Goal: Communication & Community: Answer question/provide support

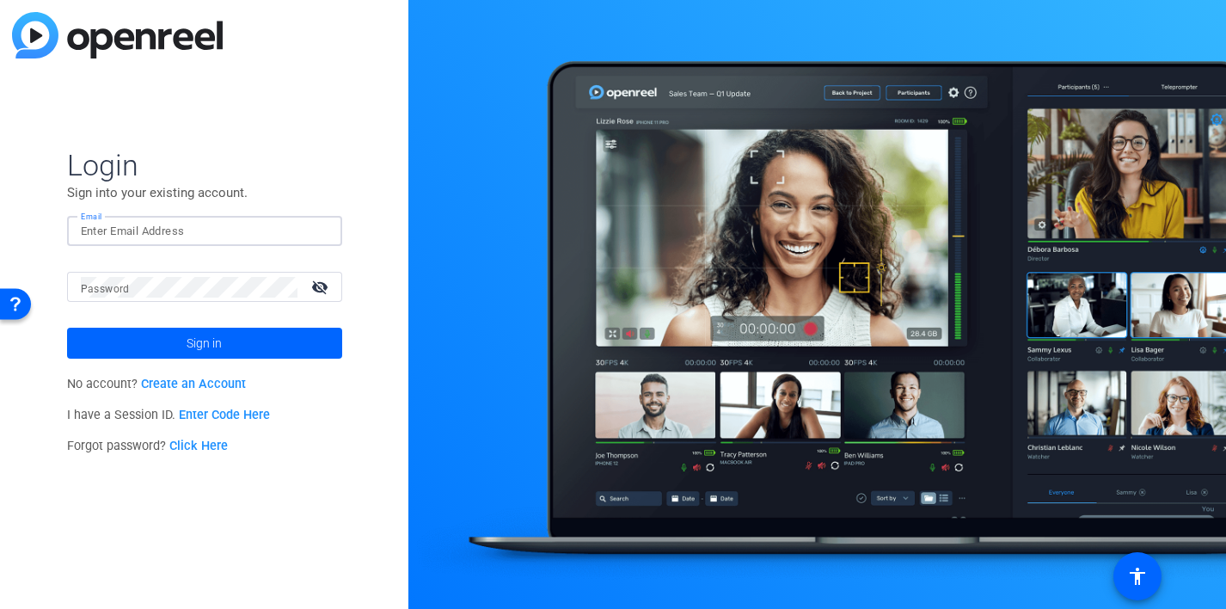
click at [156, 233] on input "Email" at bounding box center [205, 231] width 248 height 21
type input "[PERSON_NAME][EMAIL_ADDRESS][PERSON_NAME][PERSON_NAME][DOMAIN_NAME]"
click at [67, 328] on button "Sign in" at bounding box center [204, 343] width 275 height 31
click at [317, 285] on mat-icon "visibility_off" at bounding box center [321, 286] width 41 height 25
click at [0, 278] on html "Accessibility Screen-Reader Guide, Feedback, and Issue Reporting | New window L…" at bounding box center [613, 304] width 1226 height 609
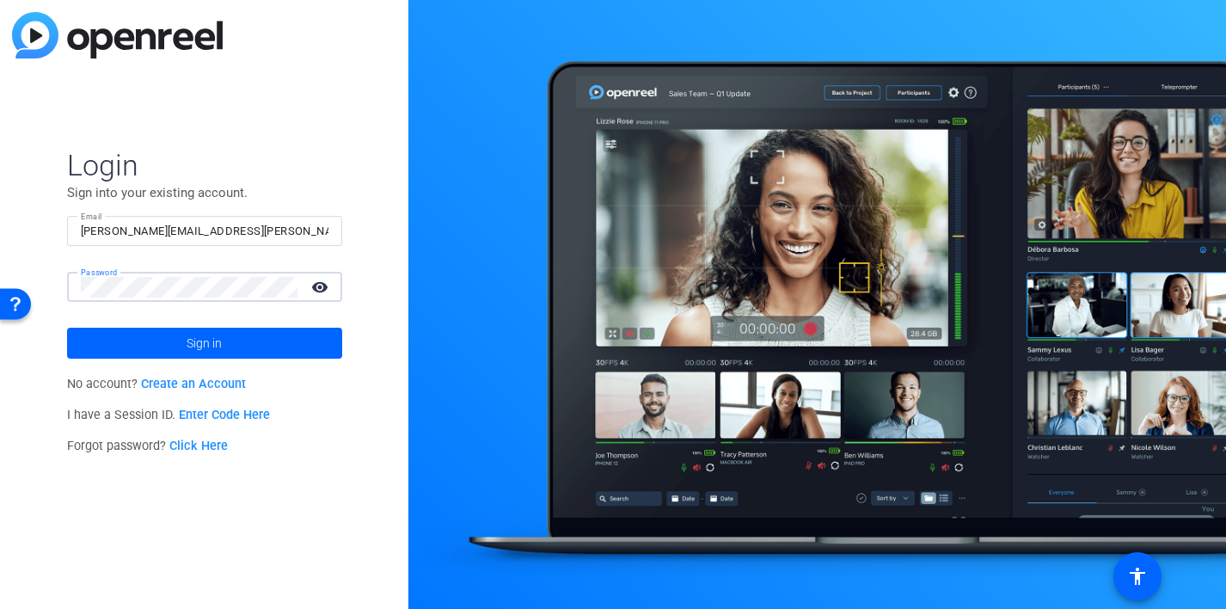
click at [67, 328] on button "Sign in" at bounding box center [204, 343] width 275 height 31
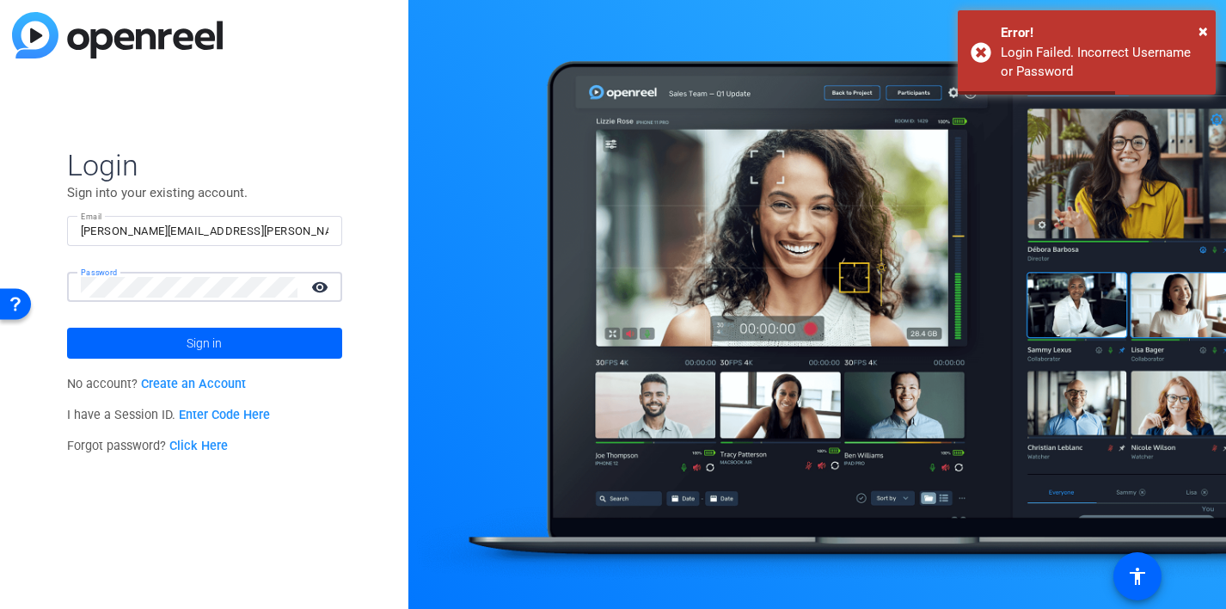
click at [67, 328] on button "Sign in" at bounding box center [204, 343] width 275 height 31
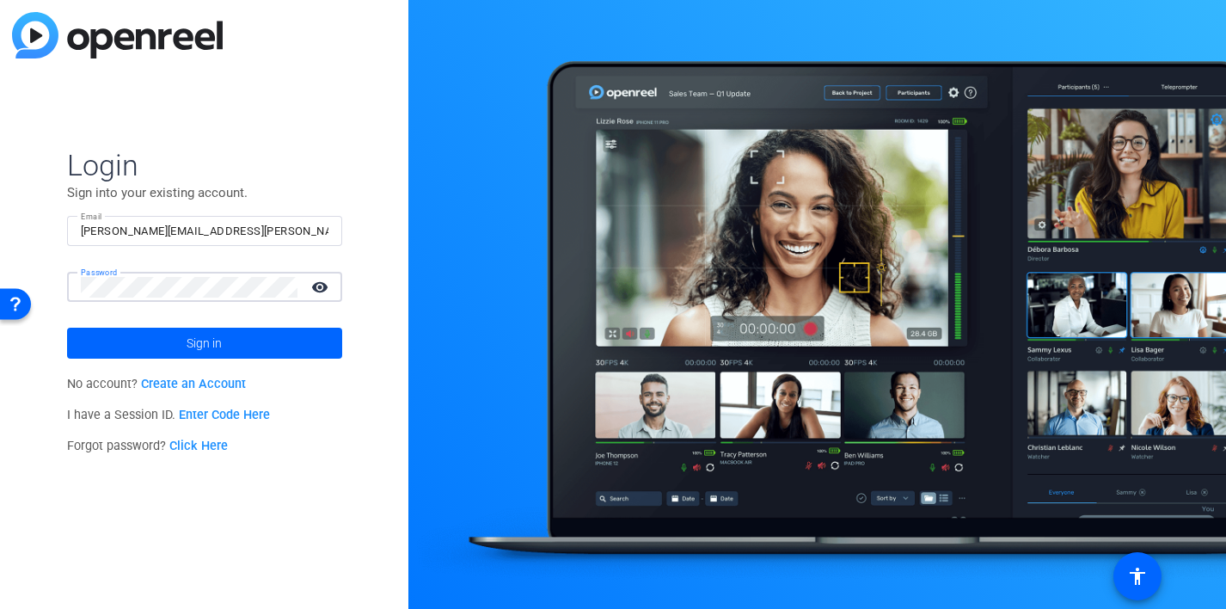
click at [67, 328] on button "Sign in" at bounding box center [204, 343] width 275 height 31
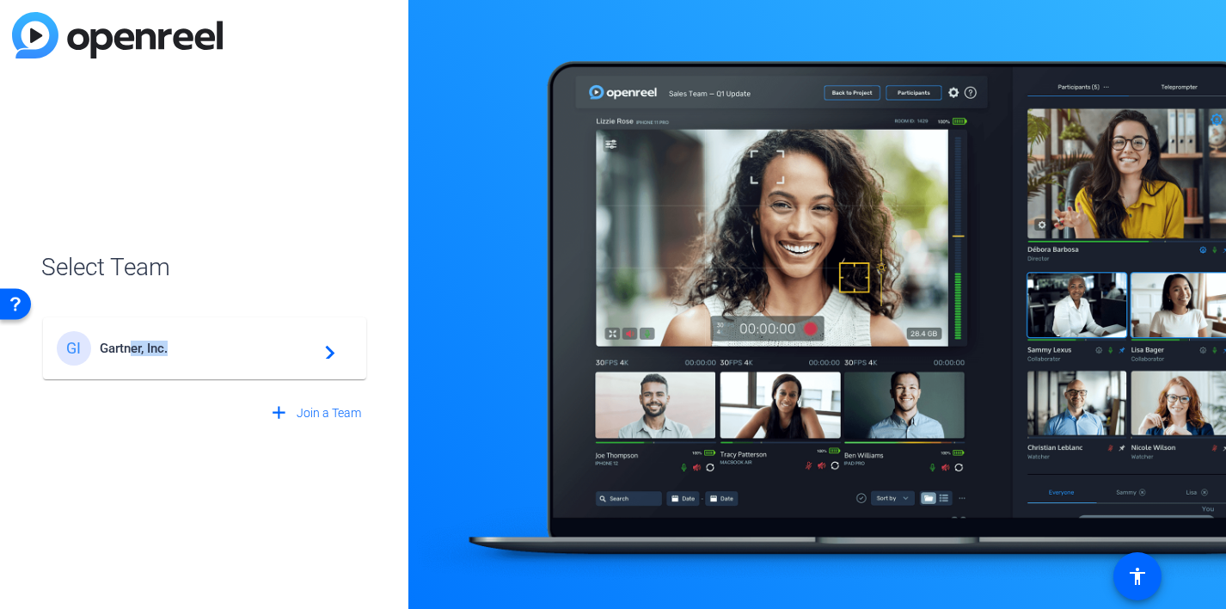
click at [128, 355] on div "GI Gartner, Inc. navigate_next" at bounding box center [205, 348] width 296 height 34
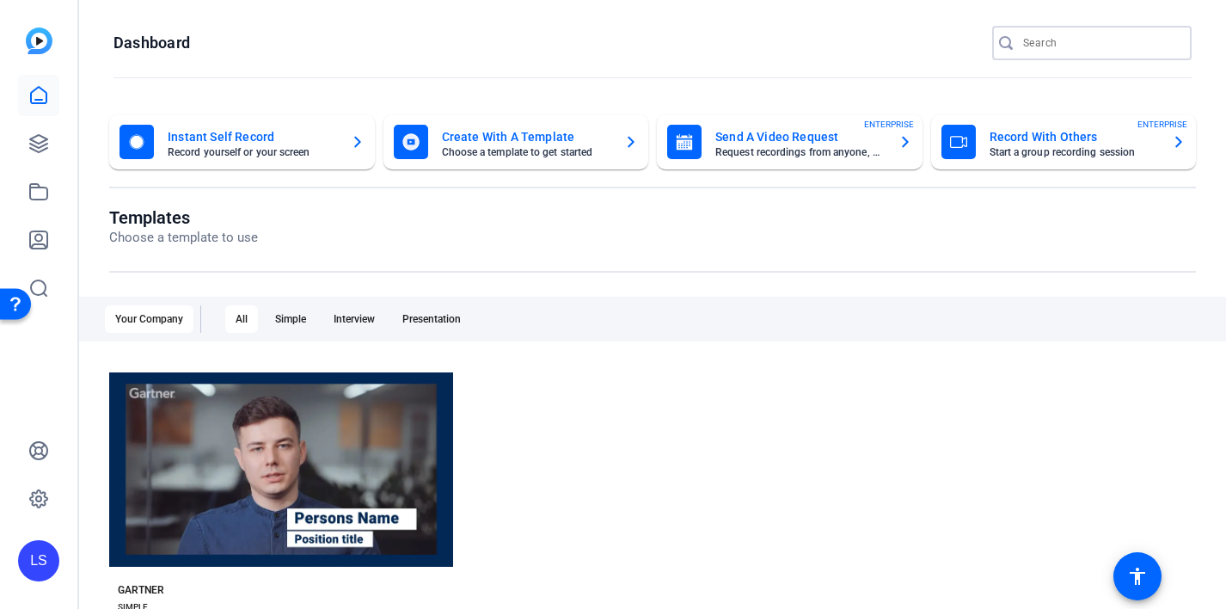
click at [1045, 41] on input "Search" at bounding box center [1100, 43] width 155 height 21
type input "alexander"
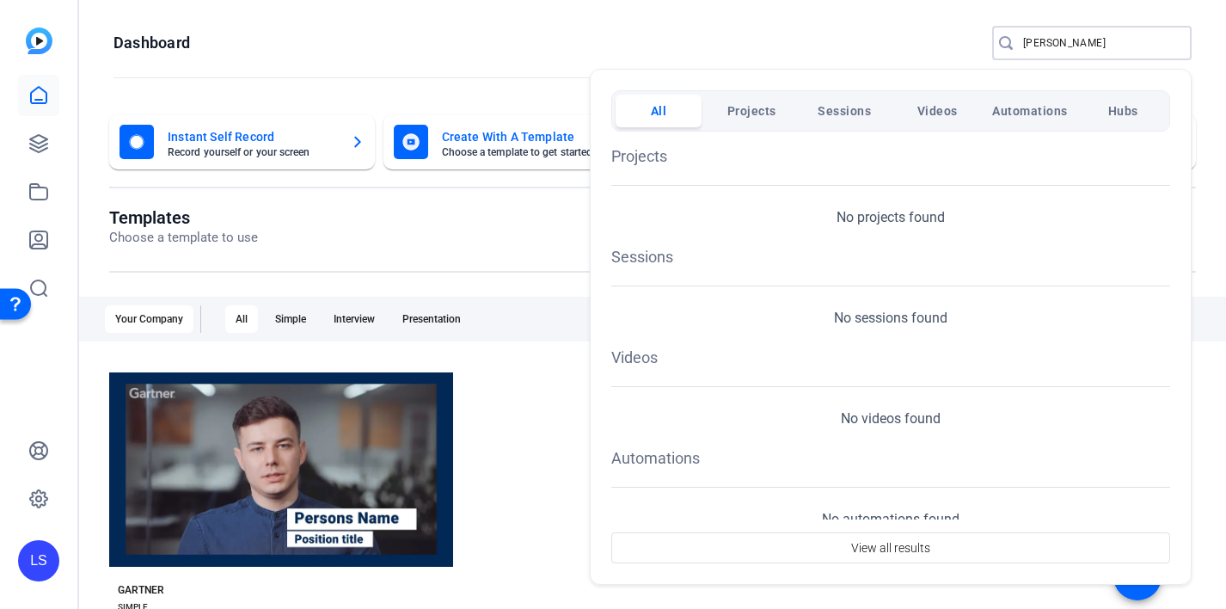
scroll to position [124, 0]
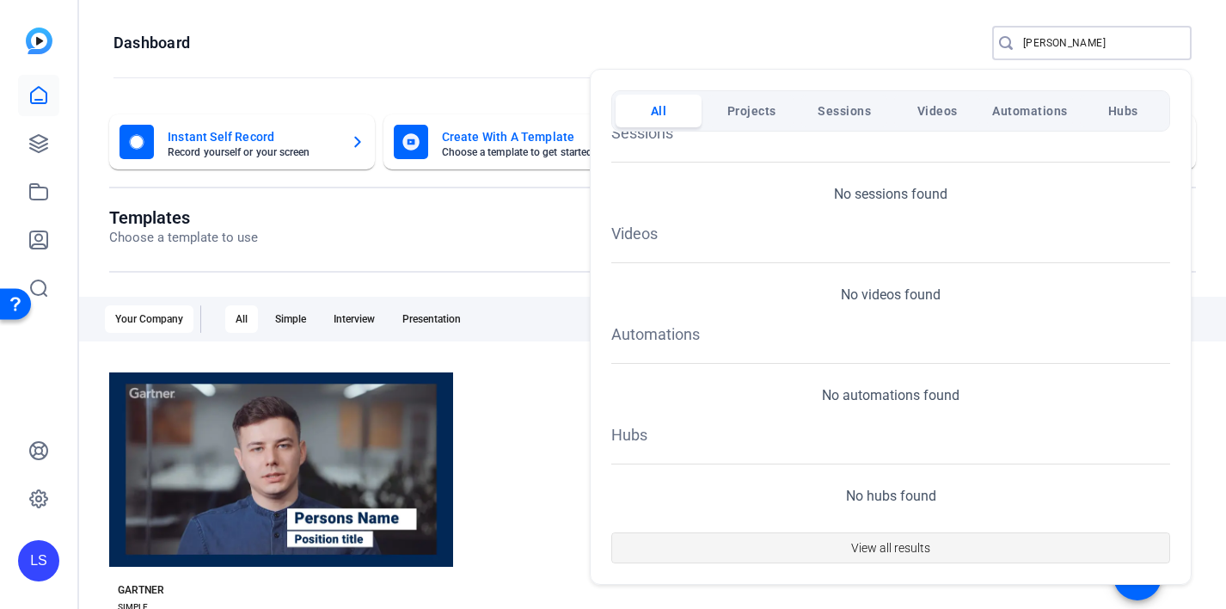
click at [881, 542] on span "View all results" at bounding box center [890, 547] width 79 height 33
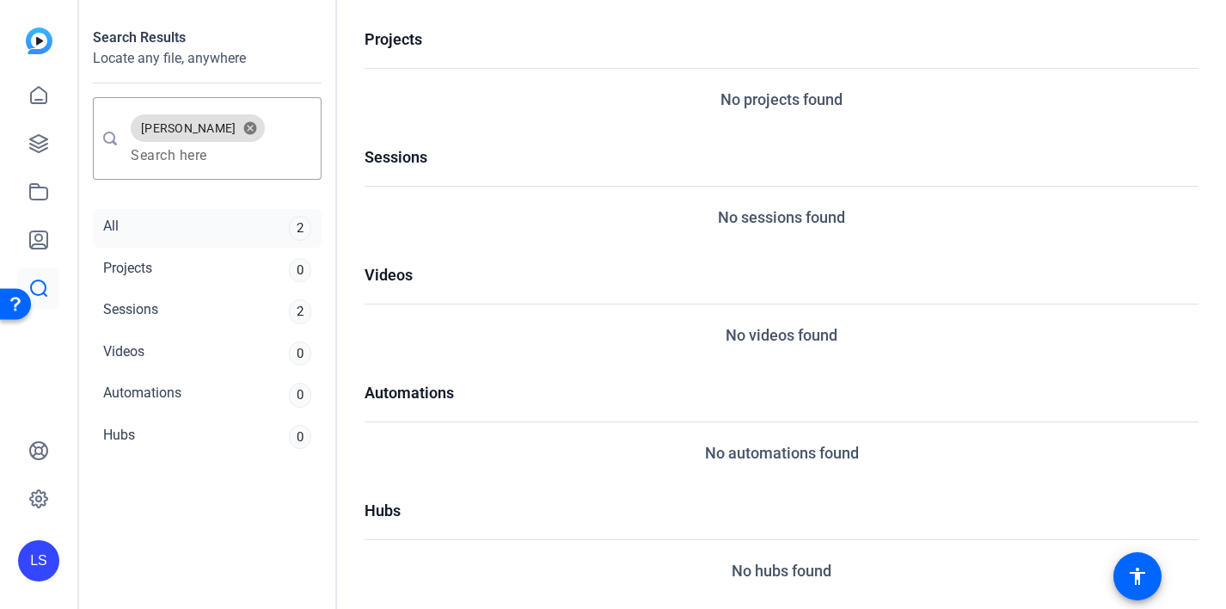
click at [170, 225] on div "All 2" at bounding box center [207, 228] width 229 height 39
click at [150, 310] on div "Sessions" at bounding box center [130, 311] width 55 height 25
click at [297, 313] on div "2" at bounding box center [300, 311] width 22 height 25
click at [183, 231] on div "All 2" at bounding box center [207, 228] width 229 height 39
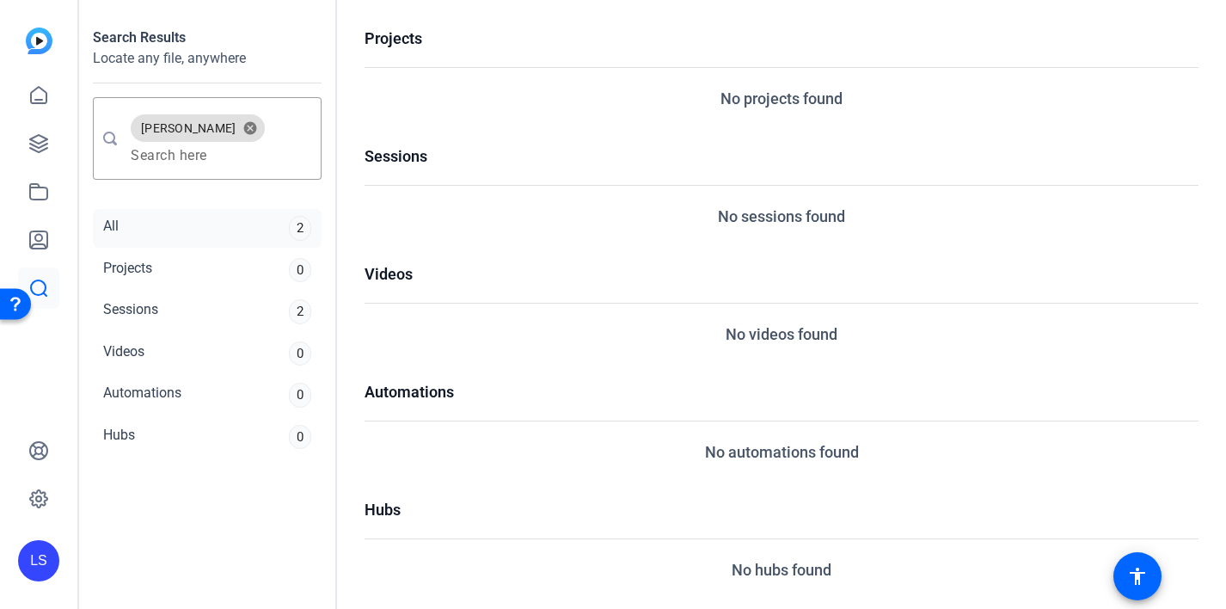
click at [183, 219] on div "All 2" at bounding box center [207, 228] width 229 height 39
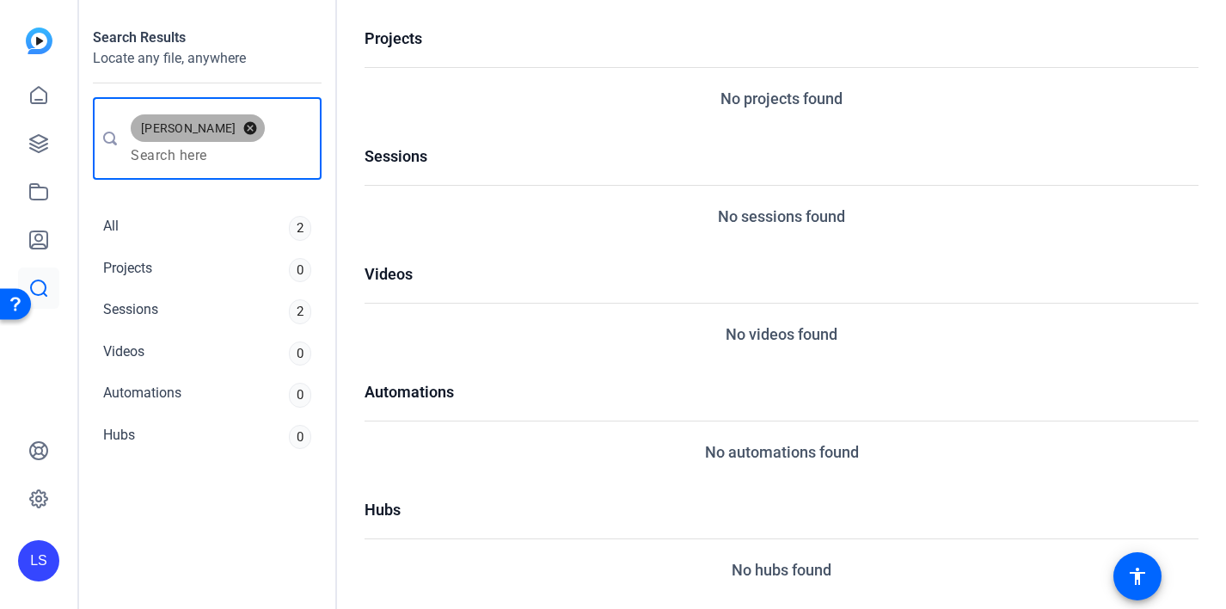
click at [236, 126] on button "cancel" at bounding box center [250, 127] width 29 height 15
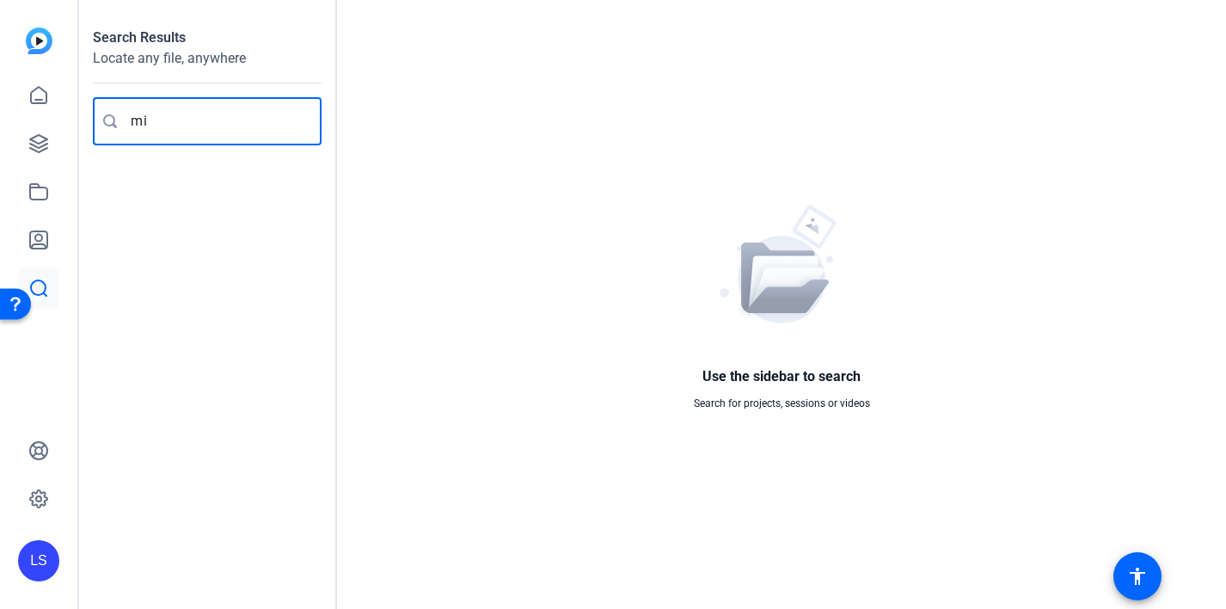
type input "min"
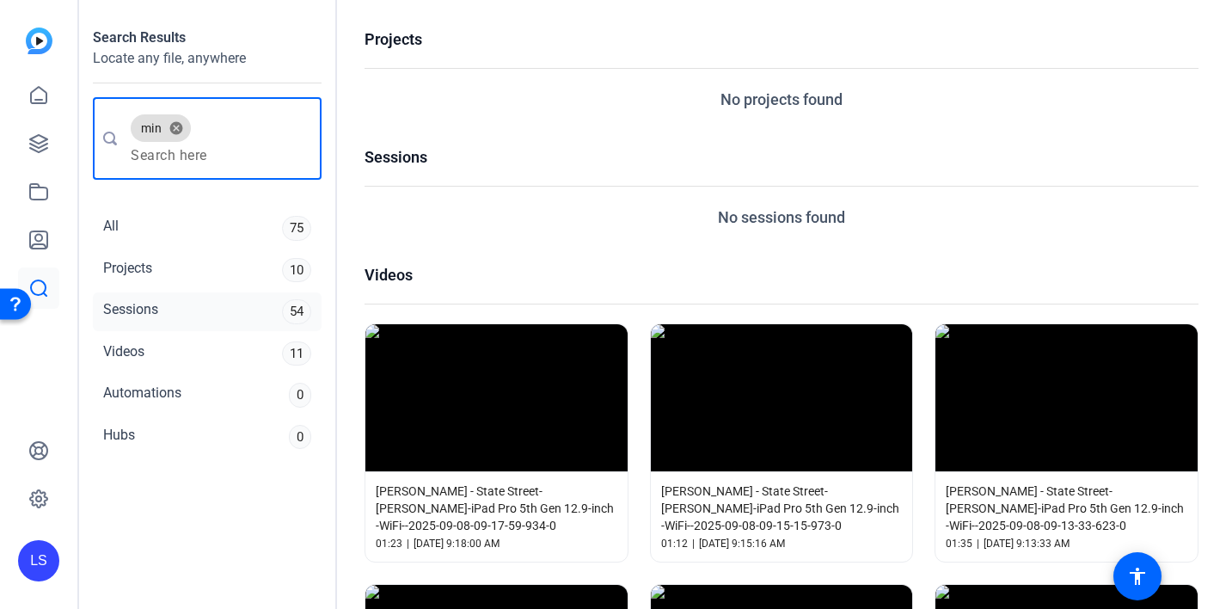
click at [158, 300] on div "Sessions" at bounding box center [130, 311] width 55 height 25
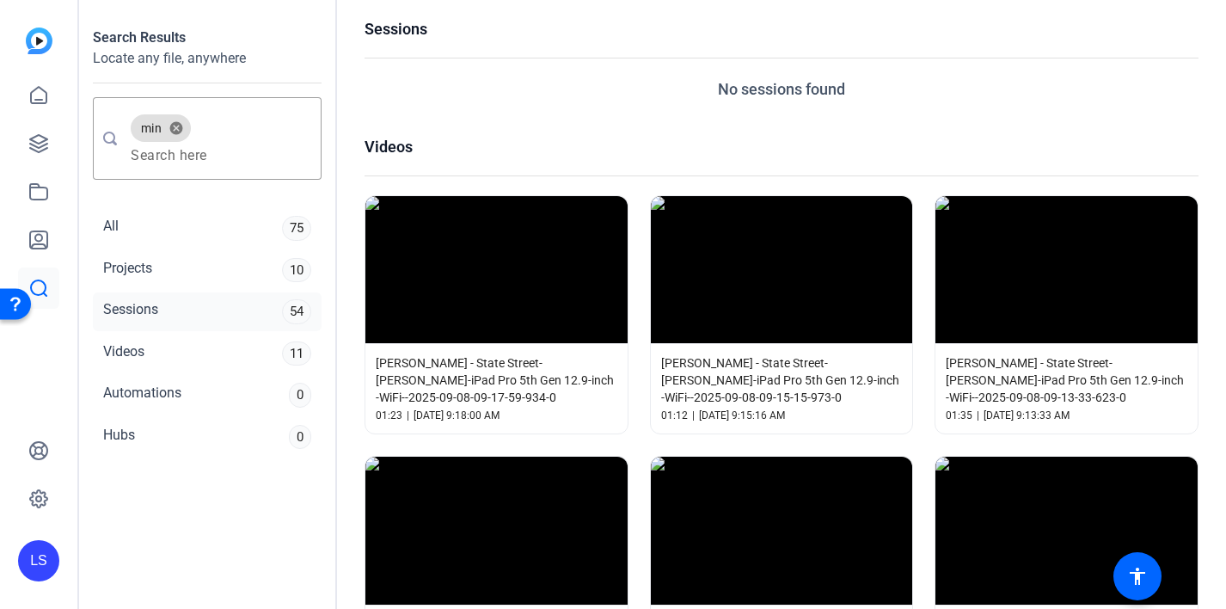
scroll to position [145, 0]
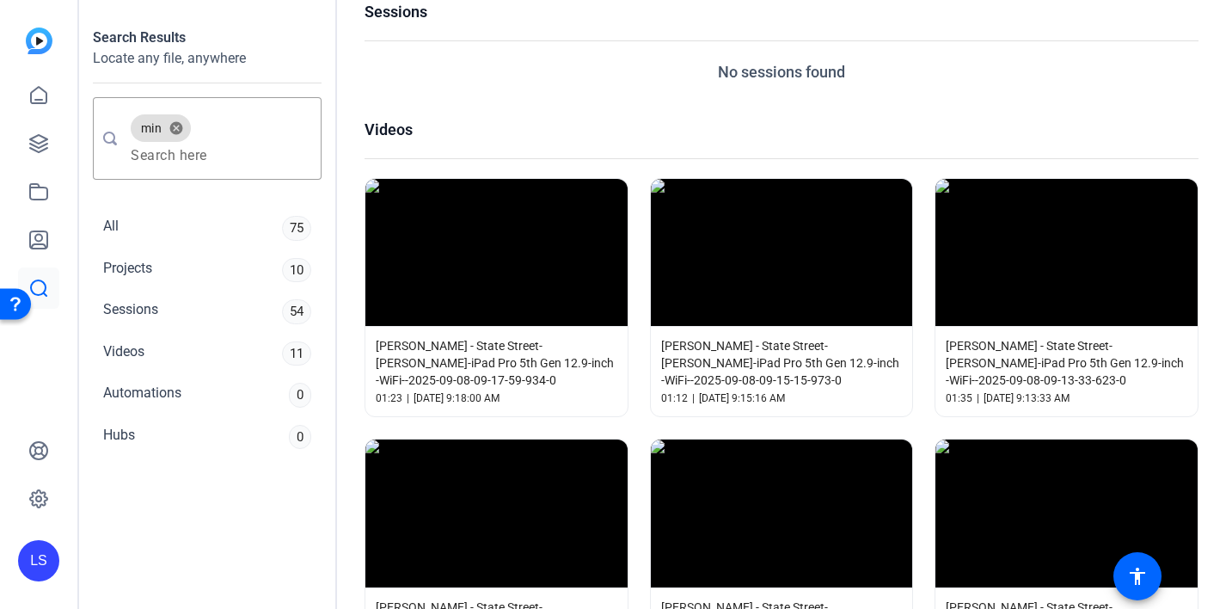
click at [26, 40] on img at bounding box center [39, 41] width 27 height 27
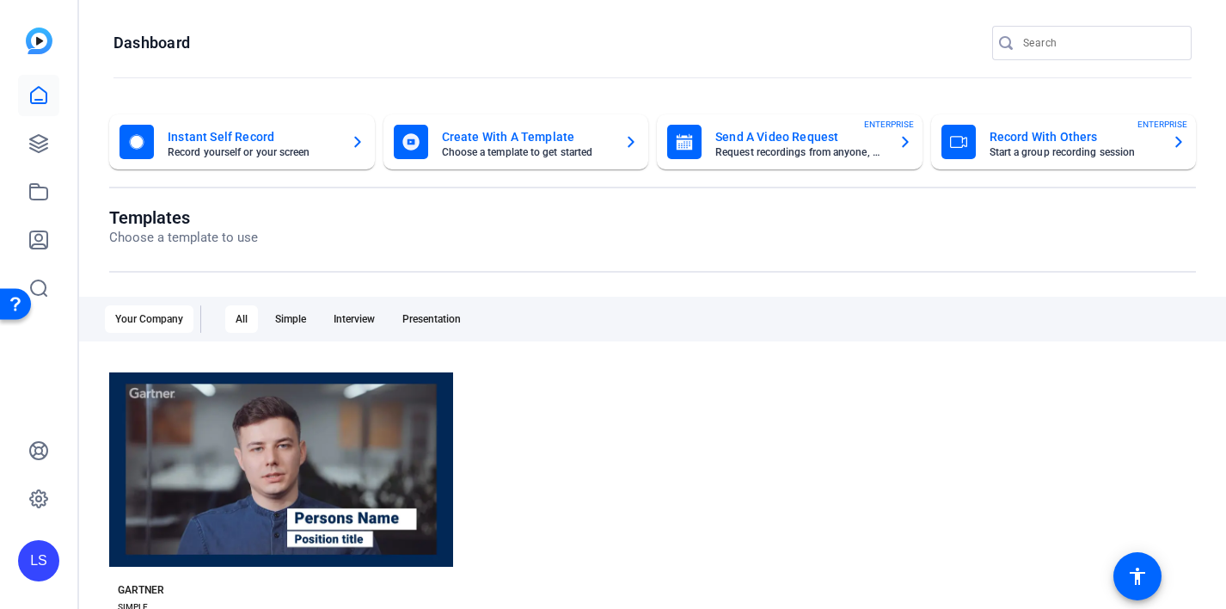
click at [1093, 49] on input "Search" at bounding box center [1100, 43] width 155 height 21
click at [38, 44] on img at bounding box center [39, 41] width 27 height 27
click at [1033, 39] on input "Search" at bounding box center [1100, 43] width 155 height 21
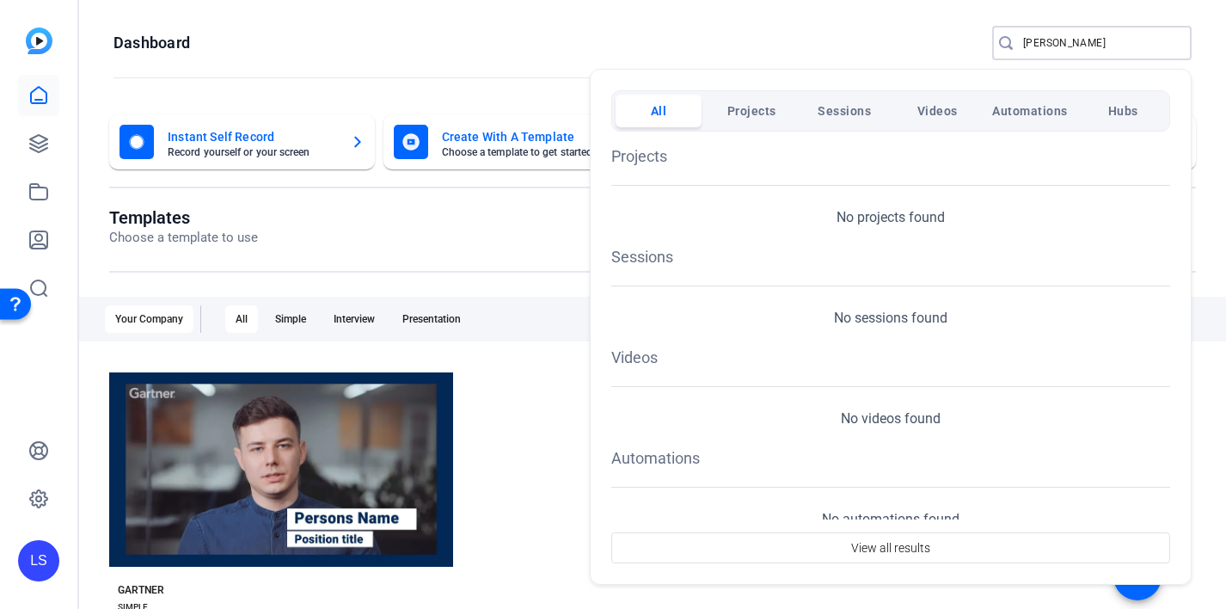
type input "alexander"
click at [1073, 40] on div at bounding box center [613, 304] width 1226 height 609
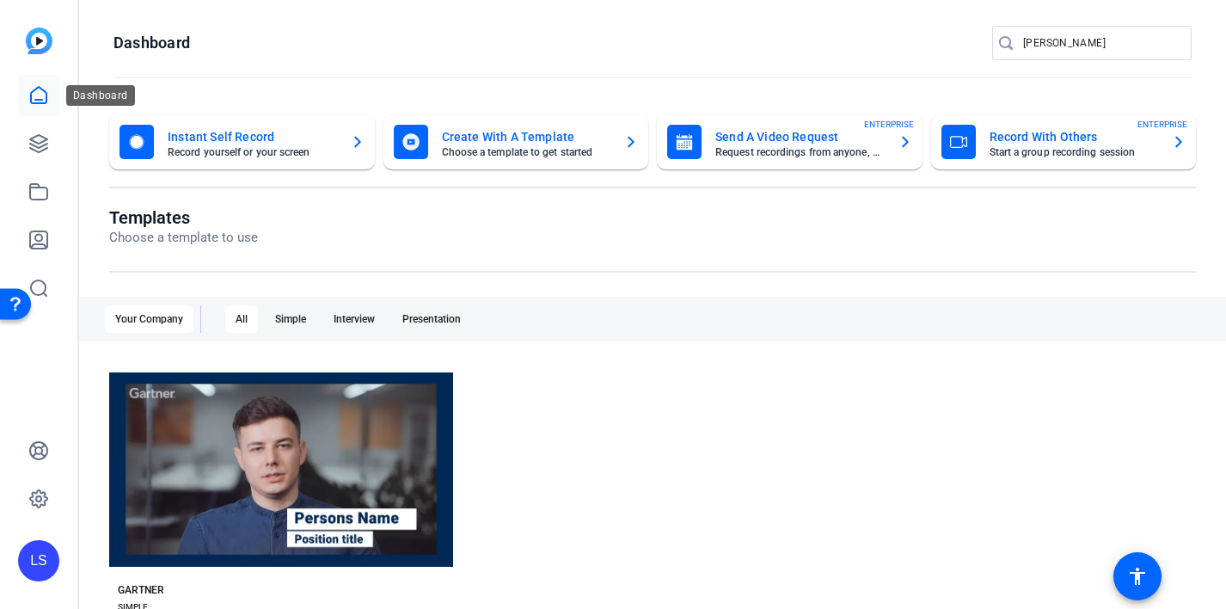
click at [34, 95] on icon at bounding box center [38, 95] width 21 height 21
click at [37, 143] on icon at bounding box center [38, 143] width 17 height 17
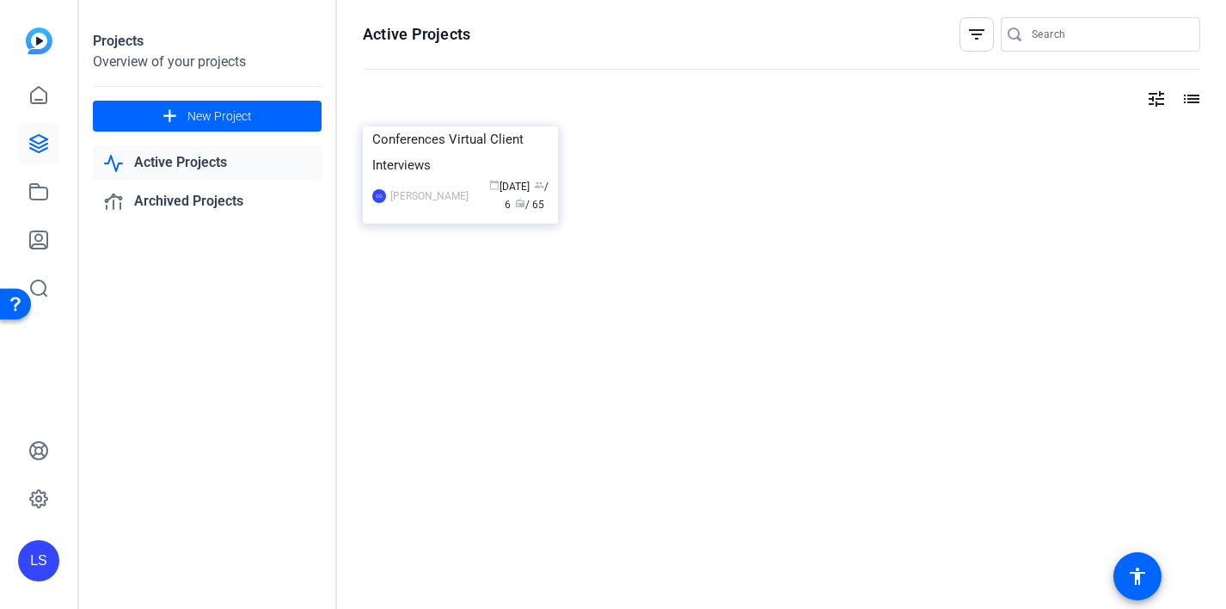
click at [175, 164] on link "Active Projects" at bounding box center [207, 162] width 229 height 35
click at [177, 206] on link "Archived Projects" at bounding box center [207, 201] width 229 height 35
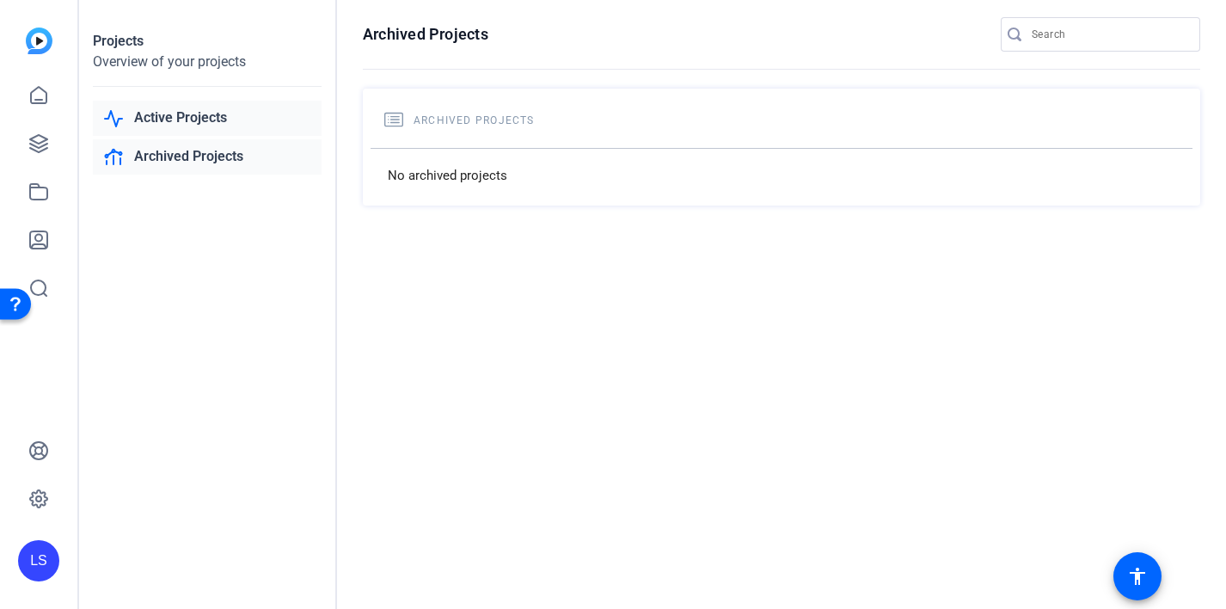
click at [184, 102] on link "Active Projects" at bounding box center [207, 118] width 229 height 35
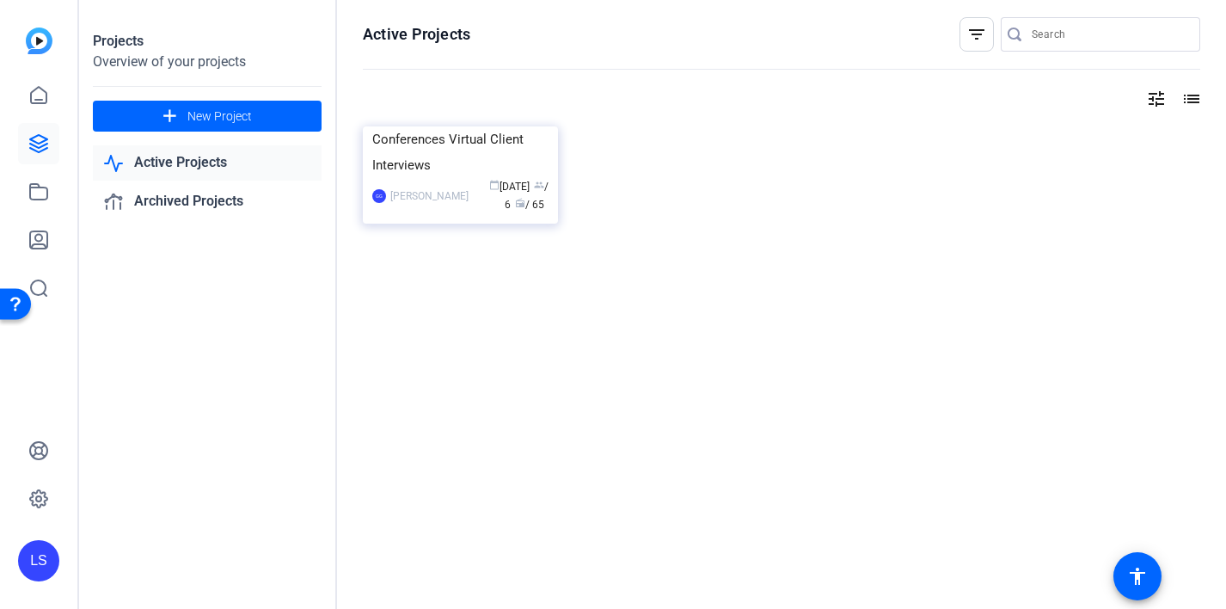
click at [40, 40] on img at bounding box center [39, 41] width 27 height 27
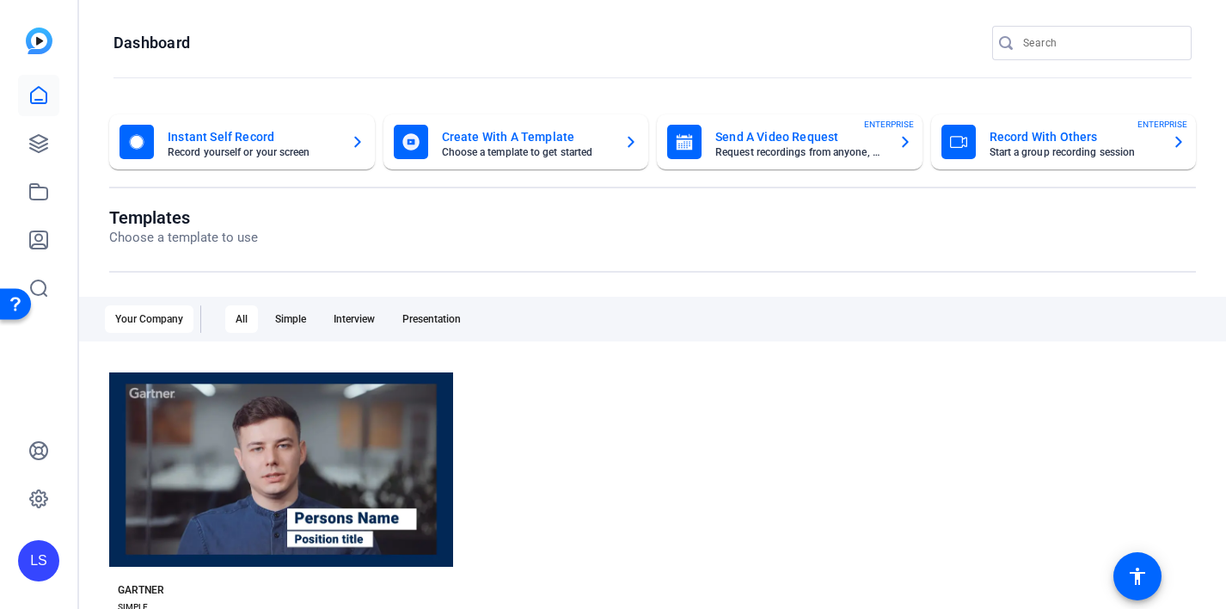
click at [1054, 54] on div at bounding box center [1100, 43] width 155 height 34
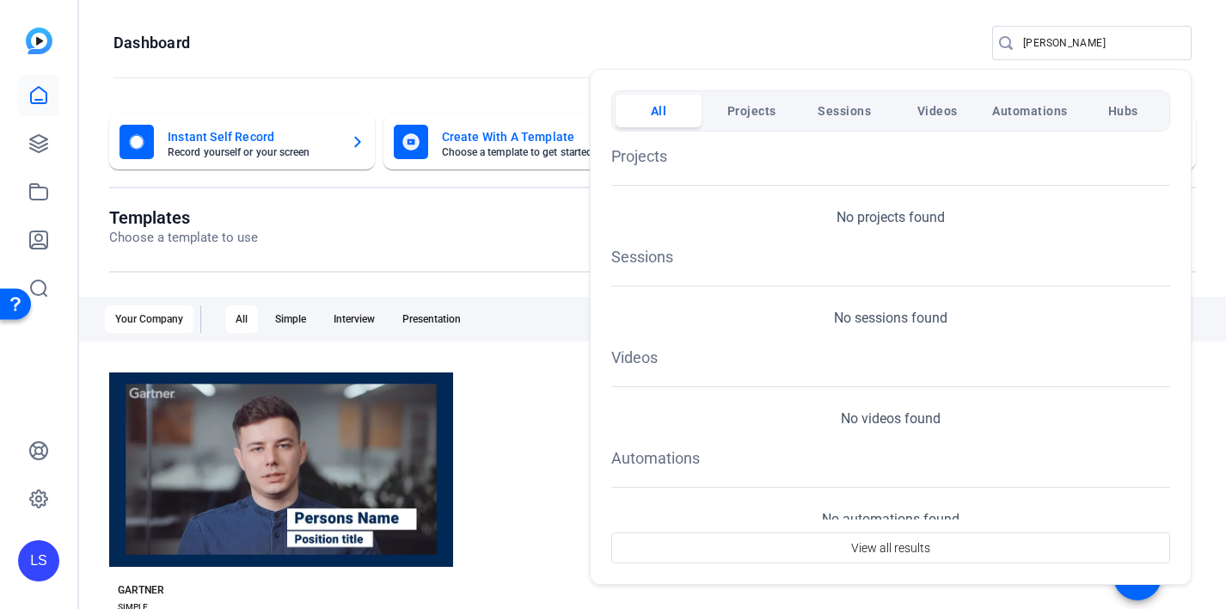
drag, startPoint x: 1086, startPoint y: 39, endPoint x: 1051, endPoint y: 39, distance: 35.3
click at [1058, 39] on div at bounding box center [613, 304] width 1226 height 609
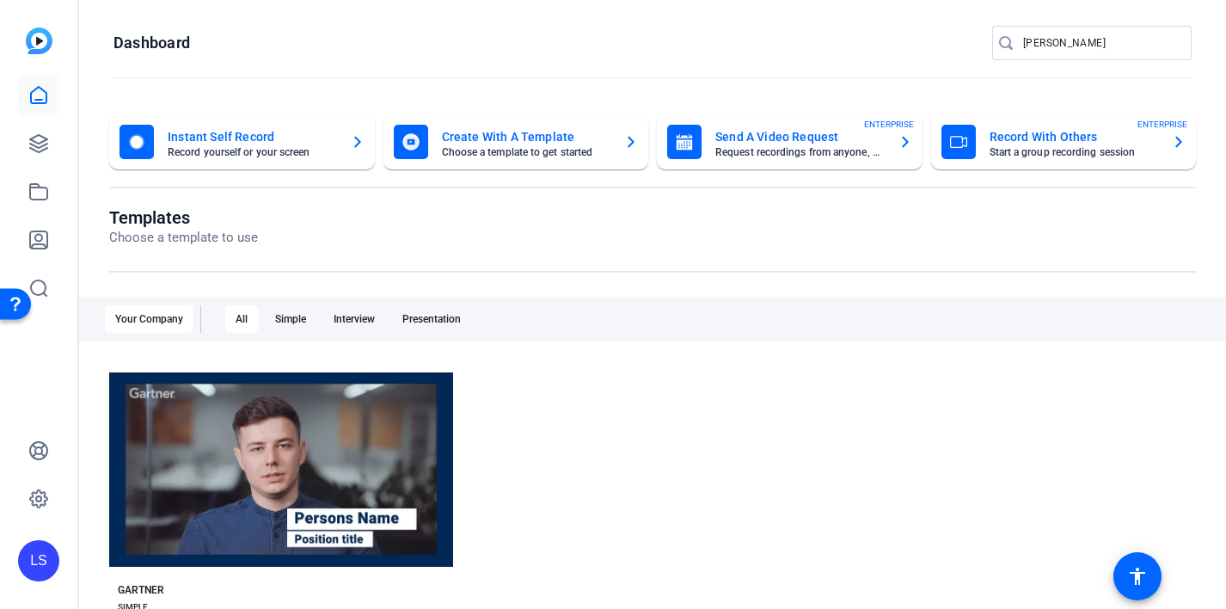
click at [1050, 39] on input "alexander" at bounding box center [1100, 43] width 155 height 21
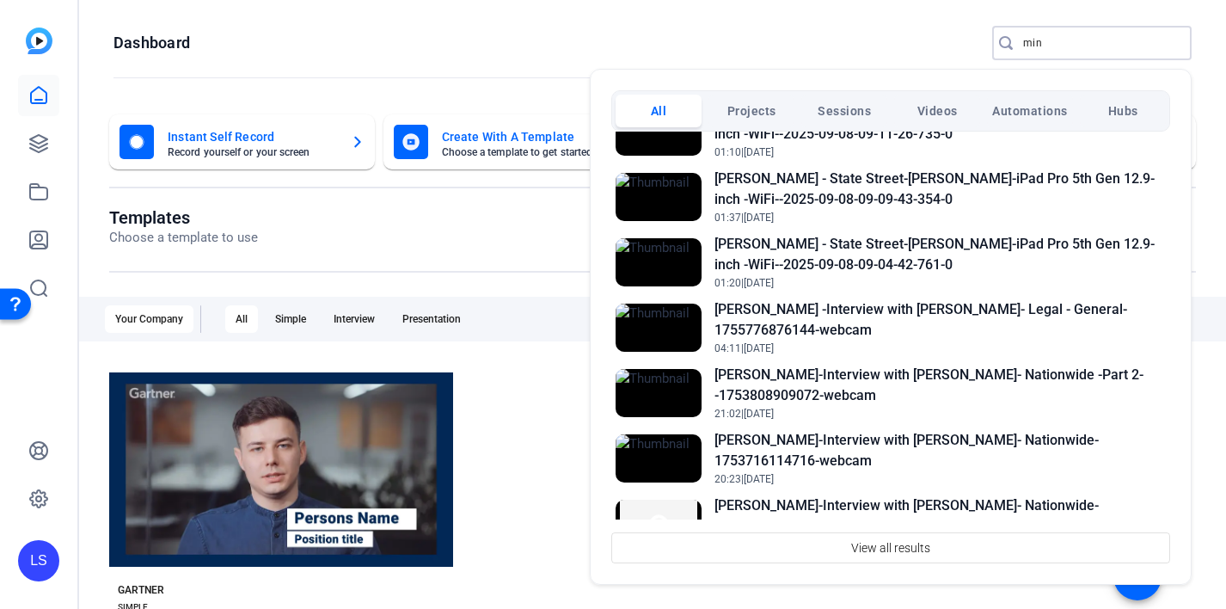
scroll to position [748, 0]
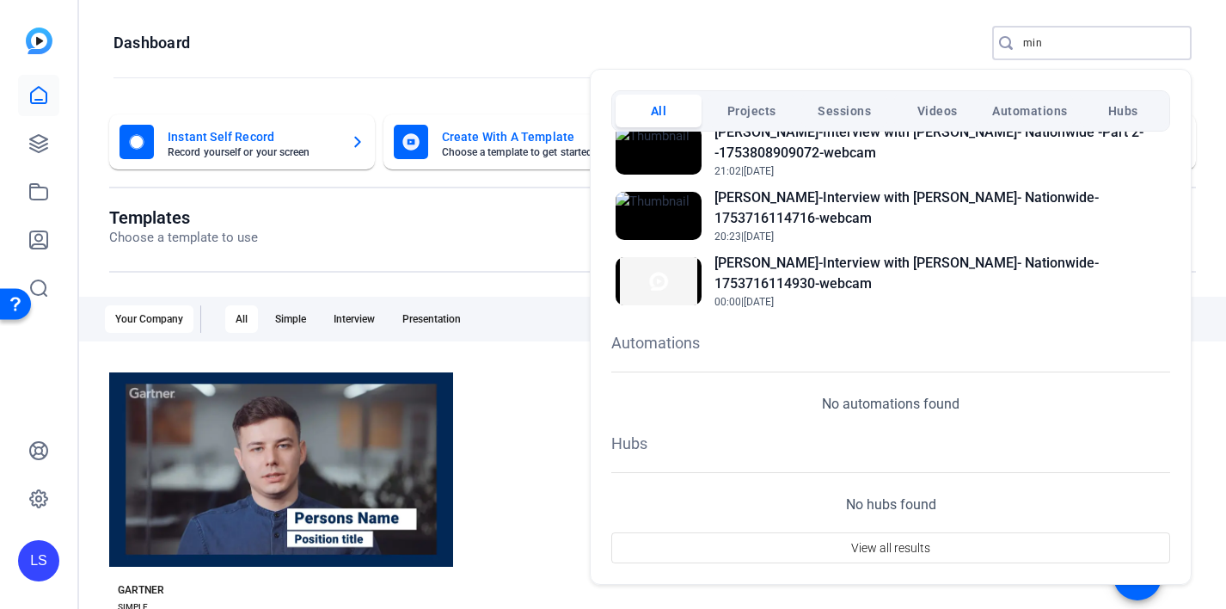
click at [779, 103] on button "Projects" at bounding box center [751, 111] width 86 height 33
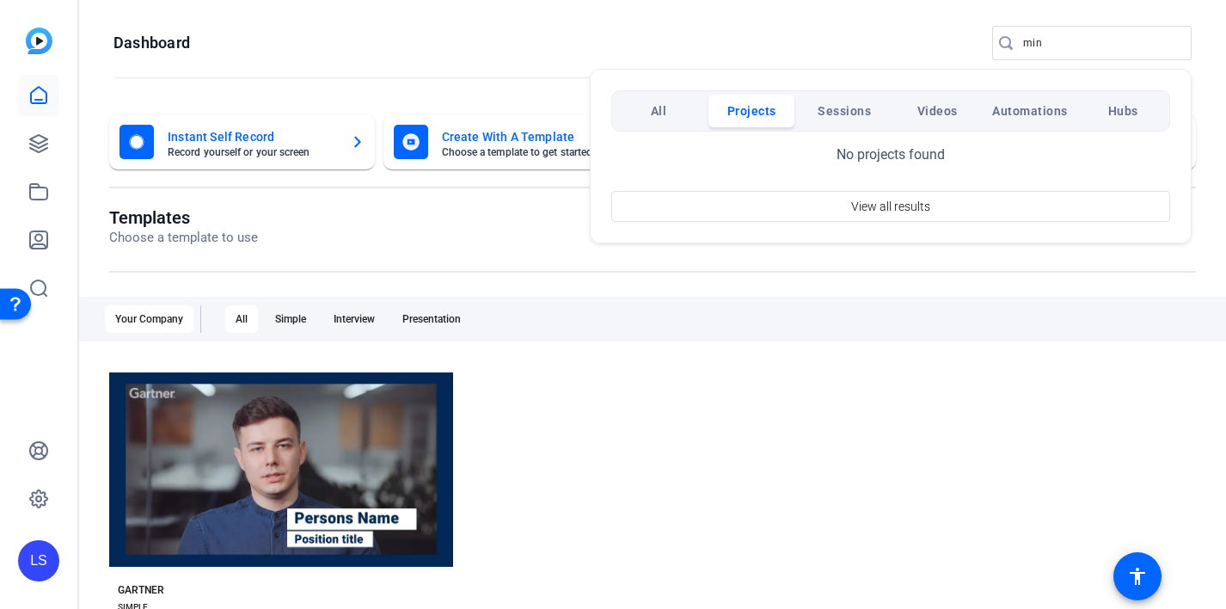
click at [830, 107] on span "Sessions" at bounding box center [844, 110] width 53 height 31
click at [1022, 46] on div at bounding box center [613, 304] width 1226 height 609
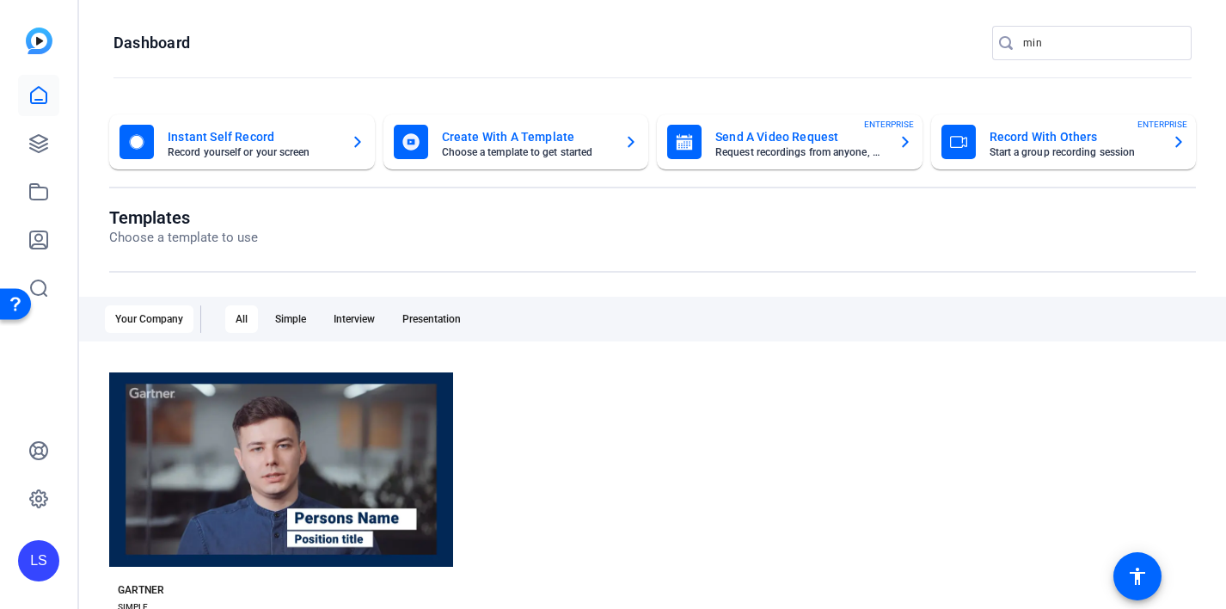
click at [1022, 46] on div at bounding box center [1007, 42] width 31 height 17
click at [1032, 40] on input "min" at bounding box center [1100, 43] width 155 height 21
type input "alexander"
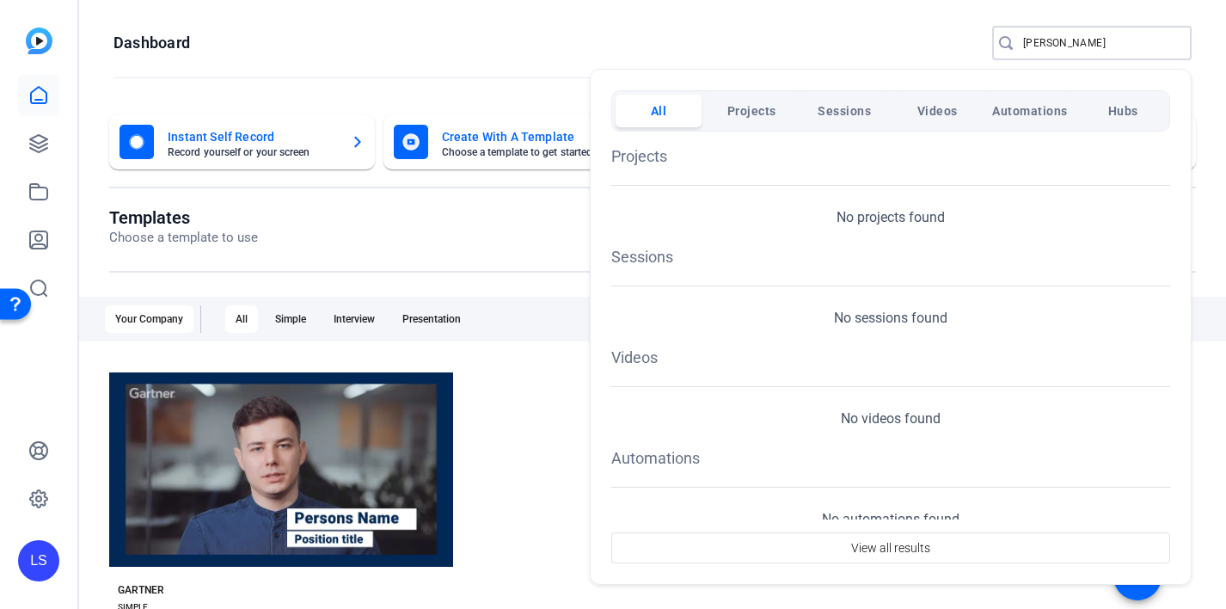
click at [775, 106] on span "Projects" at bounding box center [751, 110] width 49 height 31
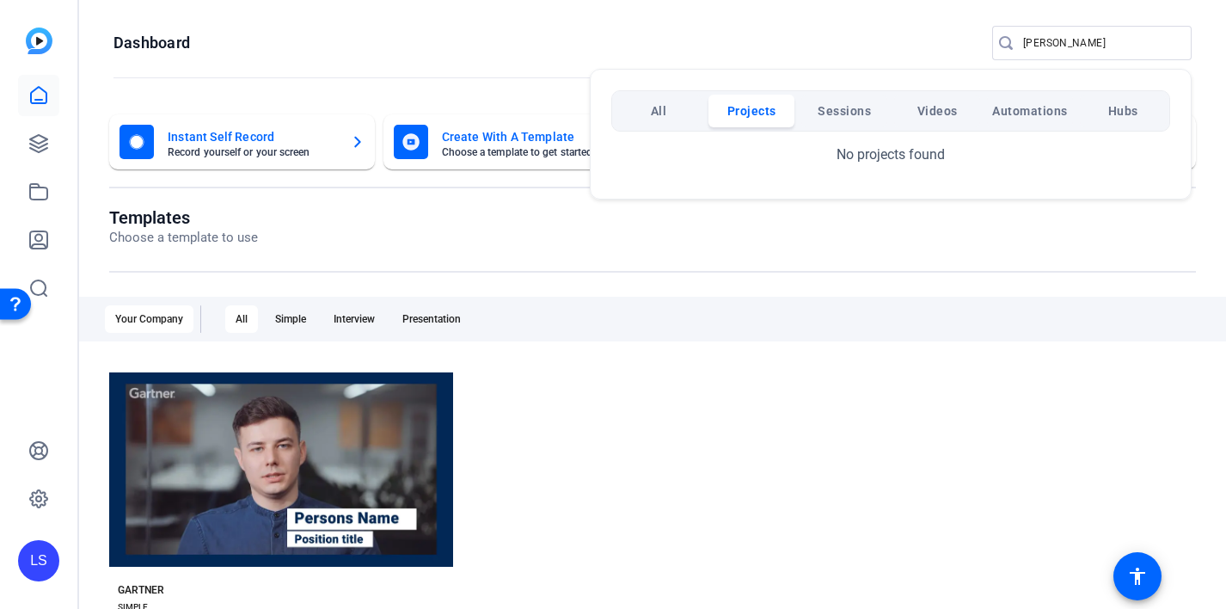
click at [840, 111] on span "Sessions" at bounding box center [844, 110] width 53 height 31
click at [909, 120] on button "Videos" at bounding box center [937, 111] width 86 height 33
click at [1010, 115] on span "Automations" at bounding box center [1030, 110] width 76 height 31
click at [1096, 116] on button "Hubs" at bounding box center [1123, 111] width 86 height 33
click at [1029, 52] on div at bounding box center [613, 304] width 1226 height 609
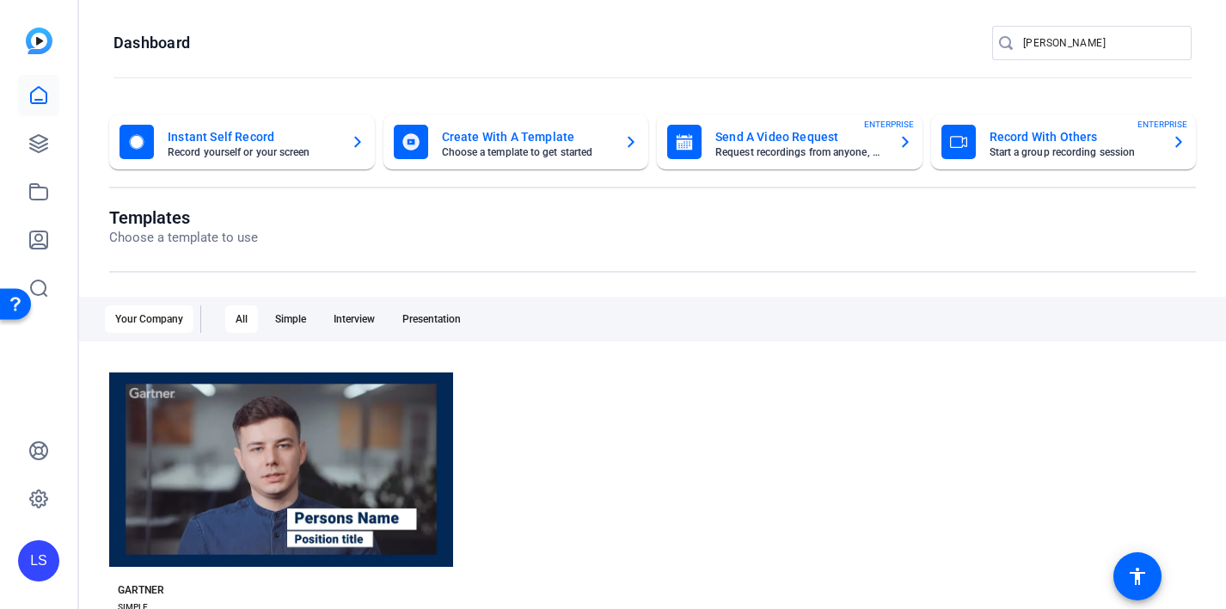
click at [1029, 48] on input "alexander" at bounding box center [1100, 43] width 155 height 21
type input "interview"
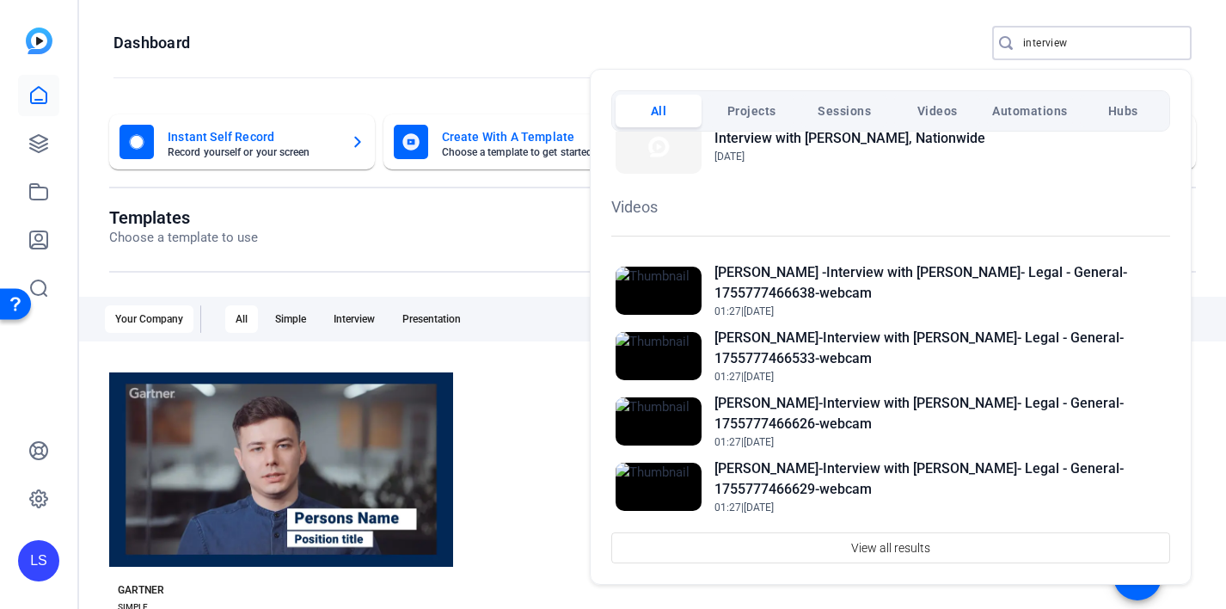
scroll to position [362, 0]
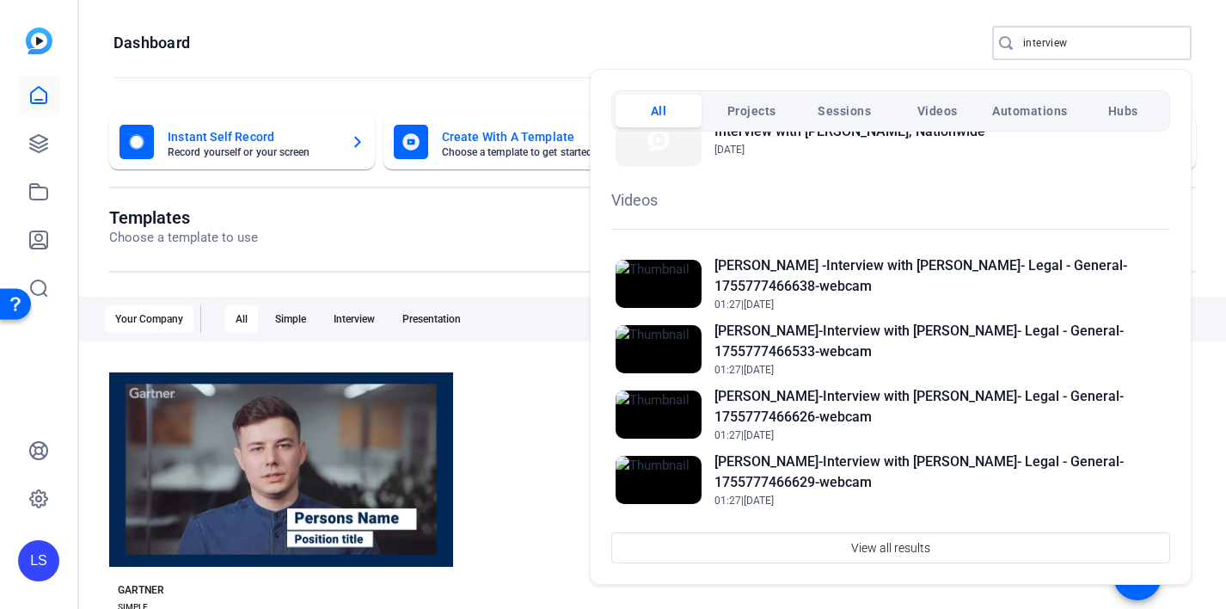
click at [862, 106] on span "Sessions" at bounding box center [844, 110] width 53 height 31
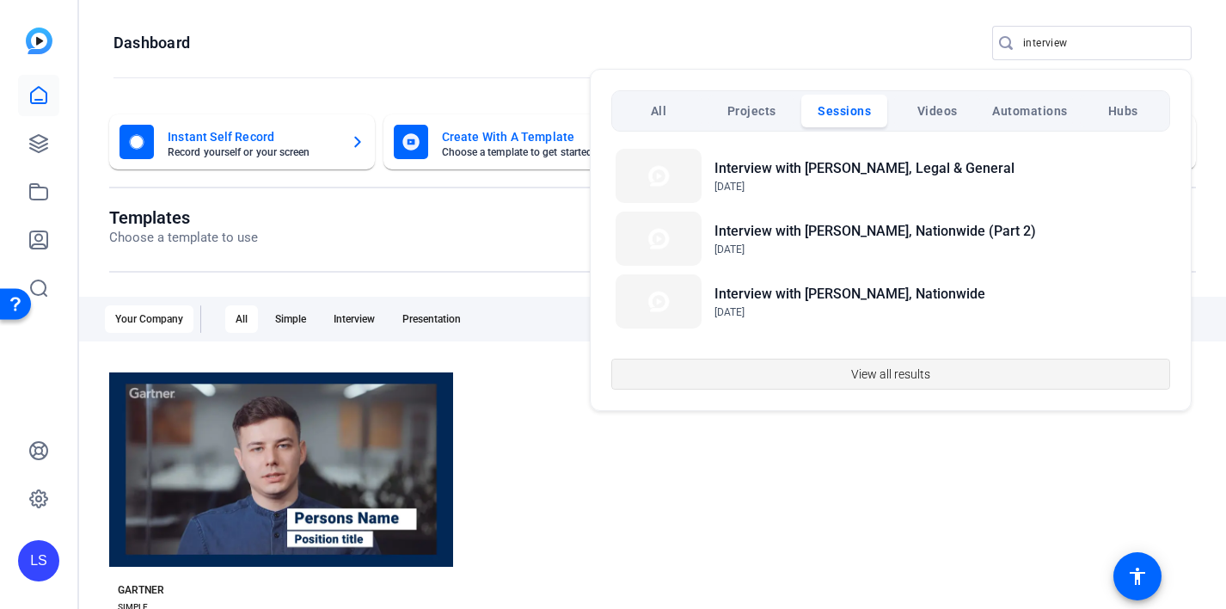
click at [856, 373] on span "View all results" at bounding box center [890, 374] width 79 height 33
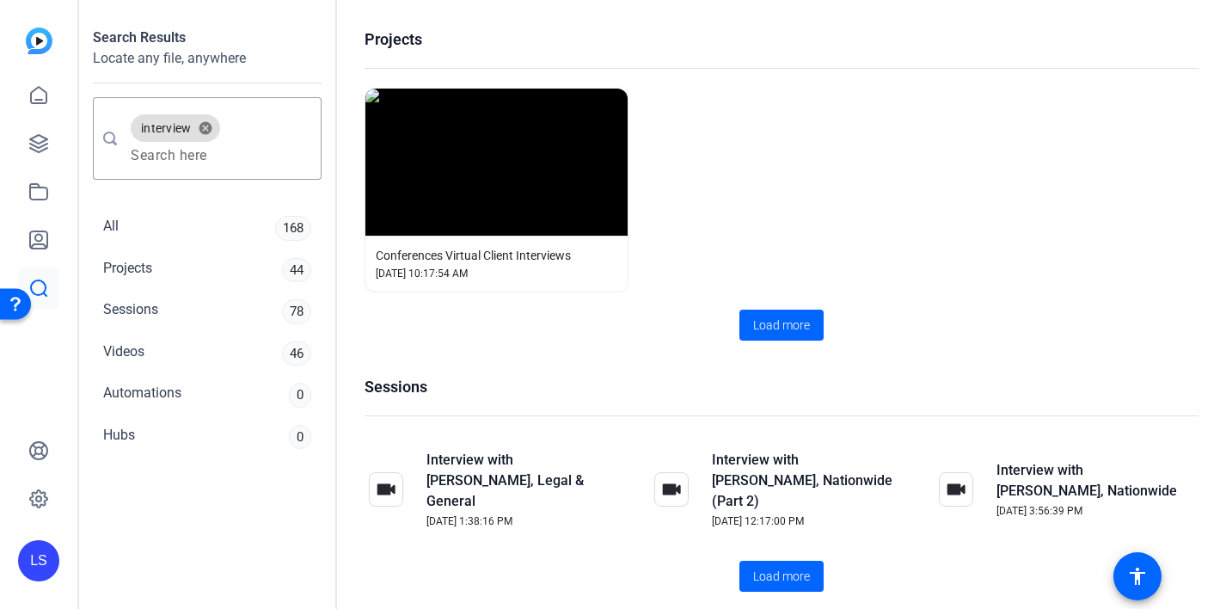
click at [40, 42] on img at bounding box center [39, 41] width 27 height 27
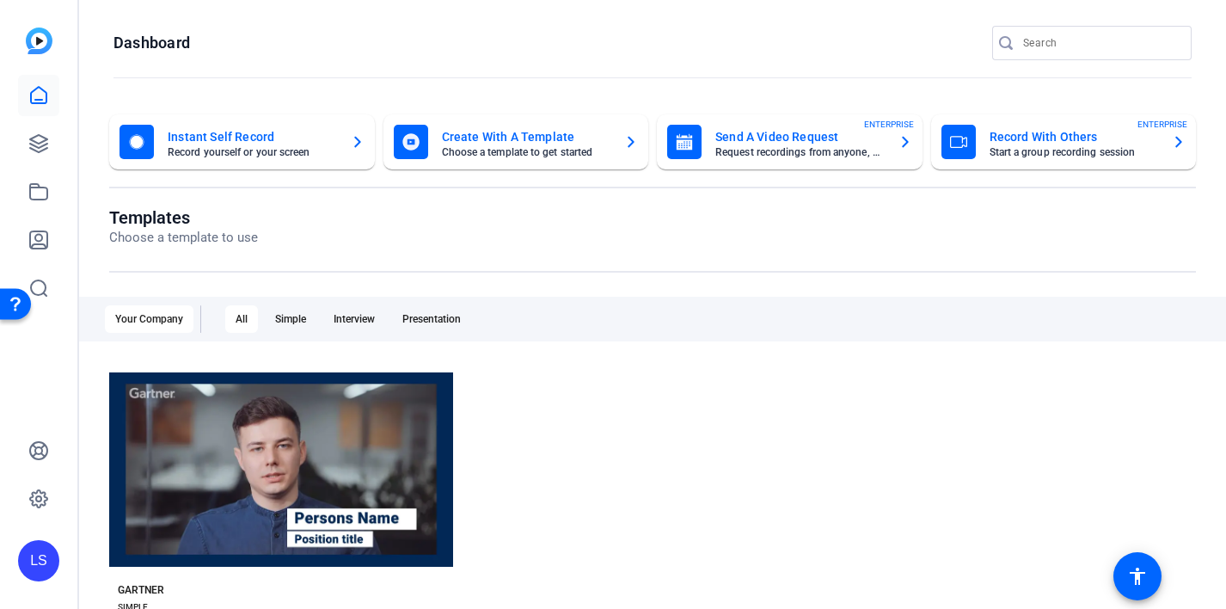
click at [40, 42] on img at bounding box center [39, 41] width 27 height 27
click at [40, 99] on icon at bounding box center [38, 95] width 15 height 16
click at [40, 152] on icon at bounding box center [38, 143] width 21 height 21
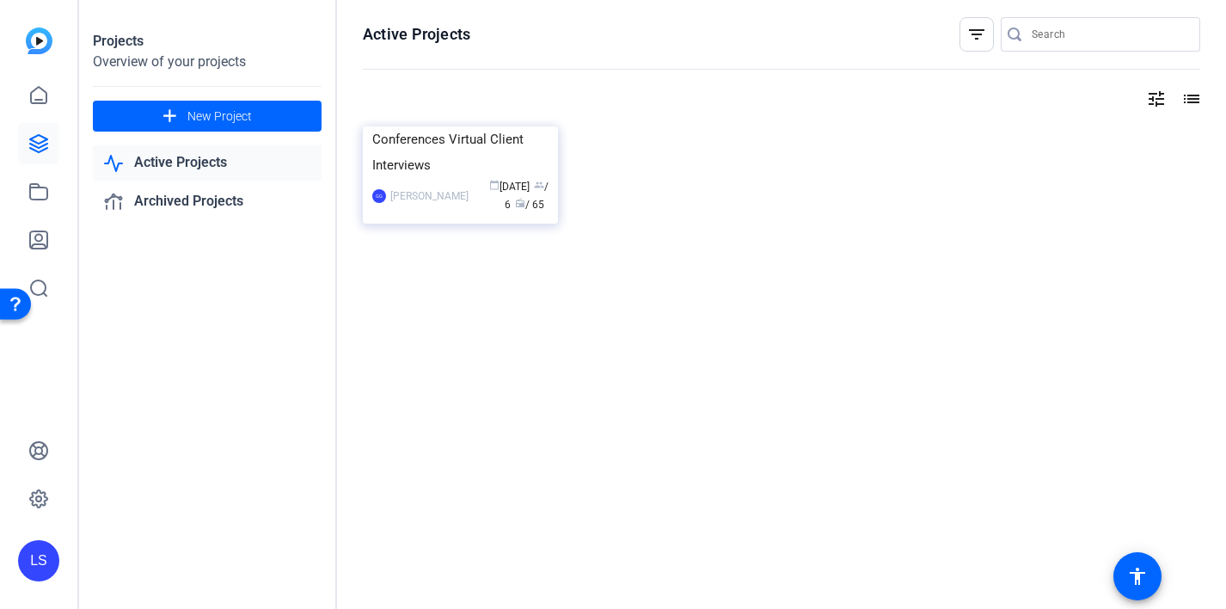
click at [40, 35] on img at bounding box center [39, 41] width 27 height 27
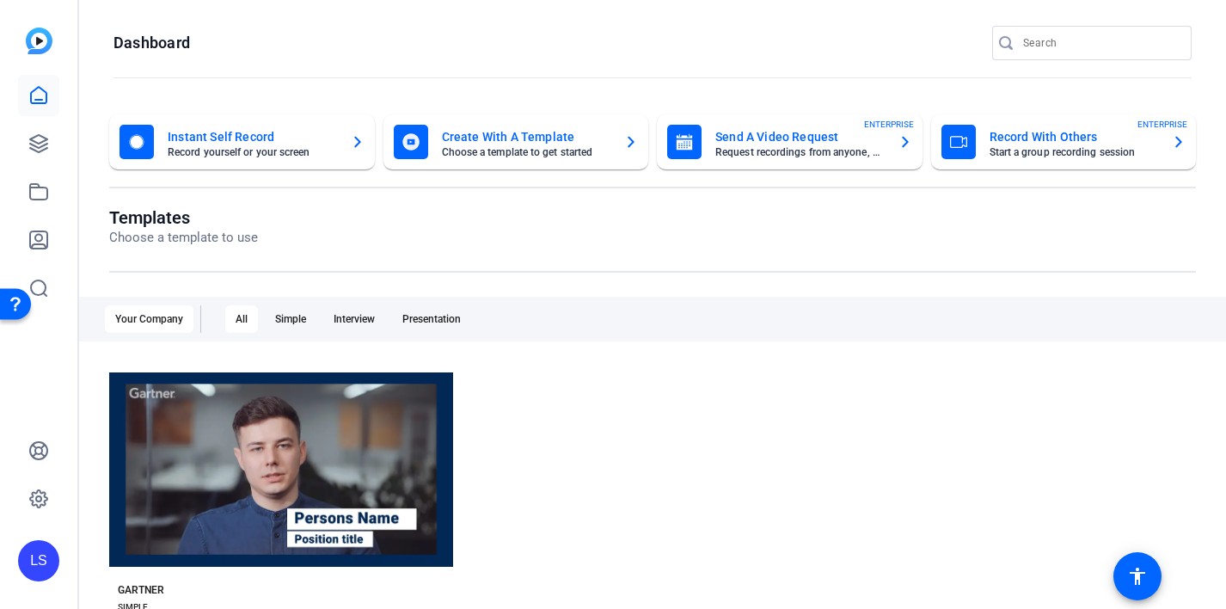
click at [40, 35] on img at bounding box center [39, 41] width 27 height 27
click at [36, 89] on icon at bounding box center [38, 95] width 21 height 21
click at [1058, 35] on input "Search" at bounding box center [1100, 43] width 155 height 21
paste input "pA6s"
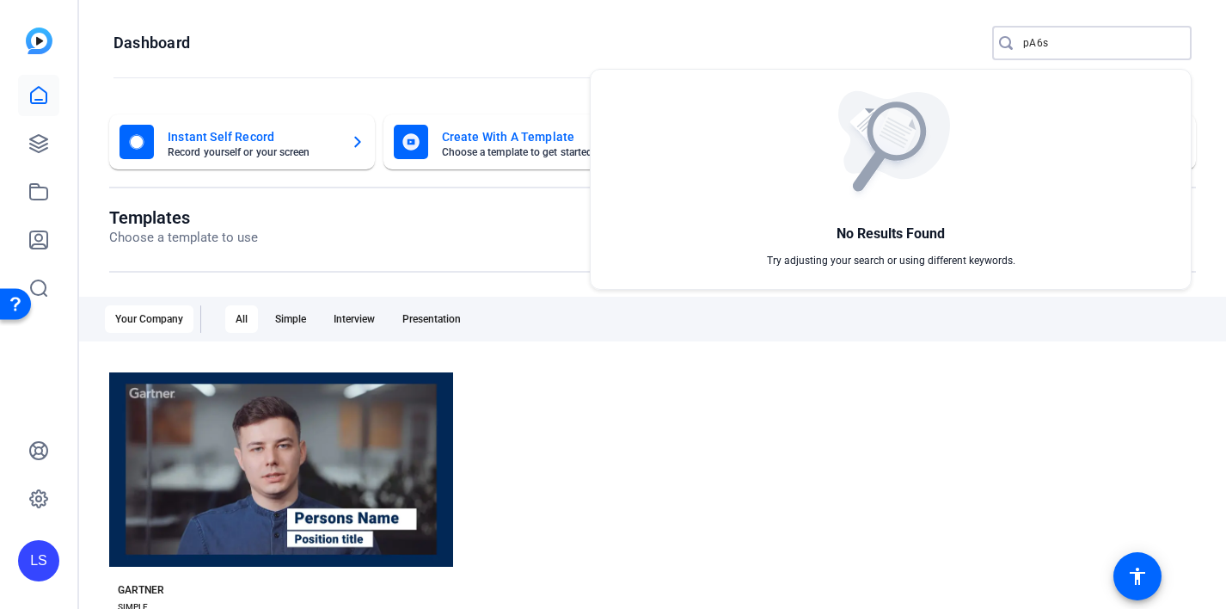
click at [860, 421] on div at bounding box center [613, 304] width 1226 height 609
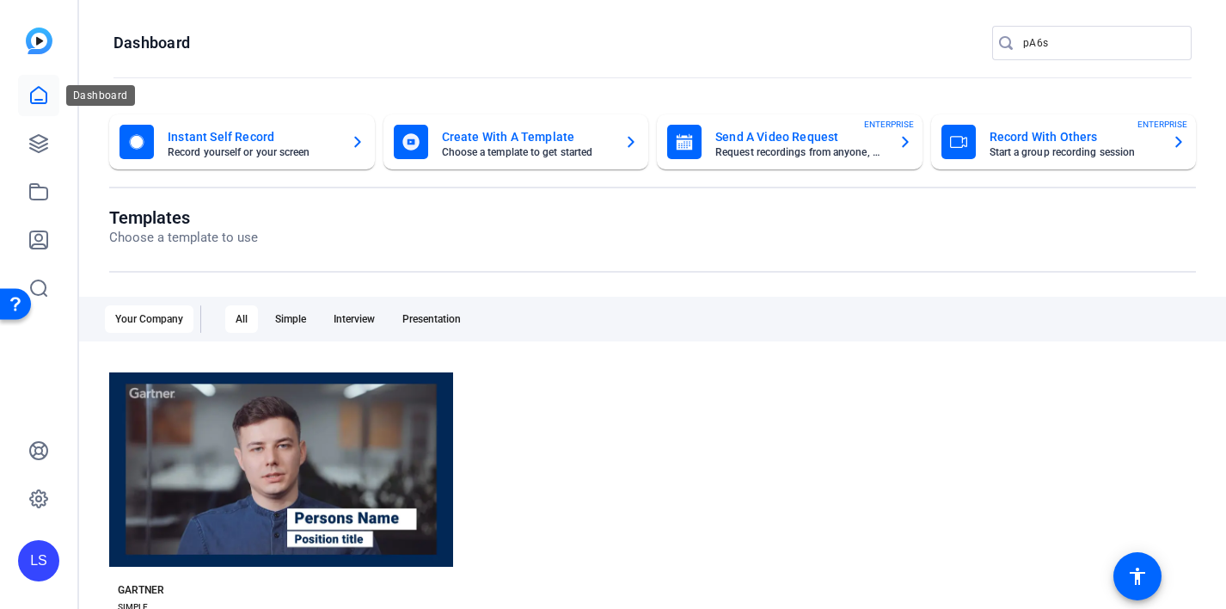
click at [40, 85] on icon at bounding box center [38, 95] width 21 height 21
click at [43, 95] on icon at bounding box center [38, 95] width 21 height 21
click at [32, 57] on div at bounding box center [38, 168] width 41 height 281
click at [1089, 47] on input "pA6s" at bounding box center [1100, 43] width 155 height 21
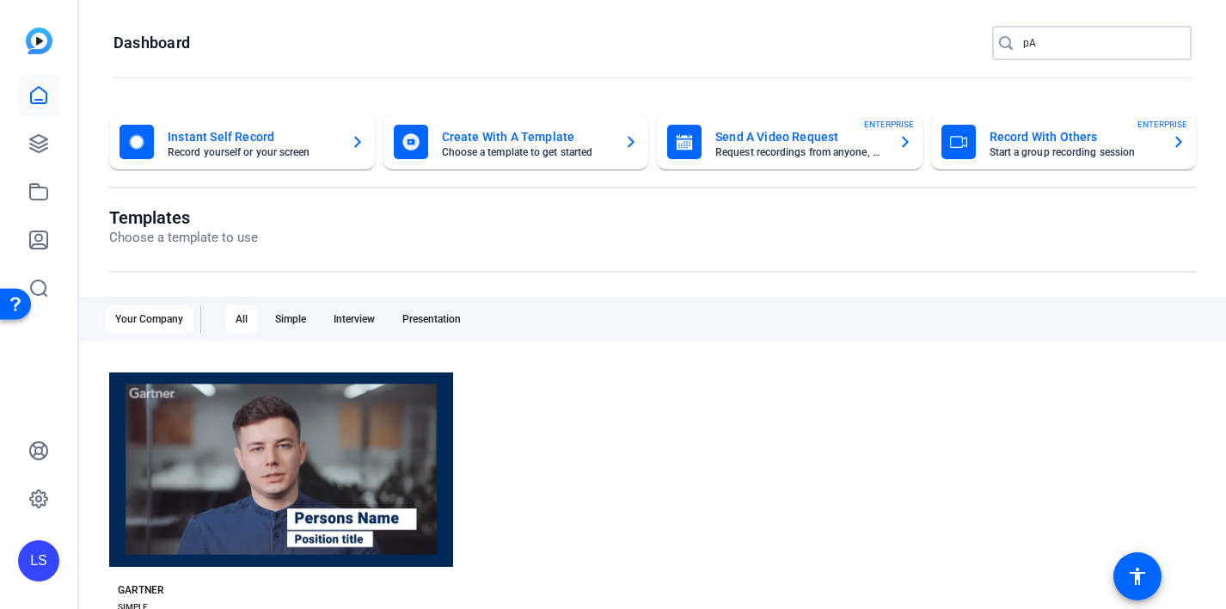
type input "p"
click at [37, 40] on img at bounding box center [39, 41] width 27 height 27
click at [138, 42] on h1 "Dashboard" at bounding box center [151, 43] width 77 height 21
click at [39, 103] on icon at bounding box center [38, 95] width 15 height 16
click at [40, 144] on icon at bounding box center [38, 143] width 21 height 21
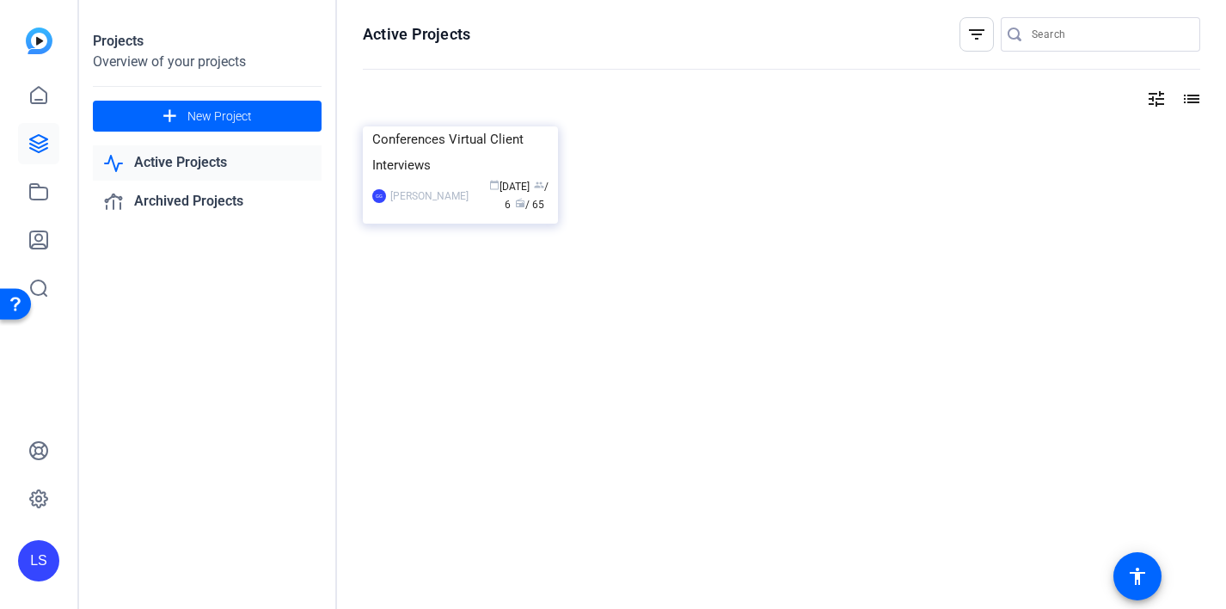
click at [1040, 32] on input "Search" at bounding box center [1109, 34] width 155 height 21
type input "alexander"
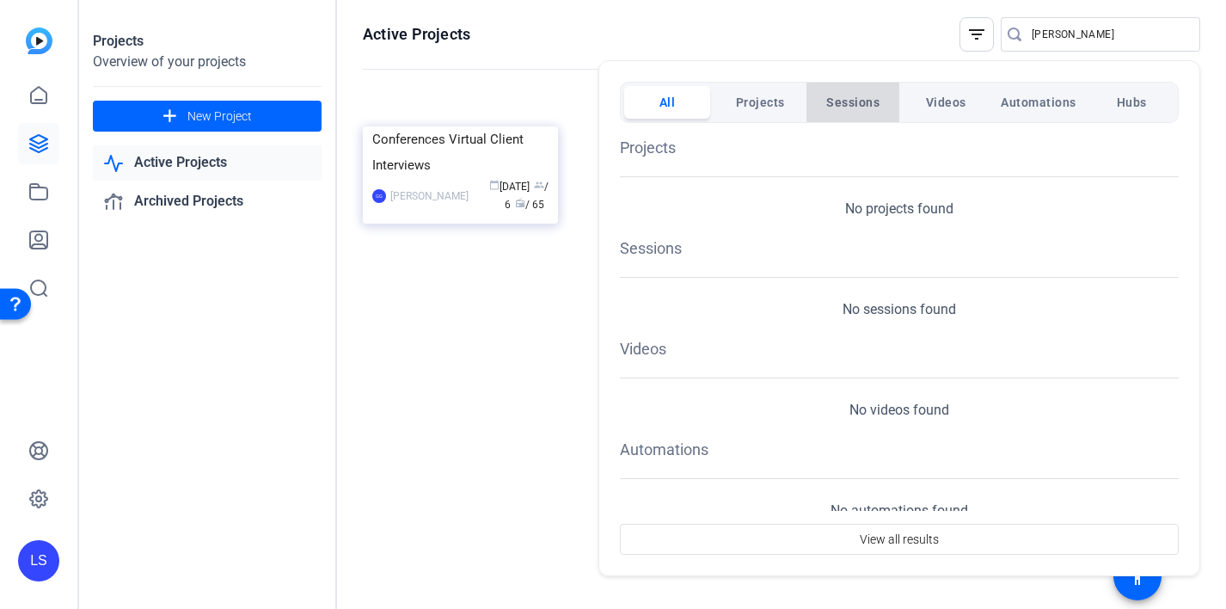
click at [884, 98] on button "Sessions" at bounding box center [853, 102] width 86 height 33
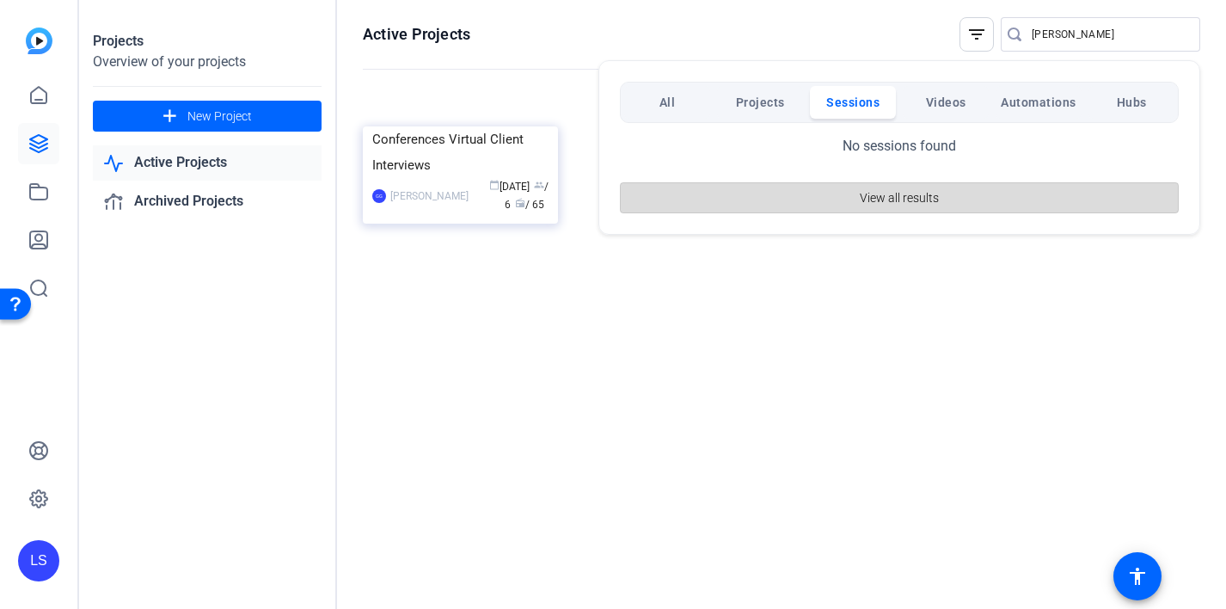
click at [926, 205] on span "View all results" at bounding box center [899, 197] width 79 height 33
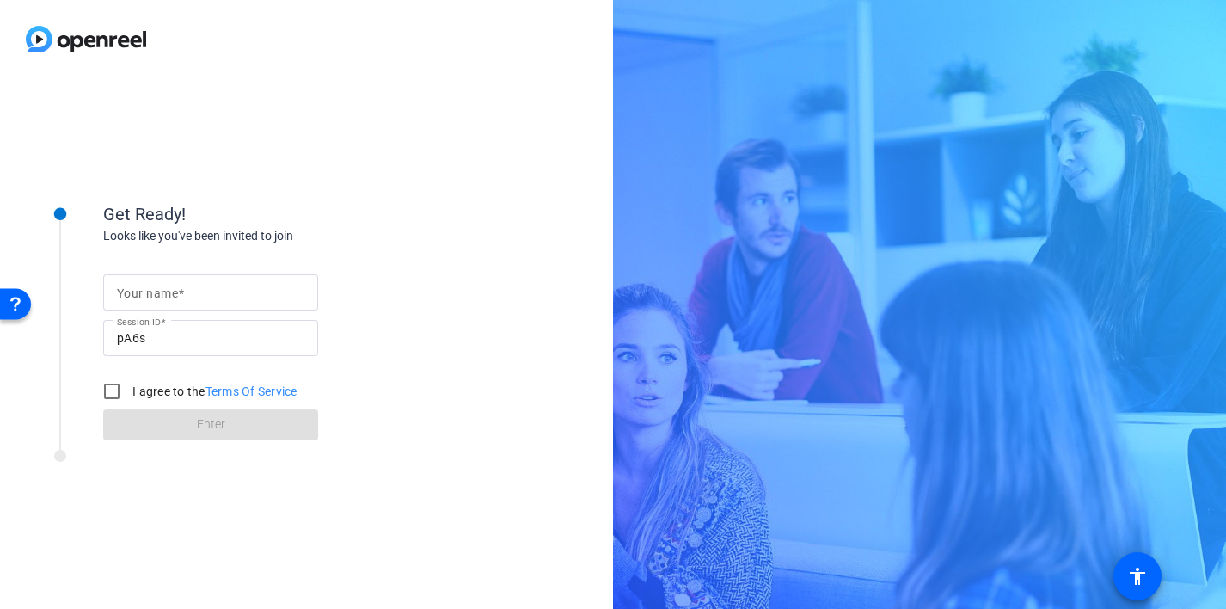
click at [293, 288] on input "Your name" at bounding box center [210, 292] width 187 height 21
type input "Lindsey"
click at [111, 392] on input "I agree to the Terms Of Service" at bounding box center [112, 391] width 34 height 34
checkbox input "true"
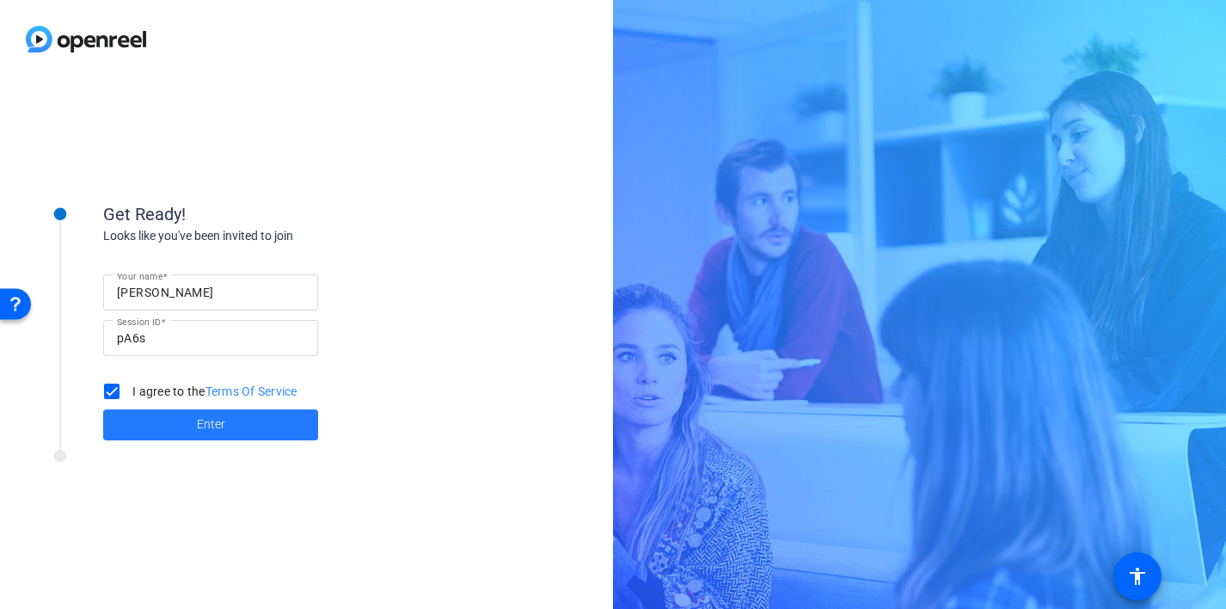
click at [165, 419] on span at bounding box center [210, 424] width 215 height 41
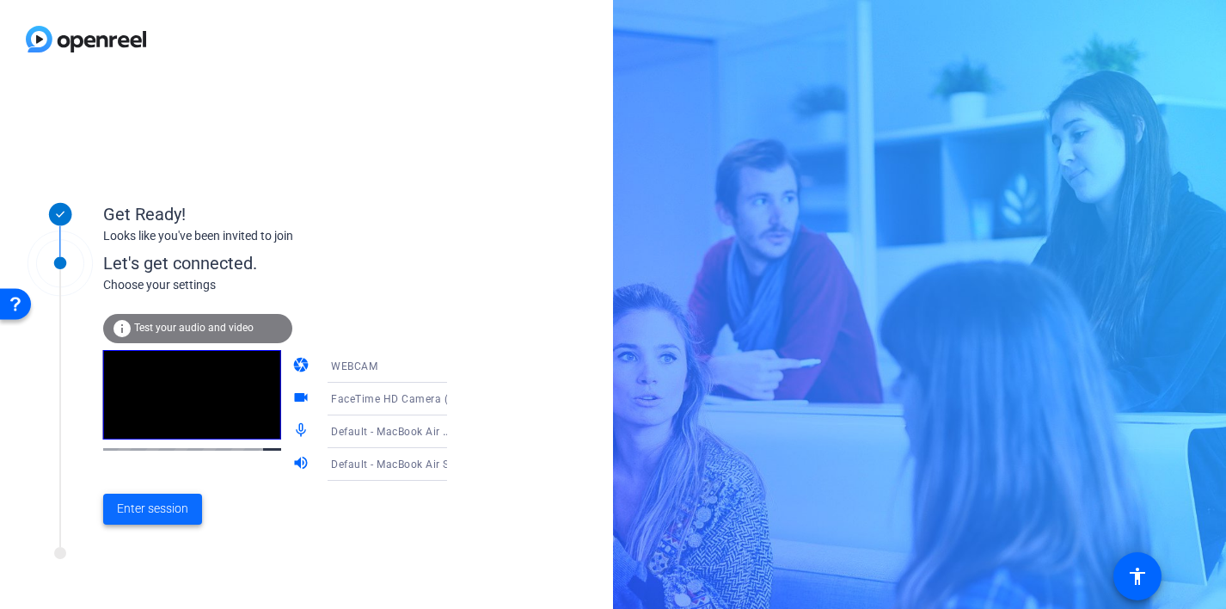
click at [178, 511] on span "Enter session" at bounding box center [152, 509] width 71 height 18
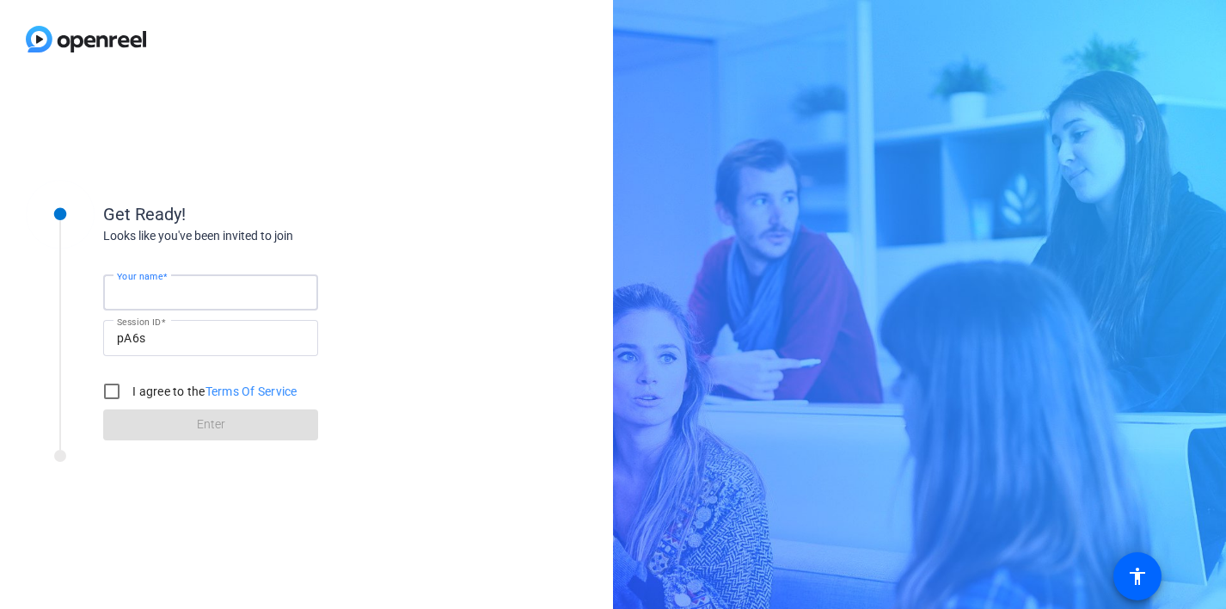
click at [235, 287] on input "Your name" at bounding box center [210, 292] width 187 height 21
type input "Lindsey Sacco"
click at [117, 397] on input "I agree to the Terms Of Service" at bounding box center [112, 391] width 34 height 34
checkbox input "true"
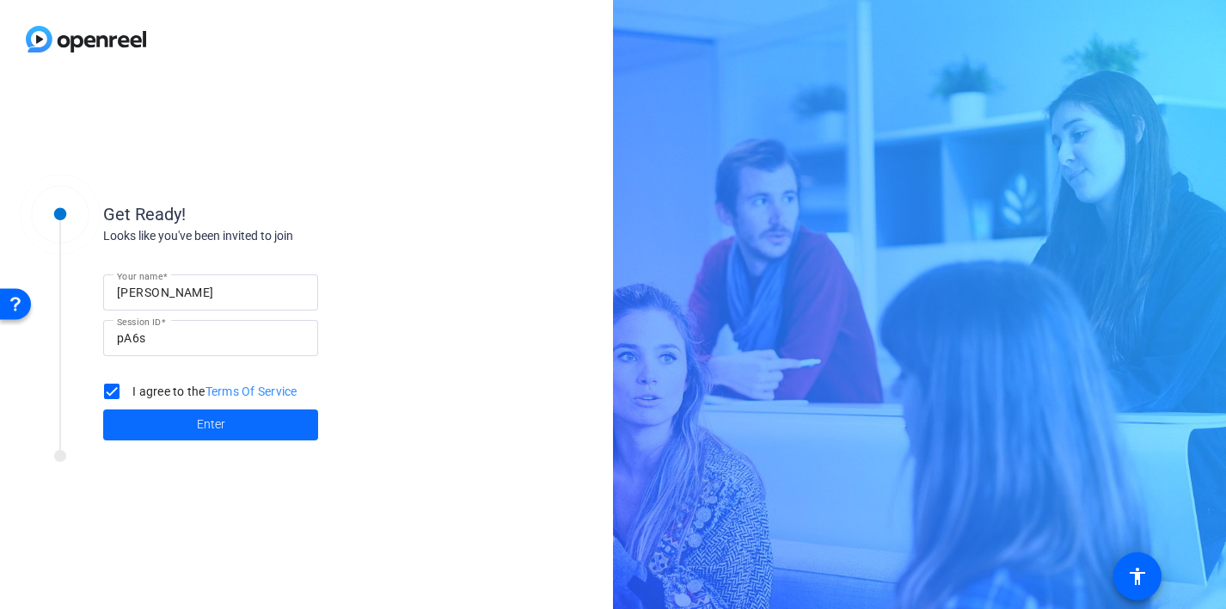
click at [161, 429] on span at bounding box center [210, 424] width 215 height 41
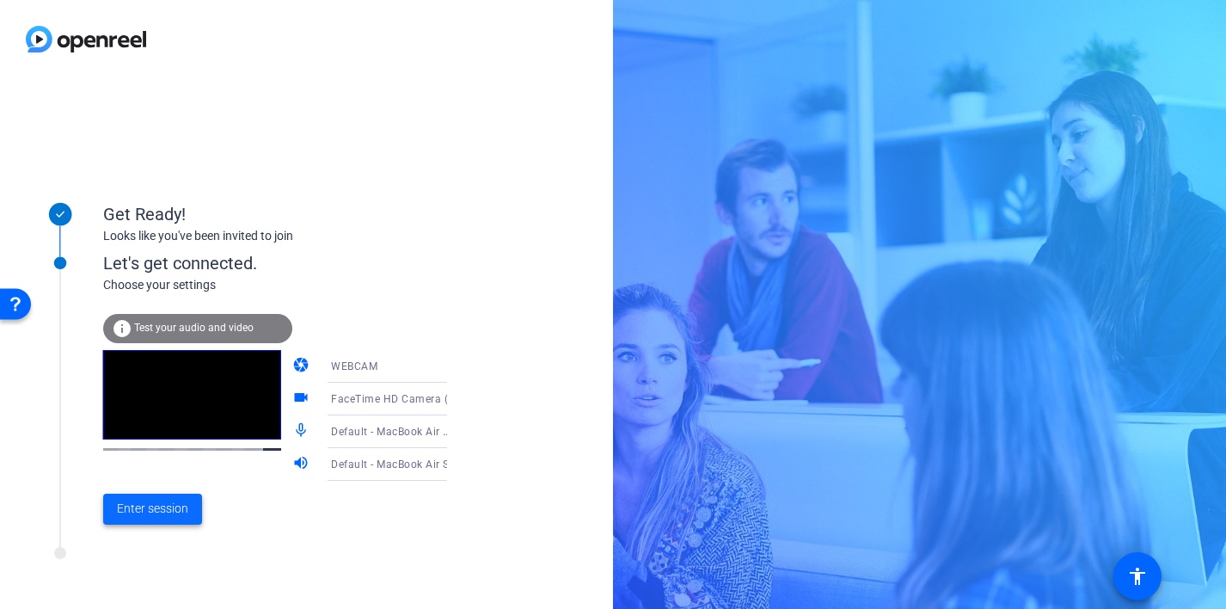
click at [152, 499] on span at bounding box center [152, 508] width 99 height 41
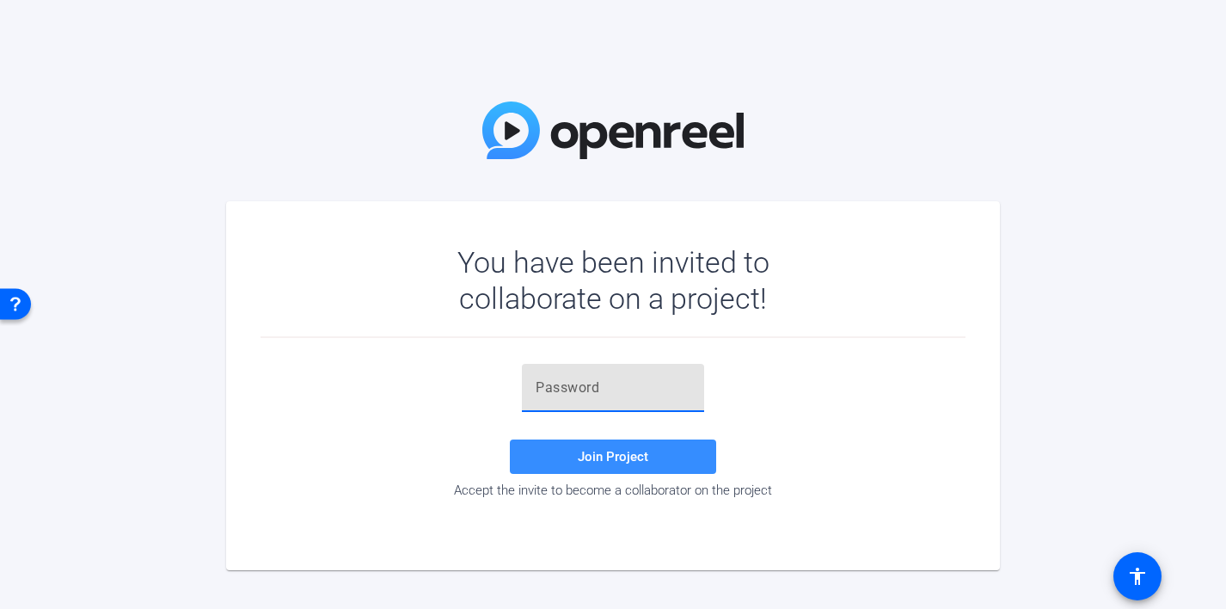
click at [569, 393] on input "text" at bounding box center [613, 387] width 155 height 21
paste input "O&m!N["
type input "O&m!N["
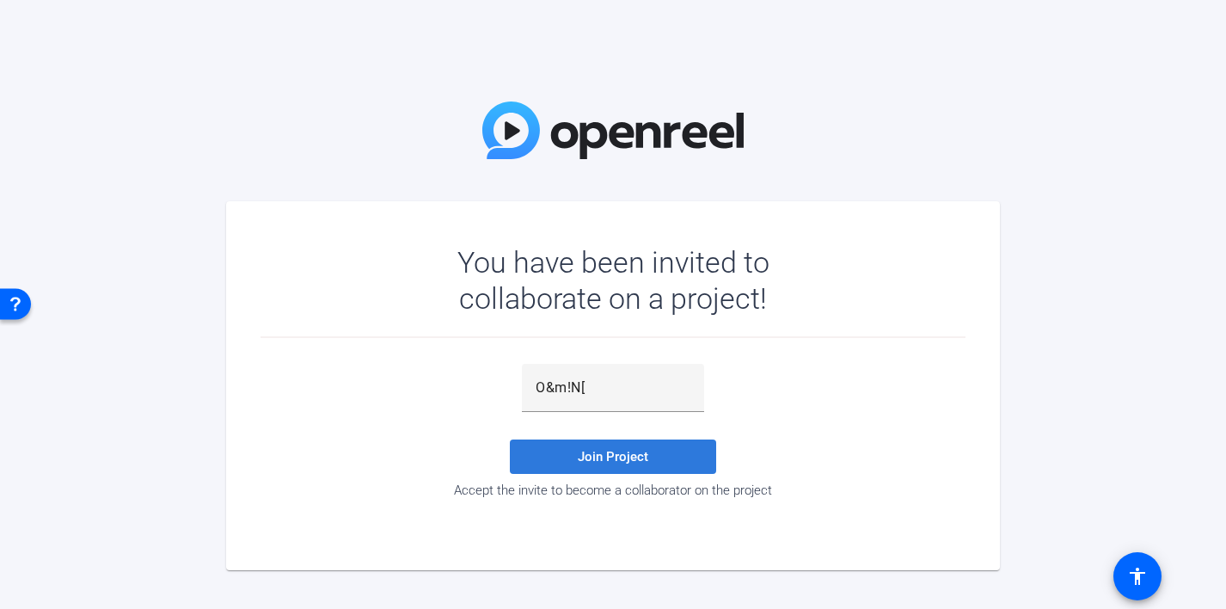
click at [570, 462] on span at bounding box center [613, 456] width 206 height 41
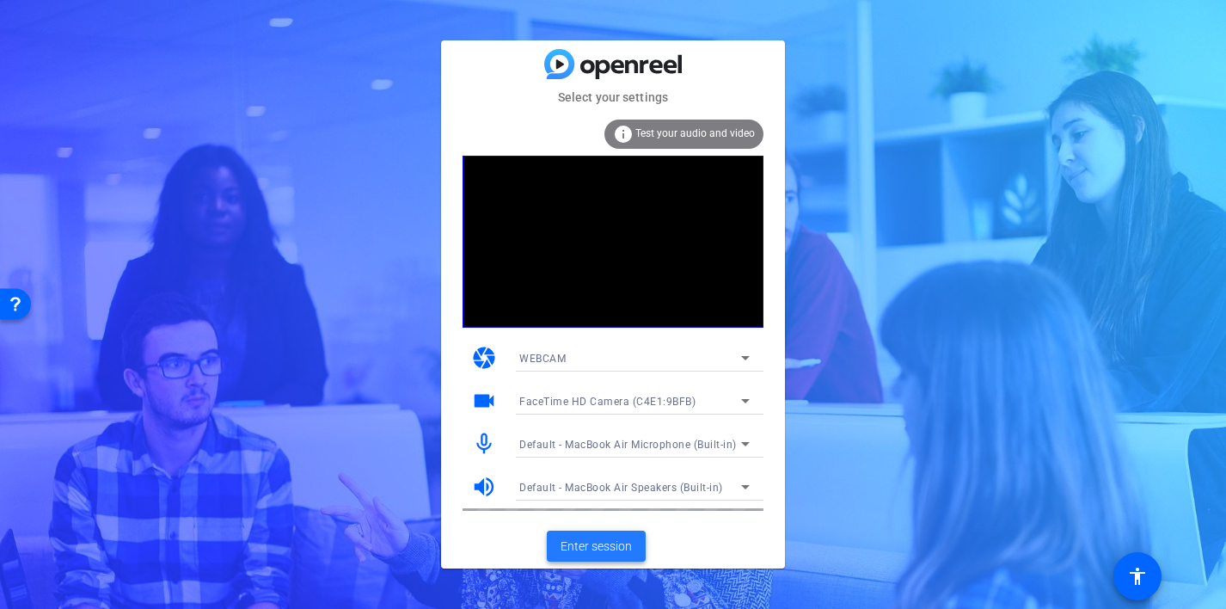
click at [608, 547] on span "Enter session" at bounding box center [596, 546] width 71 height 18
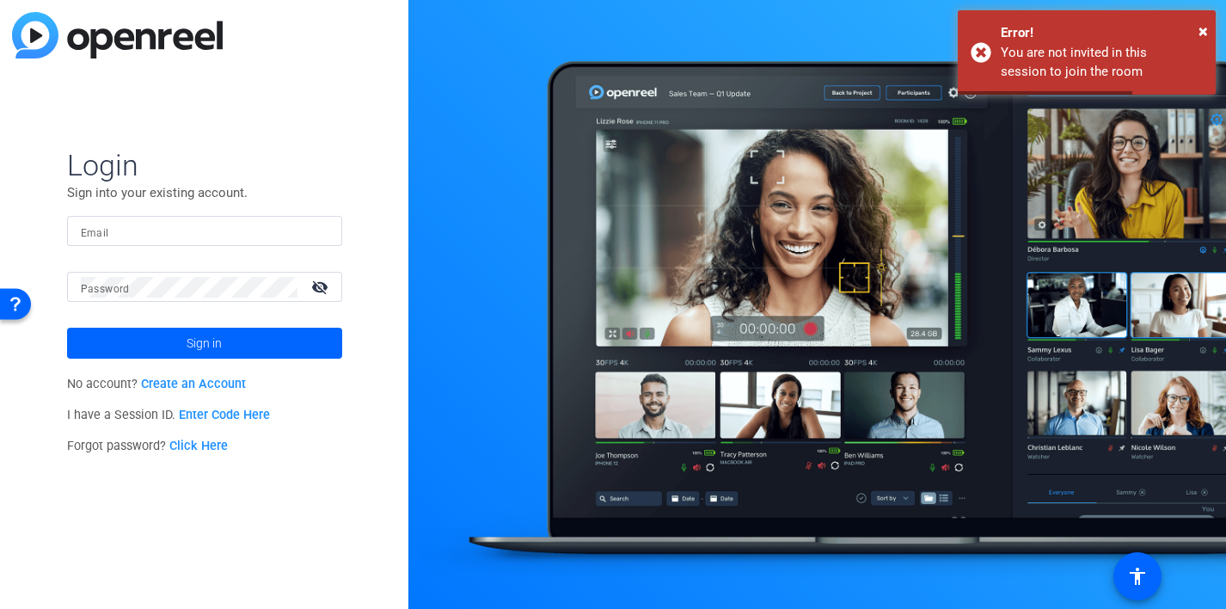
click at [101, 230] on mat-label "Email" at bounding box center [95, 233] width 28 height 12
click at [101, 230] on input "Email" at bounding box center [205, 231] width 248 height 21
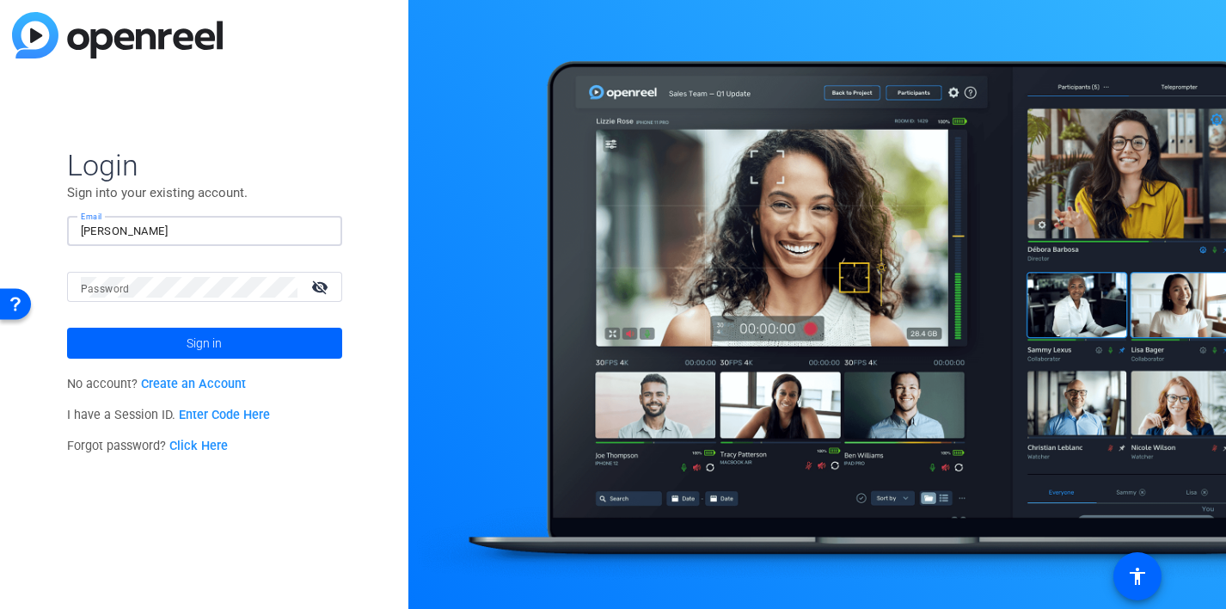
type input "[PERSON_NAME][EMAIL_ADDRESS][PERSON_NAME][PERSON_NAME][DOMAIN_NAME]"
click at [67, 328] on button "Sign in" at bounding box center [204, 343] width 275 height 31
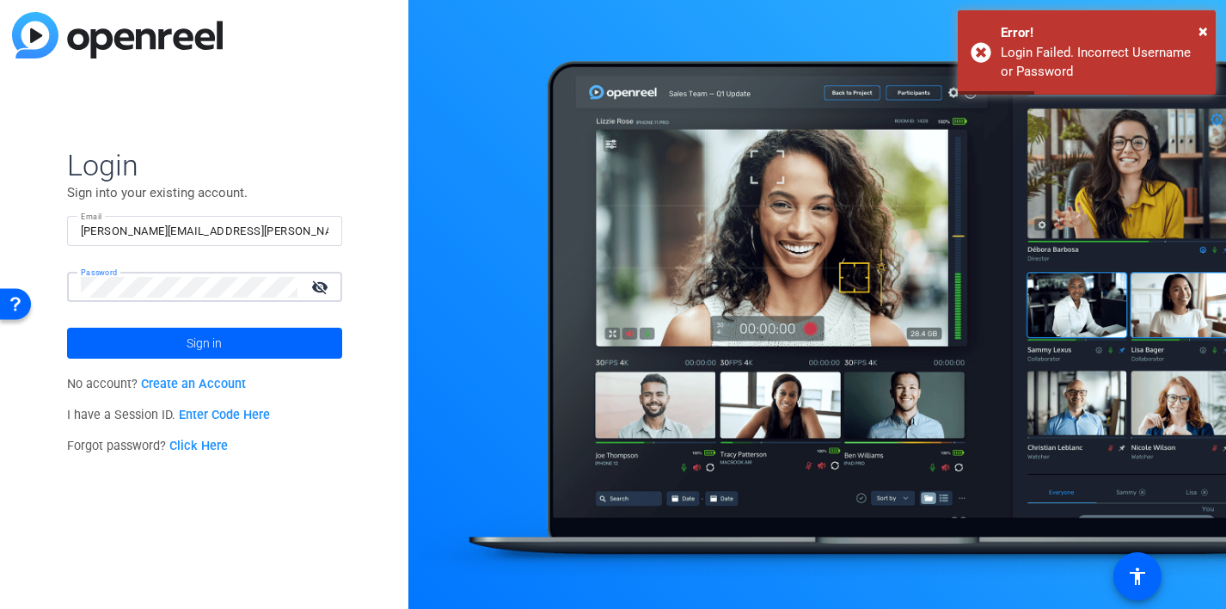
click at [317, 280] on mat-icon "visibility_off" at bounding box center [321, 286] width 41 height 25
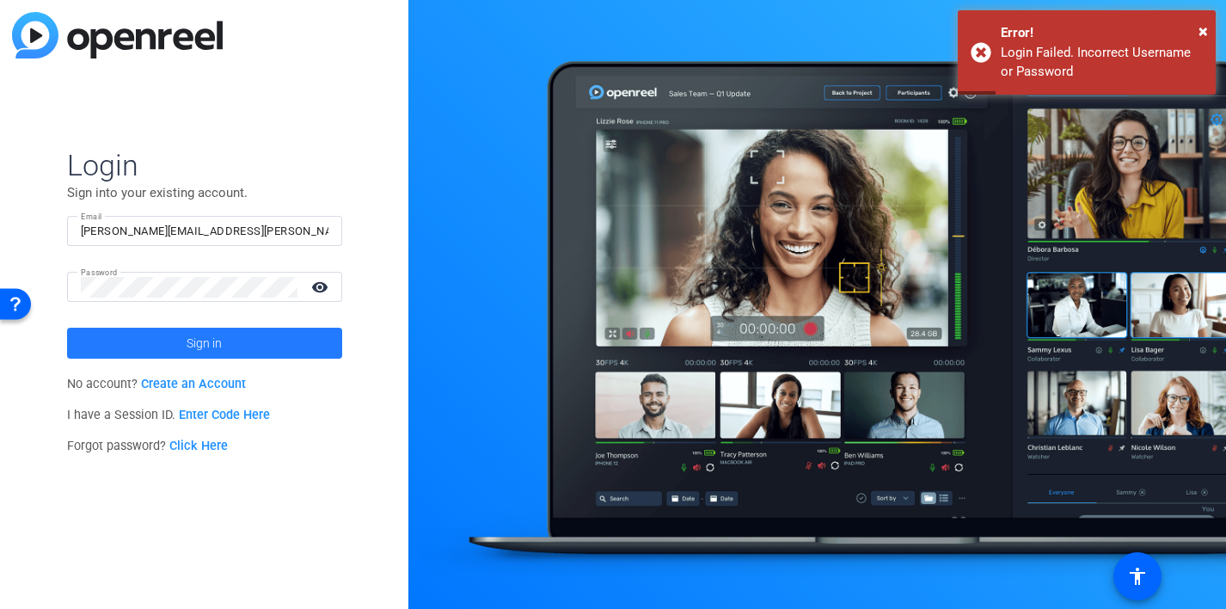
click at [243, 343] on span at bounding box center [204, 342] width 275 height 41
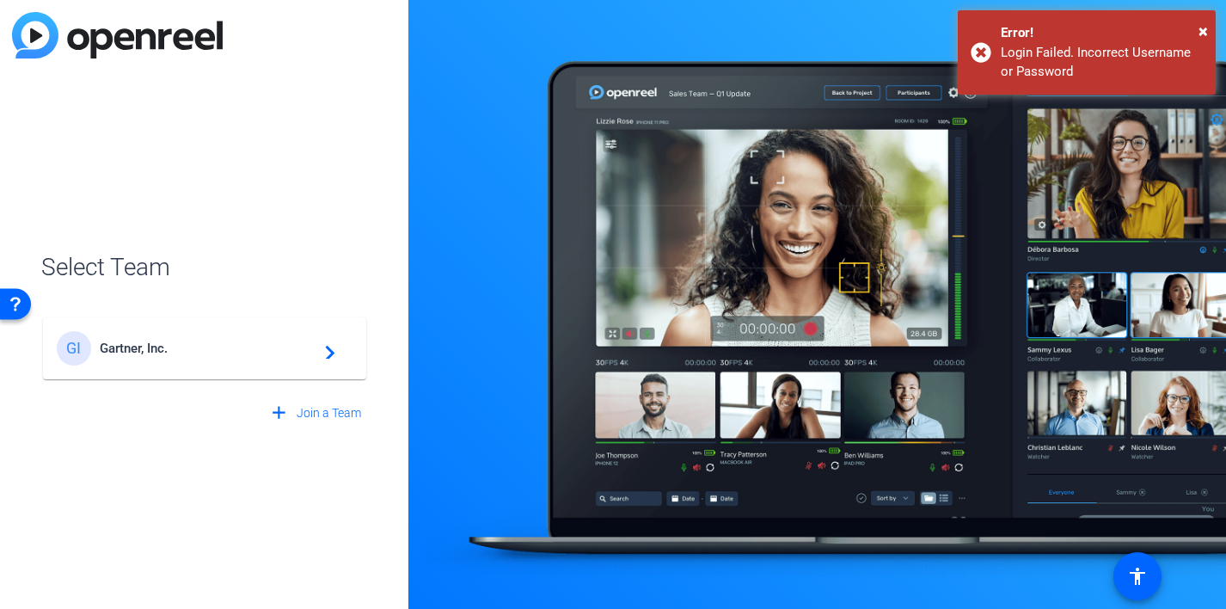
click at [243, 343] on span "Gartner, Inc." at bounding box center [207, 347] width 215 height 15
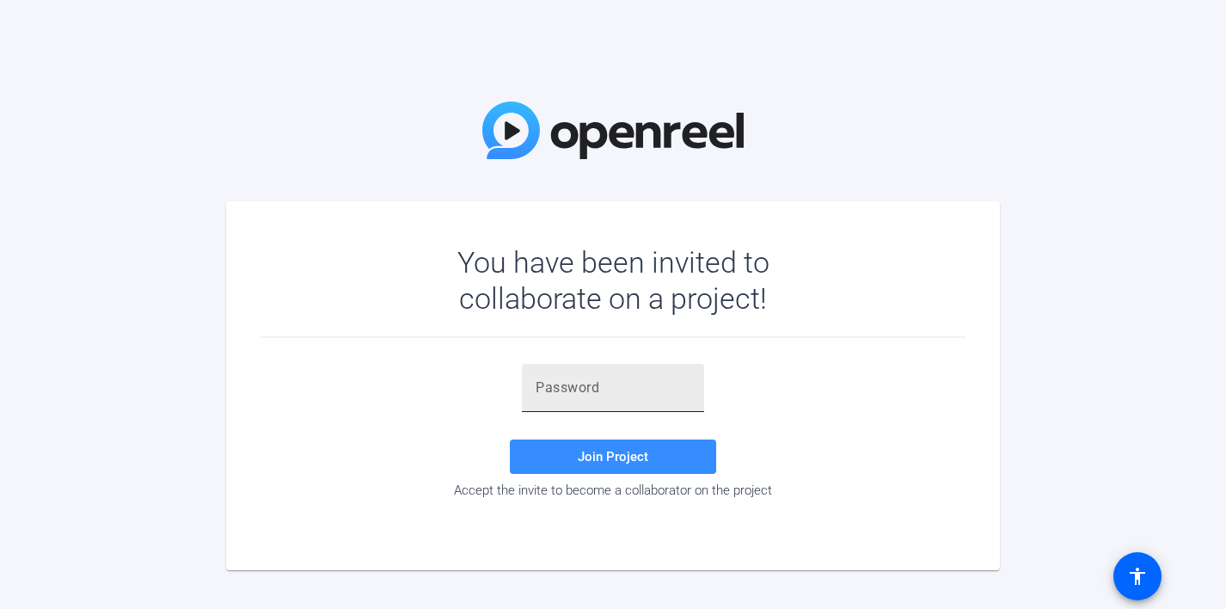
click at [596, 391] on input "text" at bounding box center [613, 387] width 155 height 21
type input "O&m!N["
click at [620, 460] on span "Join Project" at bounding box center [613, 456] width 71 height 15
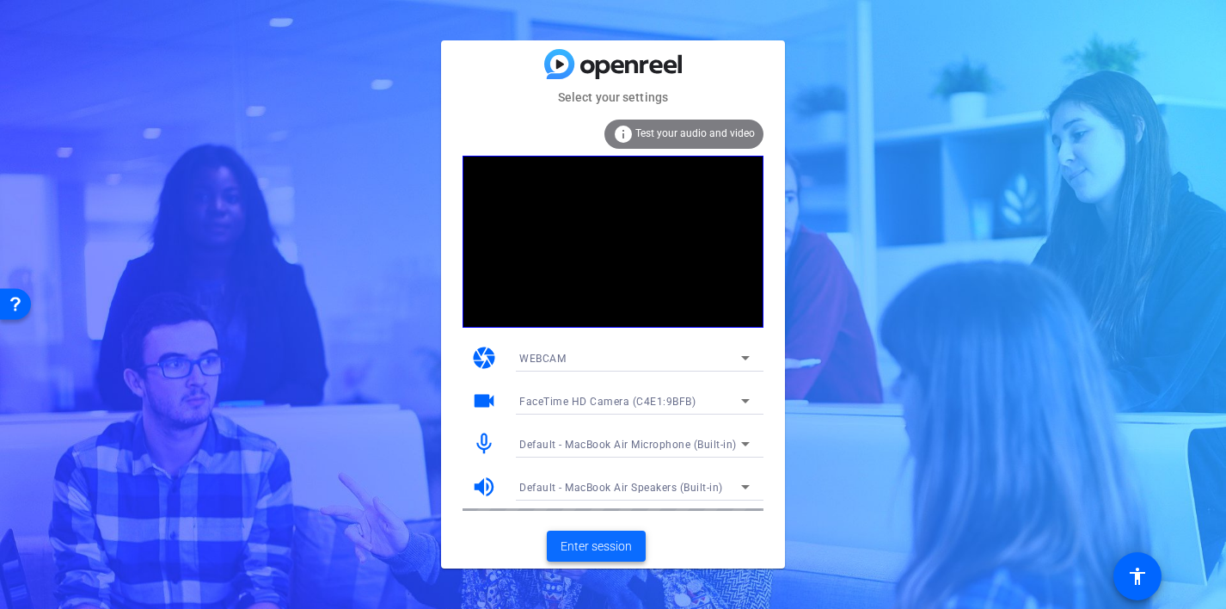
click at [596, 546] on span "Enter session" at bounding box center [596, 546] width 71 height 18
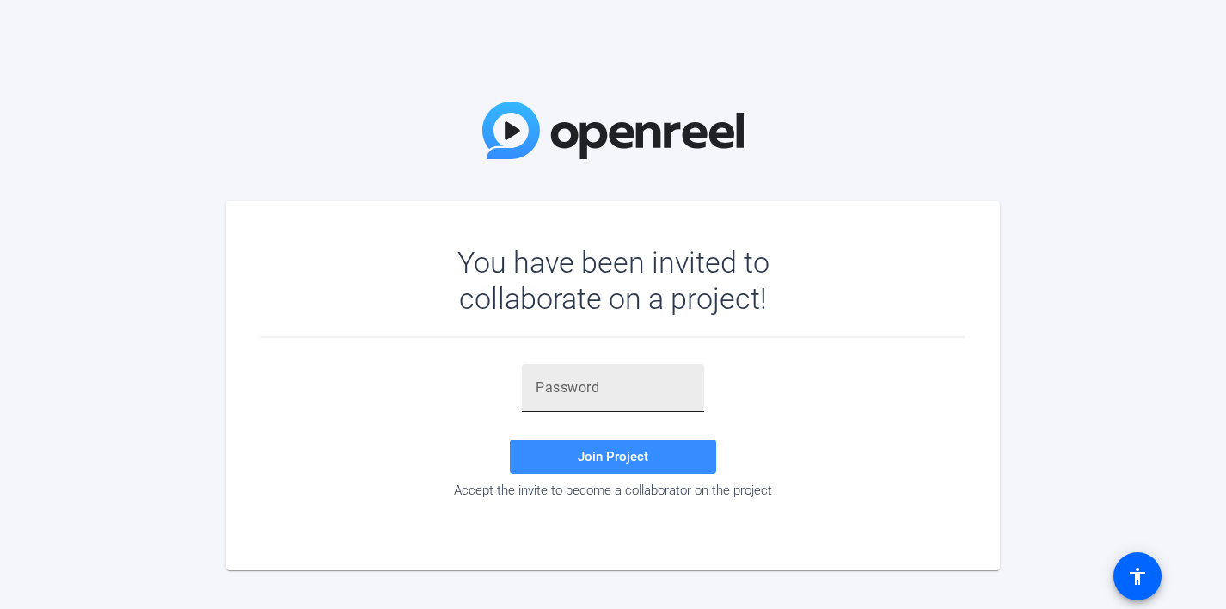
click at [649, 379] on input "text" at bounding box center [613, 387] width 155 height 21
type input "O&m!N["
click at [616, 454] on span "Join Project" at bounding box center [613, 456] width 71 height 15
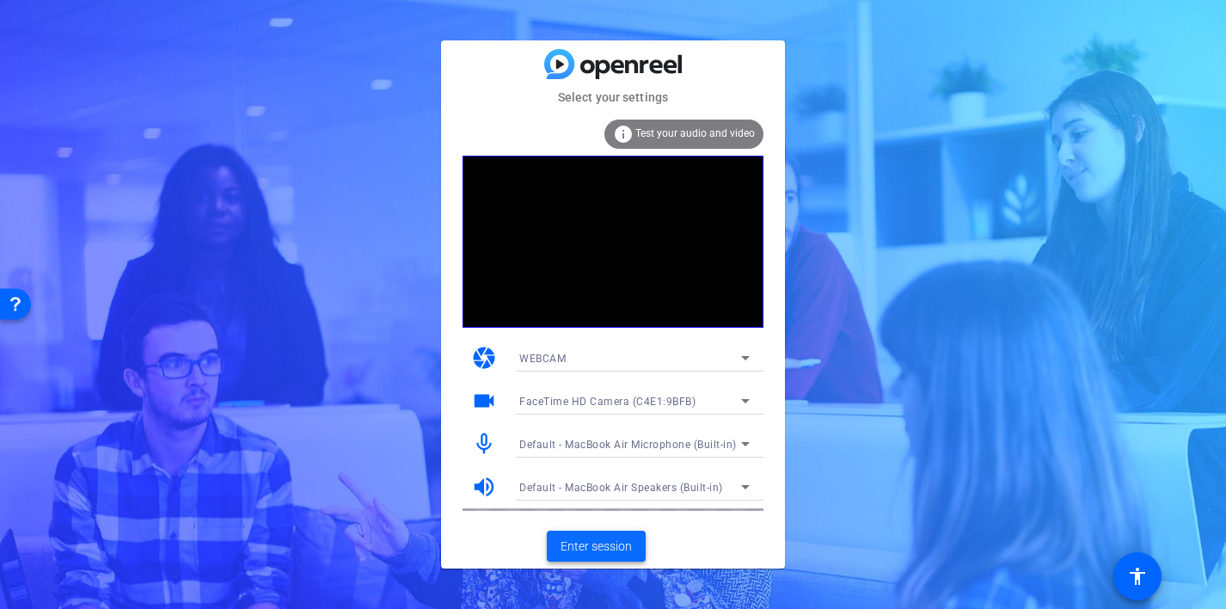
click at [615, 543] on span "Enter session" at bounding box center [596, 546] width 71 height 18
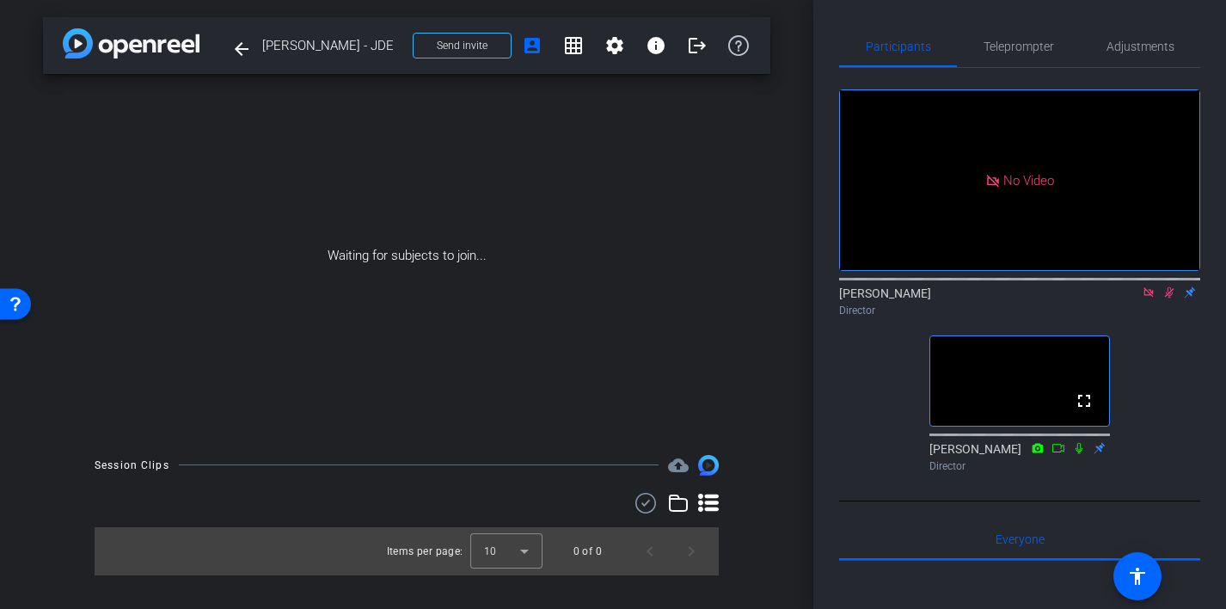
click at [1153, 298] on icon at bounding box center [1149, 292] width 14 height 12
click at [1146, 298] on icon at bounding box center [1149, 292] width 14 height 12
click at [426, 237] on div "Waiting for subjects to join..." at bounding box center [406, 256] width 727 height 364
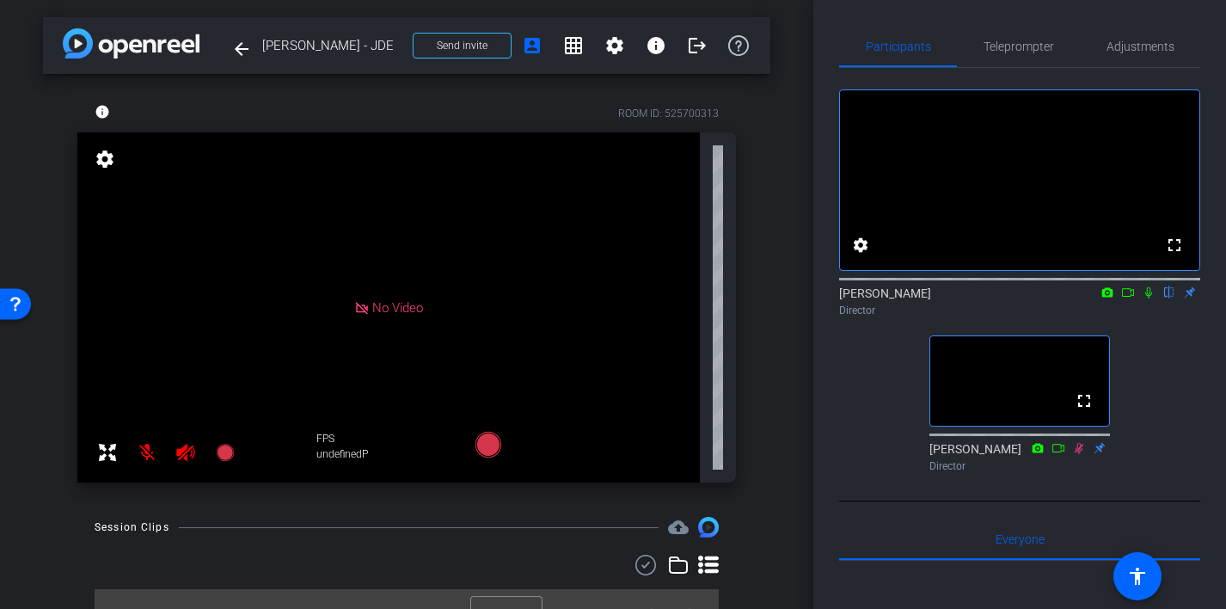
click at [1148, 298] on icon at bounding box center [1148, 292] width 7 height 11
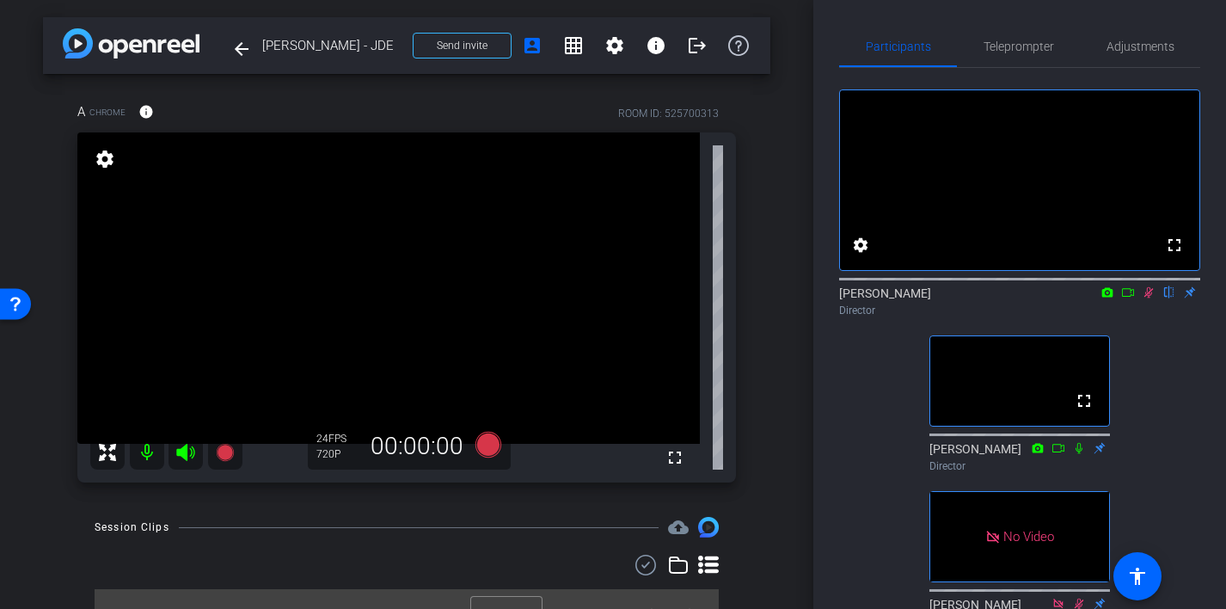
click at [1149, 298] on icon at bounding box center [1148, 292] width 9 height 11
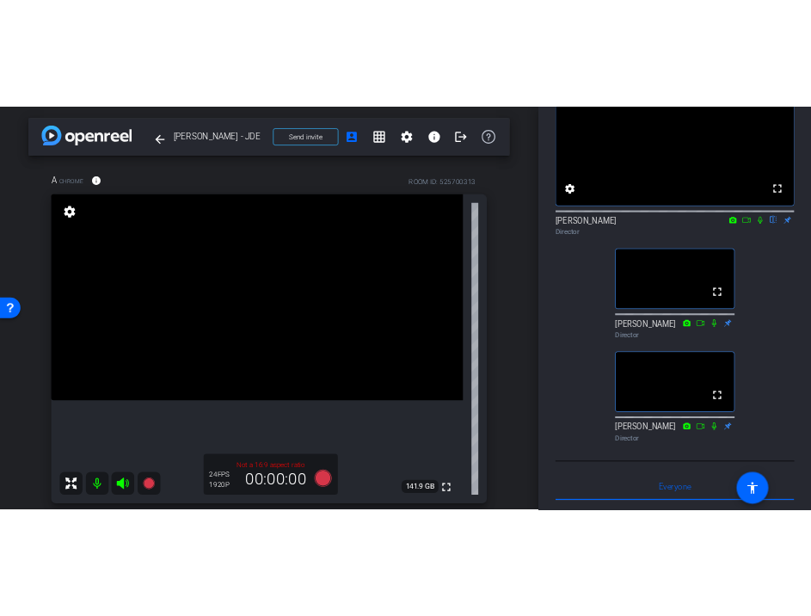
scroll to position [125, 0]
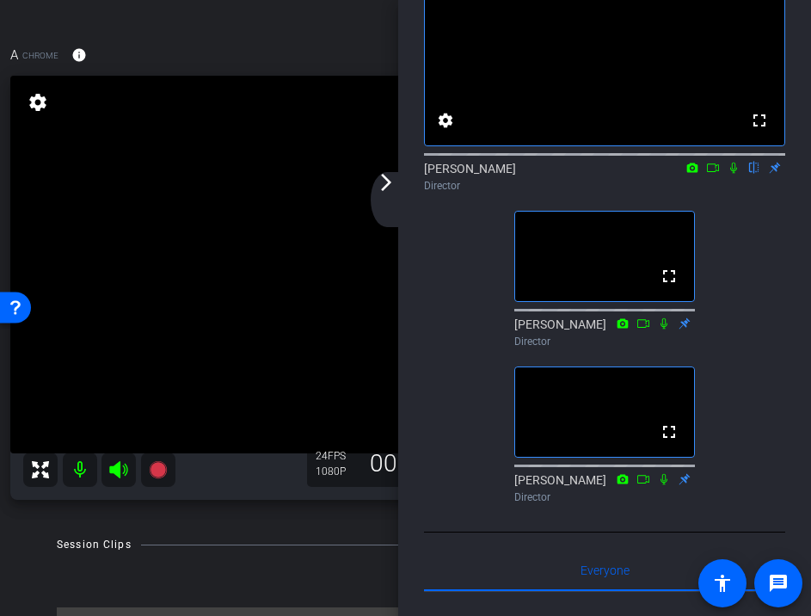
click at [390, 183] on mat-icon "arrow_forward_ios" at bounding box center [386, 182] width 21 height 21
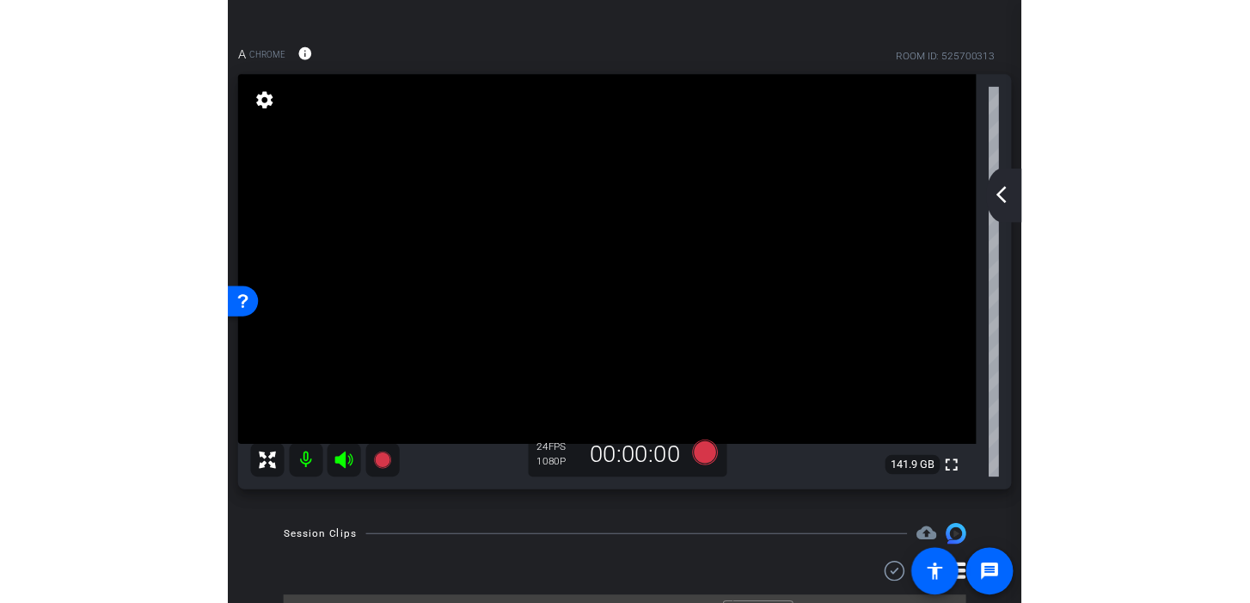
scroll to position [0, 0]
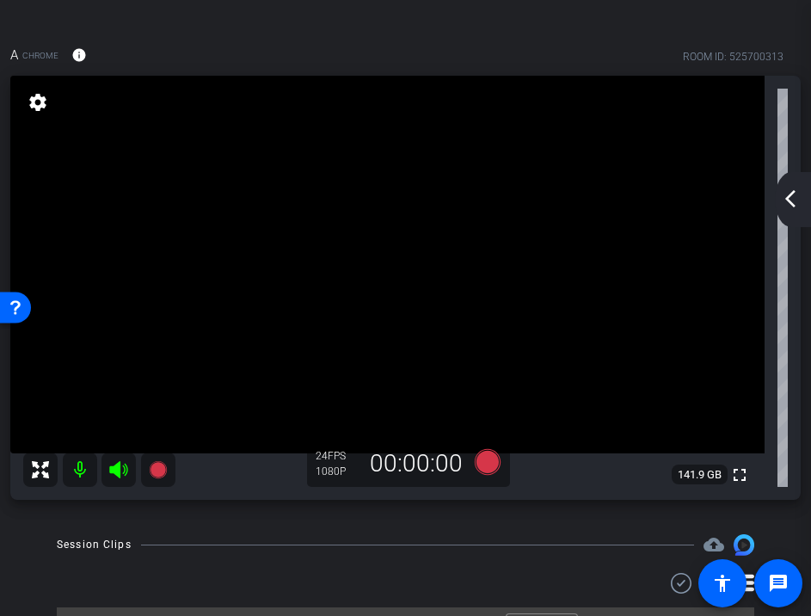
click at [786, 205] on mat-icon "arrow_back_ios_new" at bounding box center [790, 198] width 21 height 21
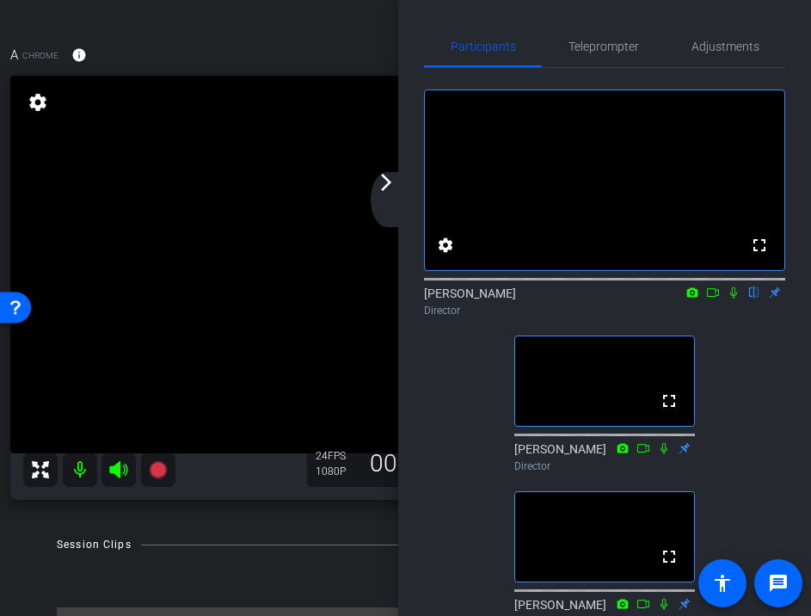
click at [729, 298] on icon at bounding box center [734, 292] width 14 height 12
click at [387, 181] on mat-icon "arrow_forward_ios" at bounding box center [386, 182] width 21 height 21
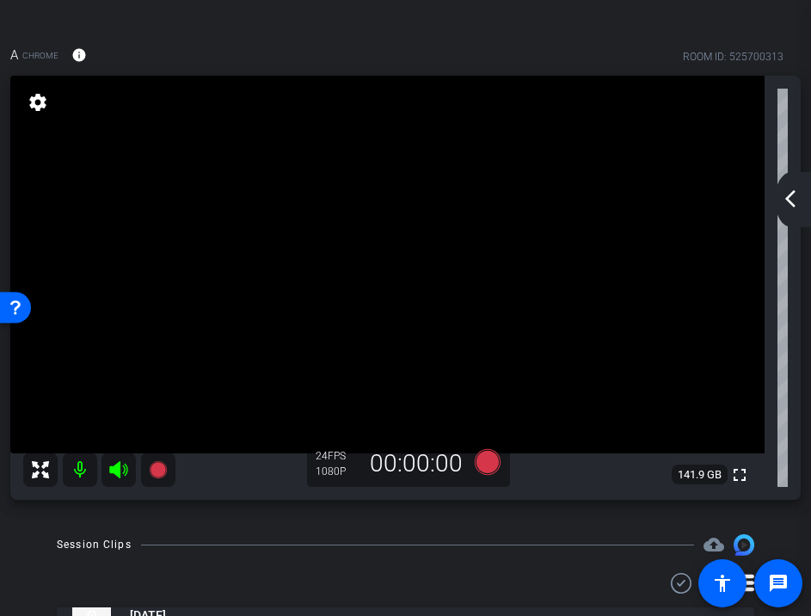
click at [787, 199] on mat-icon "arrow_back_ios_new" at bounding box center [790, 198] width 21 height 21
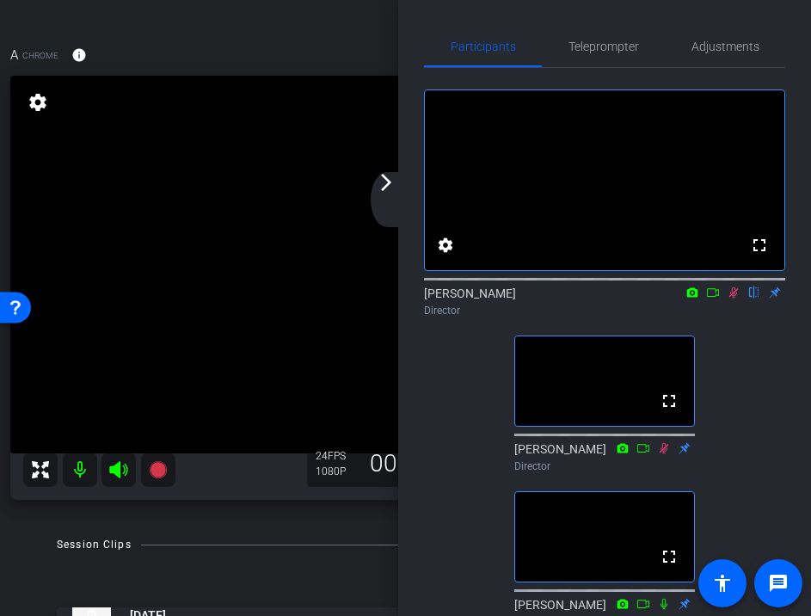
click at [386, 187] on mat-icon "arrow_forward_ios" at bounding box center [386, 182] width 21 height 21
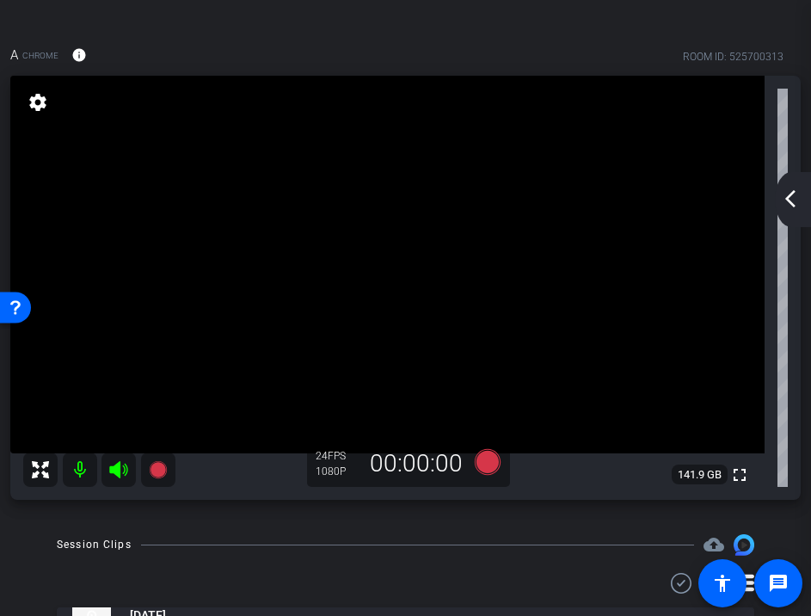
click at [788, 208] on mat-icon "arrow_back_ios_new" at bounding box center [790, 198] width 21 height 21
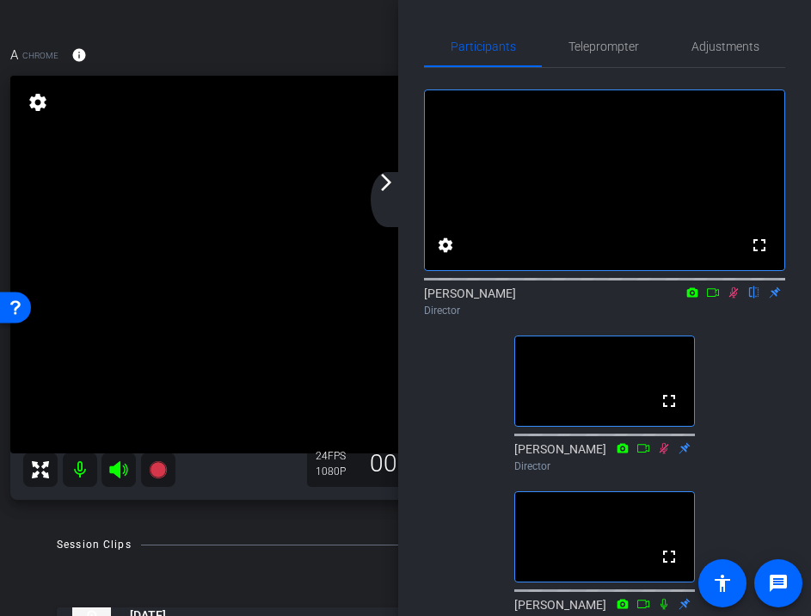
click at [731, 298] on icon at bounding box center [733, 292] width 9 height 11
click at [388, 185] on mat-icon "arrow_forward_ios" at bounding box center [386, 182] width 21 height 21
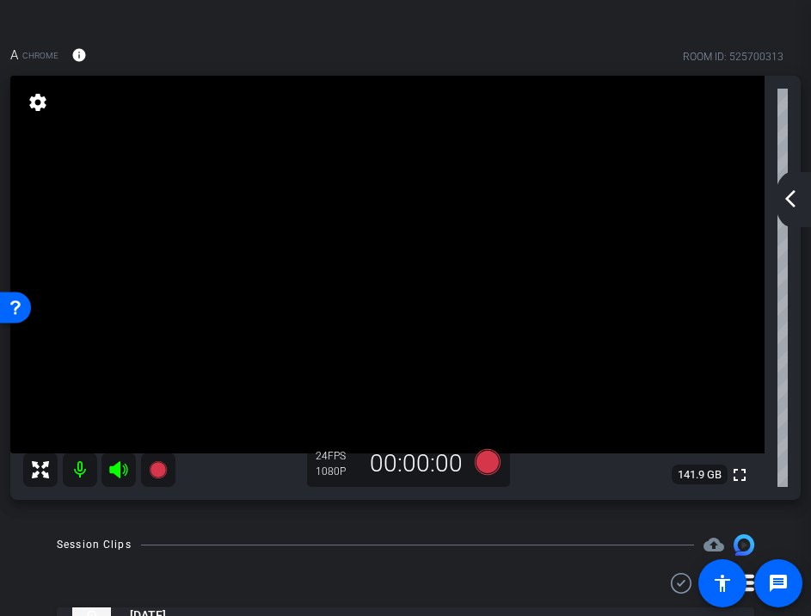
click at [782, 197] on mat-icon "arrow_back_ios_new" at bounding box center [790, 198] width 21 height 21
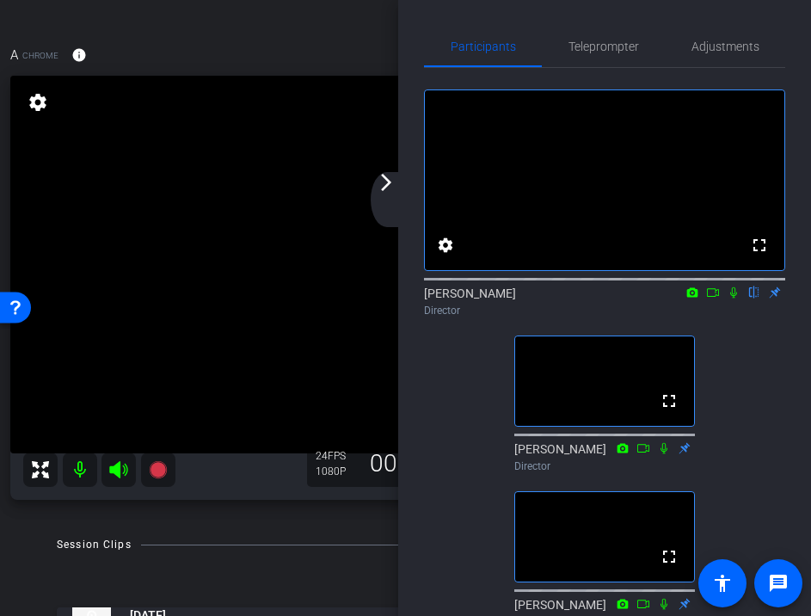
click at [385, 182] on mat-icon "arrow_forward_ios" at bounding box center [386, 182] width 21 height 21
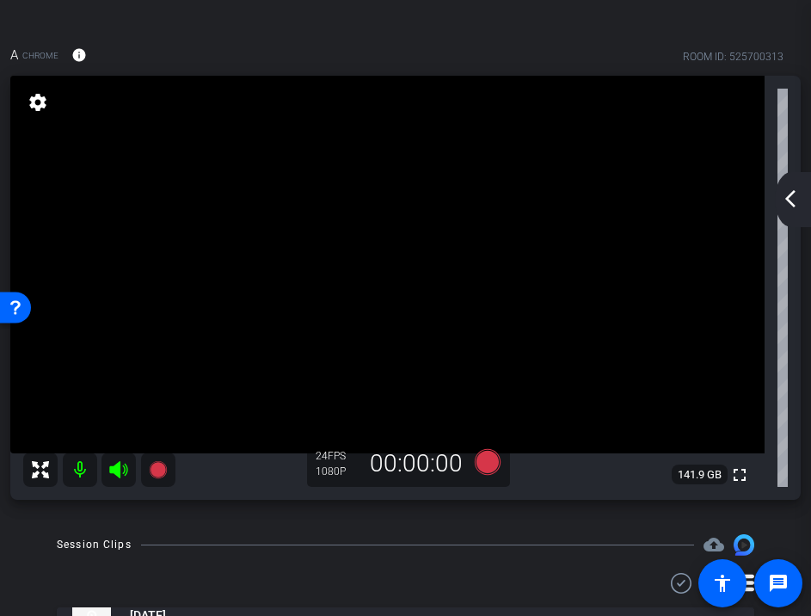
click at [797, 203] on mat-icon "arrow_back_ios_new" at bounding box center [790, 198] width 21 height 21
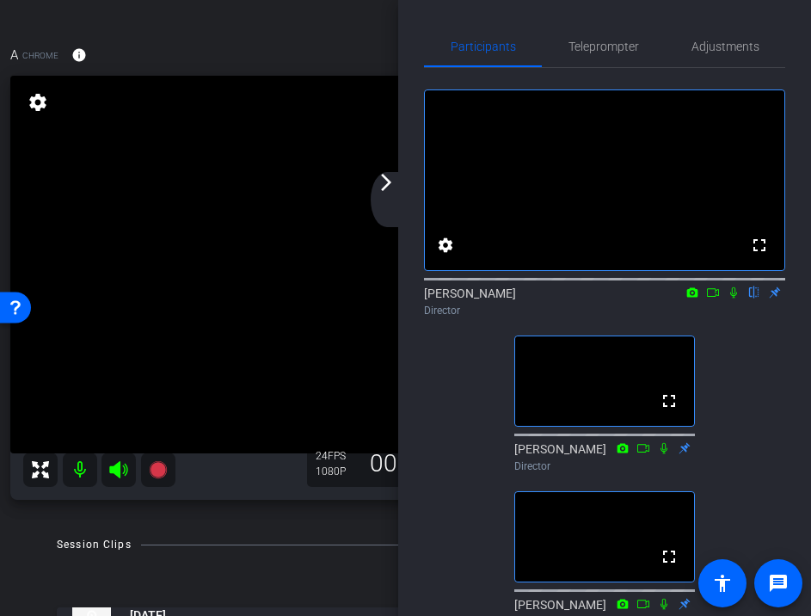
click at [385, 188] on mat-icon "arrow_forward_ios" at bounding box center [386, 182] width 21 height 21
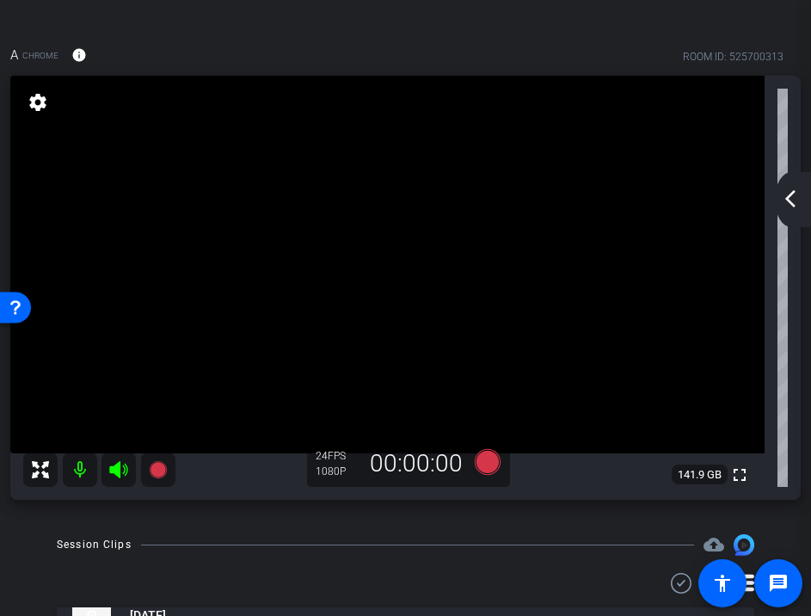
click at [789, 197] on mat-icon "arrow_back_ios_new" at bounding box center [790, 198] width 21 height 21
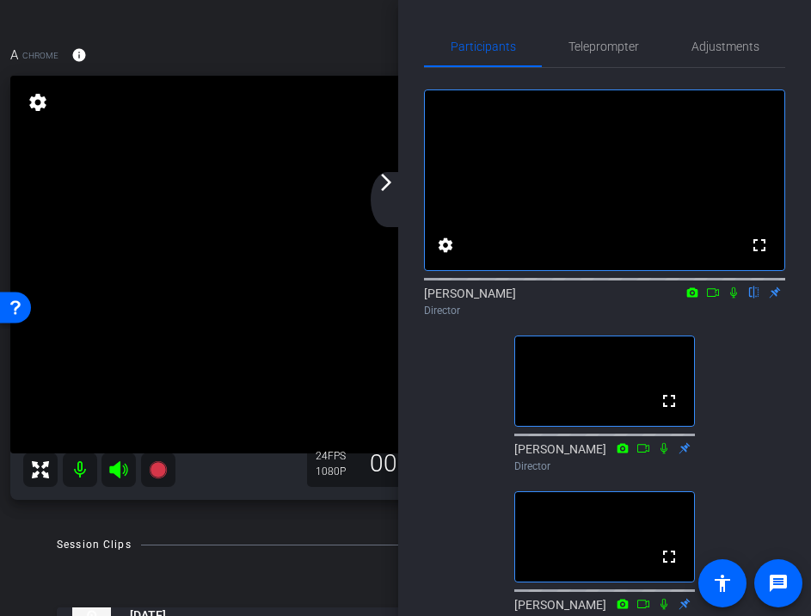
click at [384, 181] on mat-icon "arrow_forward_ios" at bounding box center [386, 182] width 21 height 21
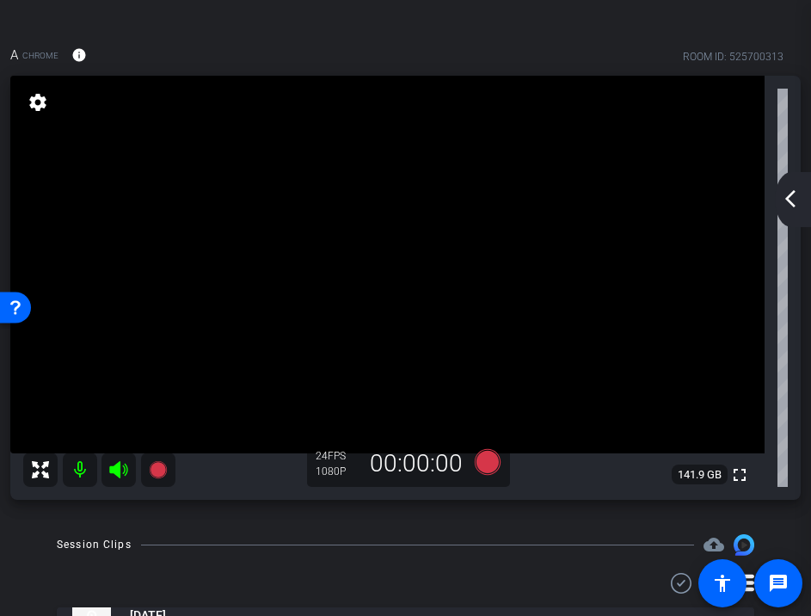
click at [794, 199] on mat-icon "arrow_back_ios_new" at bounding box center [790, 198] width 21 height 21
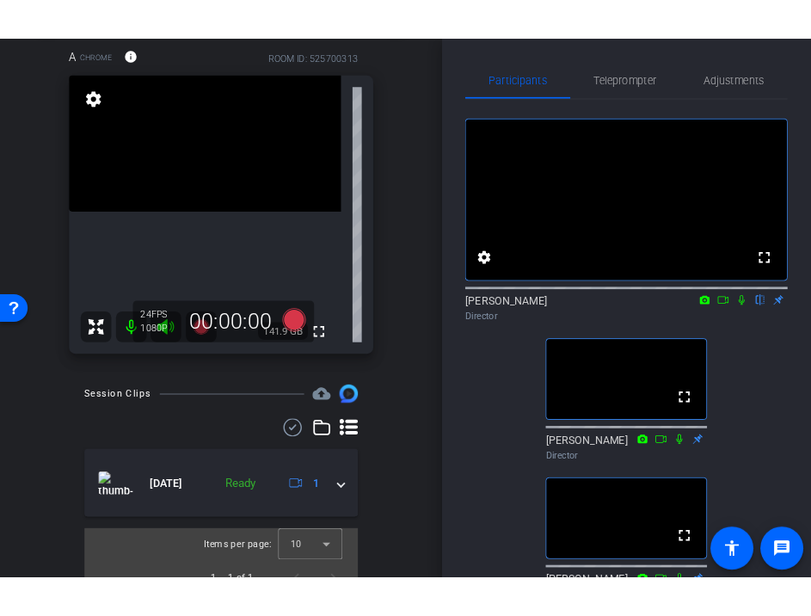
scroll to position [34, 0]
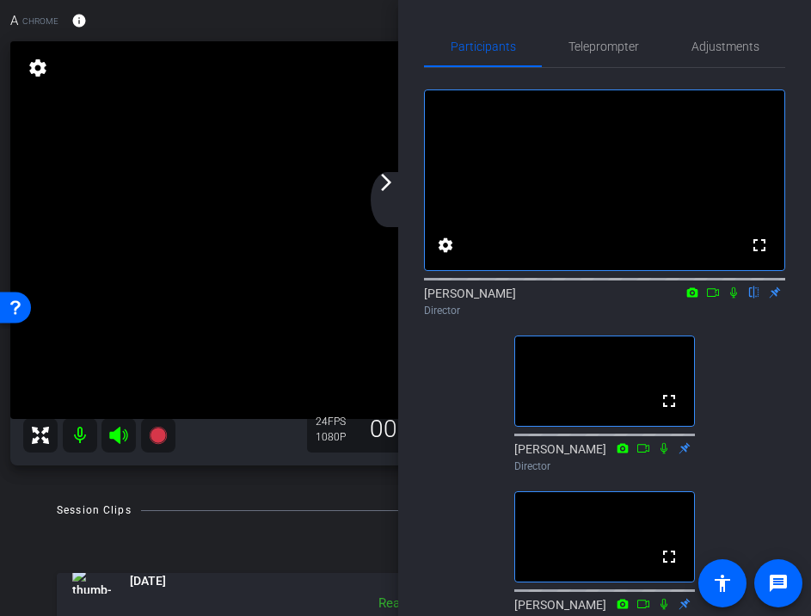
click at [389, 189] on mat-icon "arrow_forward_ios" at bounding box center [386, 182] width 21 height 21
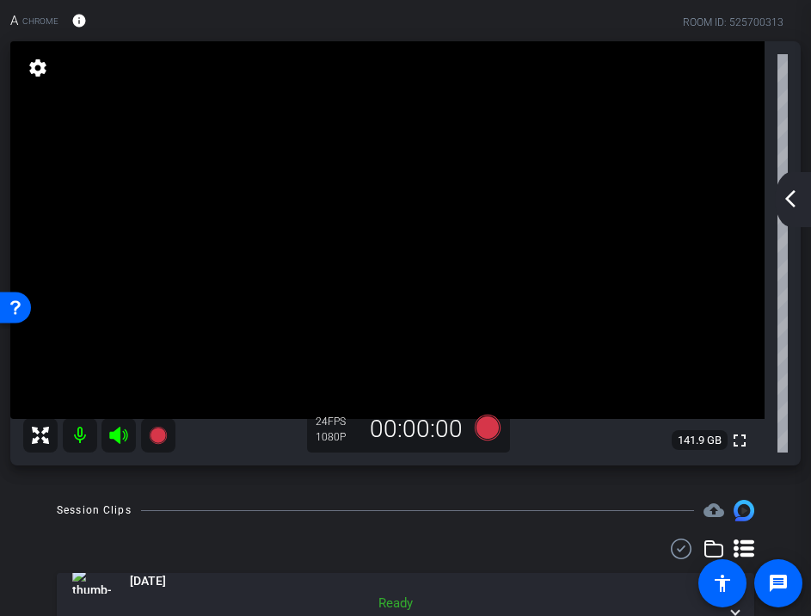
click at [788, 196] on mat-icon "arrow_back_ios_new" at bounding box center [790, 198] width 21 height 21
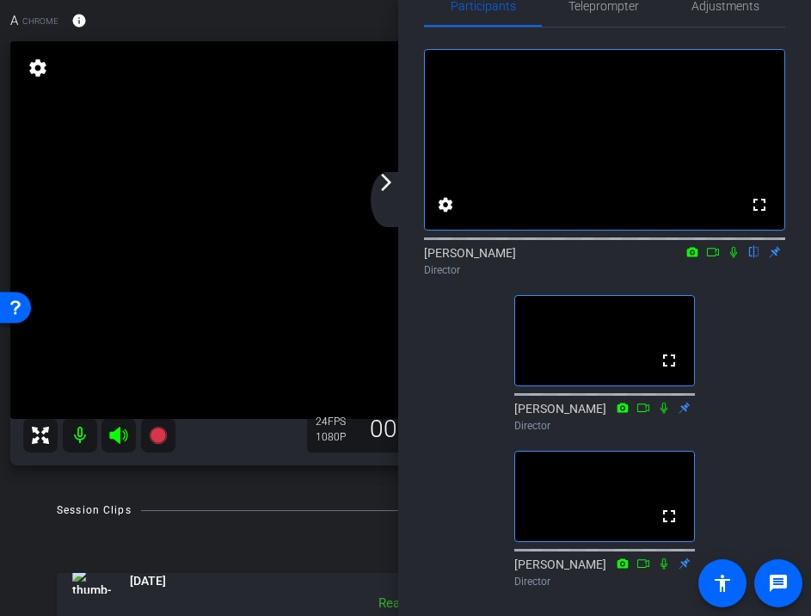
scroll to position [71, 0]
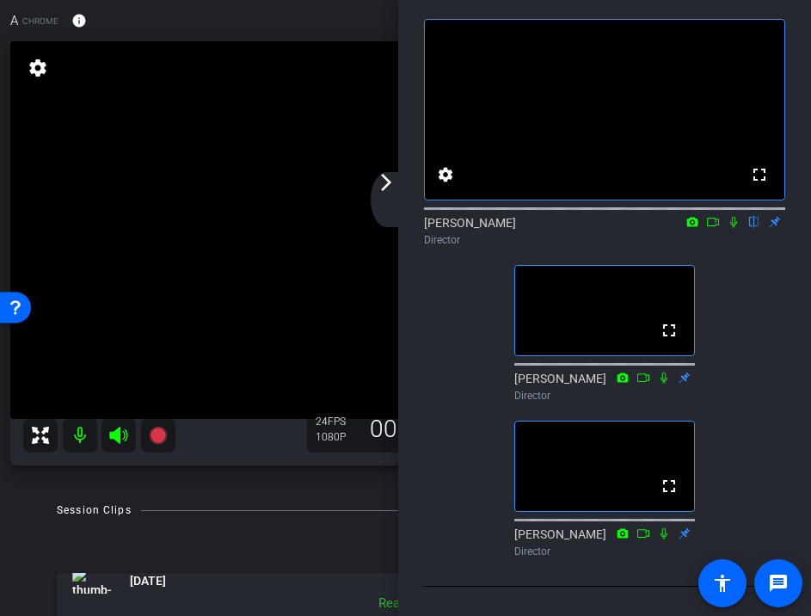
click at [382, 181] on mat-icon "arrow_forward_ios" at bounding box center [386, 182] width 21 height 21
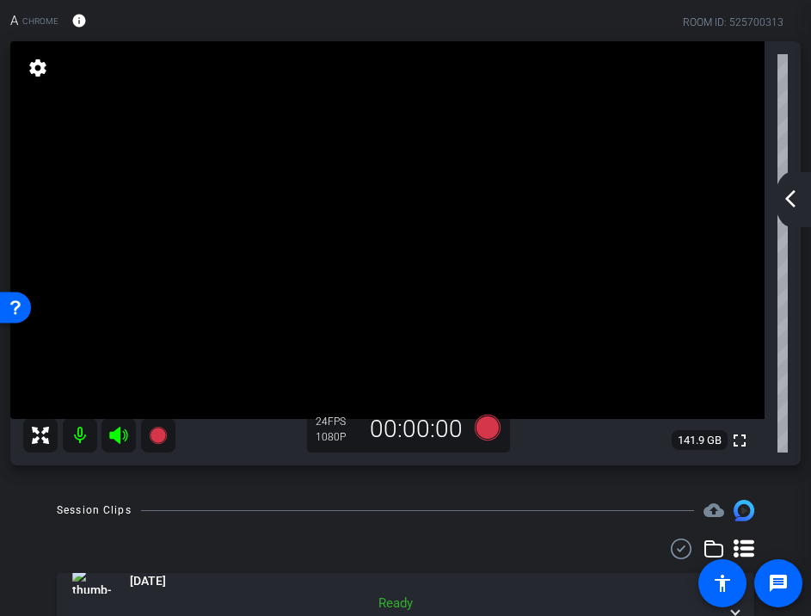
scroll to position [0, 0]
click at [788, 201] on mat-icon "arrow_back_ios_new" at bounding box center [790, 198] width 21 height 21
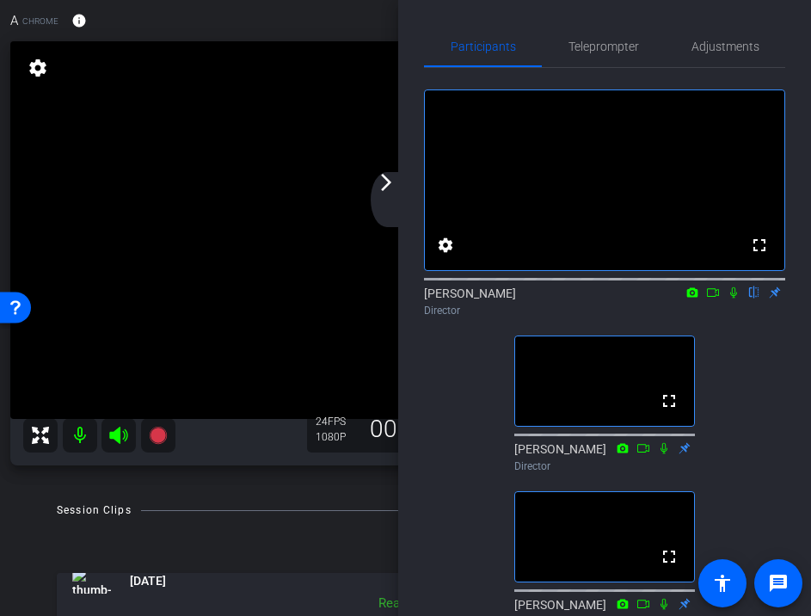
click at [383, 185] on mat-icon "arrow_forward_ios" at bounding box center [386, 182] width 21 height 21
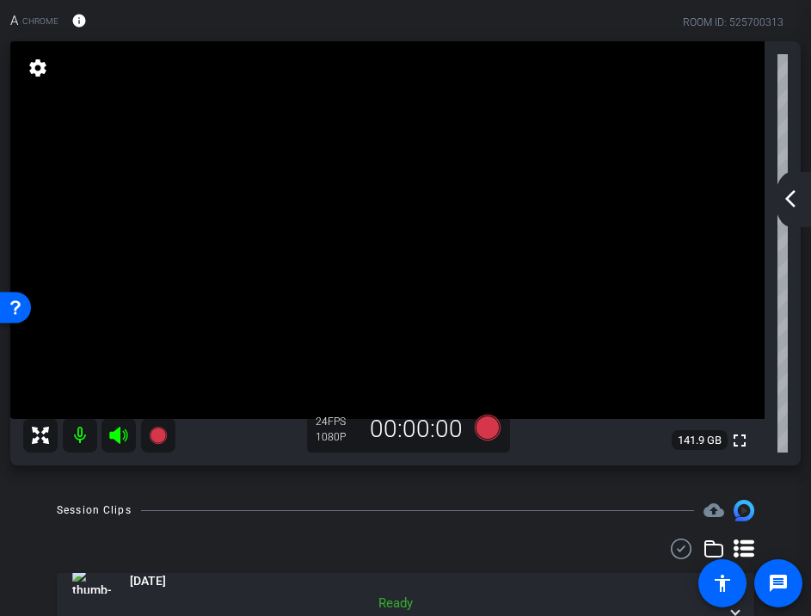
click at [777, 208] on div "arrow_back_ios_new arrow_forward_ios" at bounding box center [793, 199] width 36 height 55
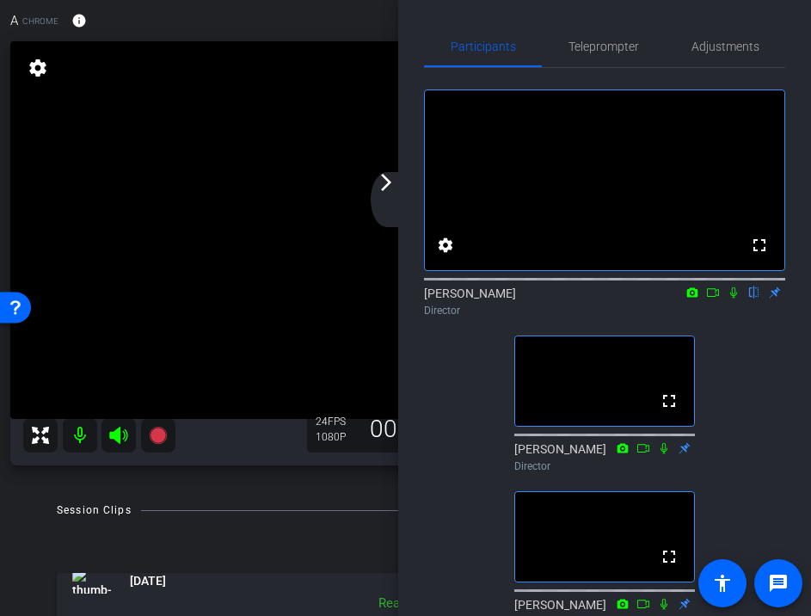
click at [385, 181] on mat-icon "arrow_forward_ios" at bounding box center [386, 182] width 21 height 21
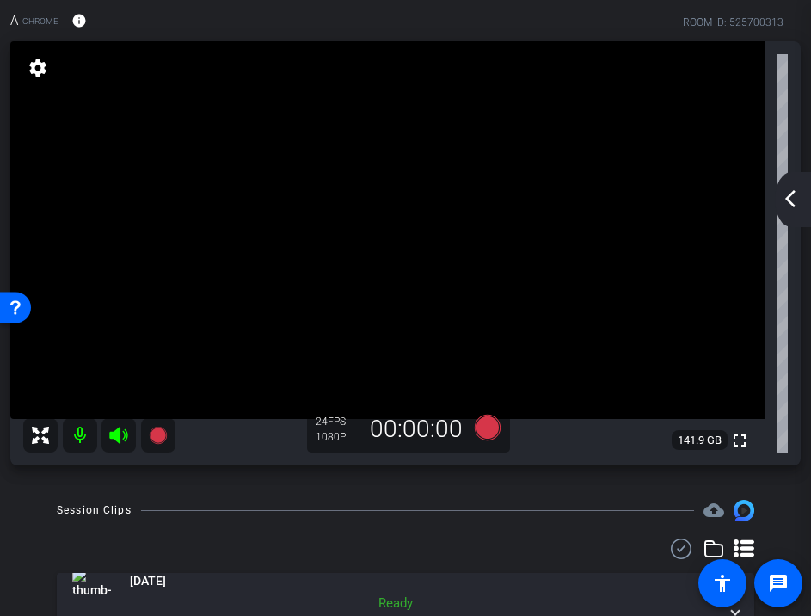
click at [788, 206] on mat-icon "arrow_back_ios_new" at bounding box center [790, 198] width 21 height 21
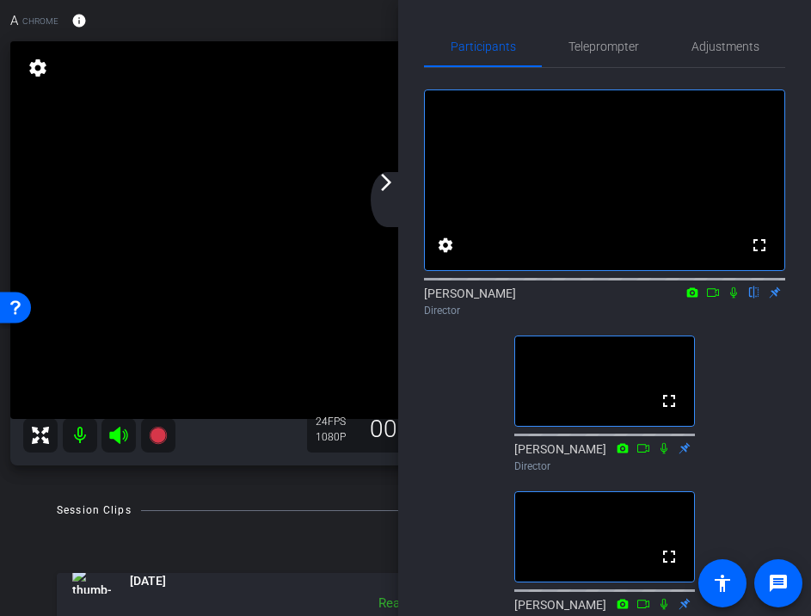
click at [387, 182] on mat-icon "arrow_forward_ios" at bounding box center [386, 182] width 21 height 21
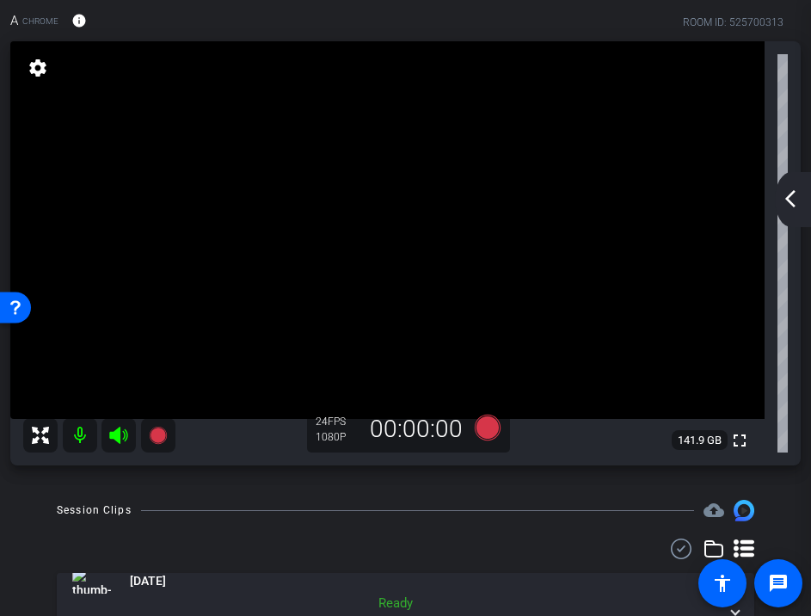
click at [787, 203] on mat-icon "arrow_back_ios_new" at bounding box center [790, 198] width 21 height 21
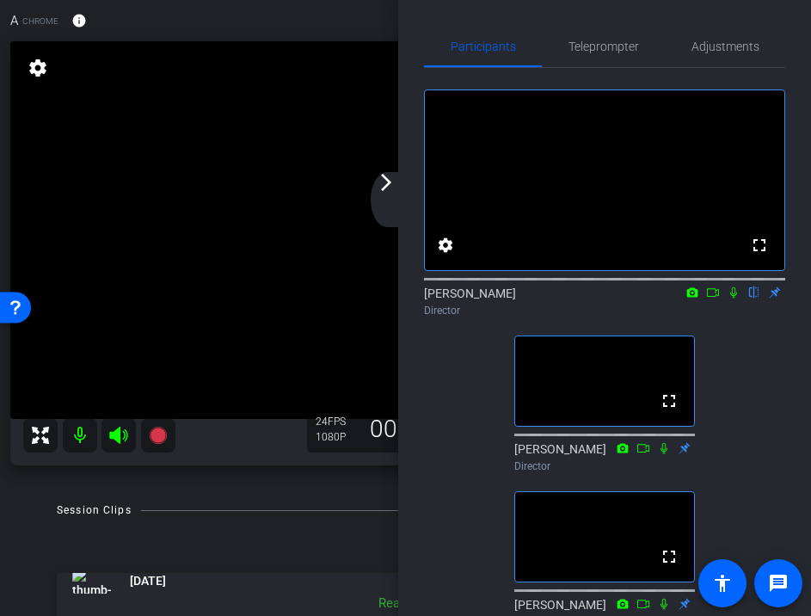
click at [387, 181] on mat-icon "arrow_forward_ios" at bounding box center [386, 182] width 21 height 21
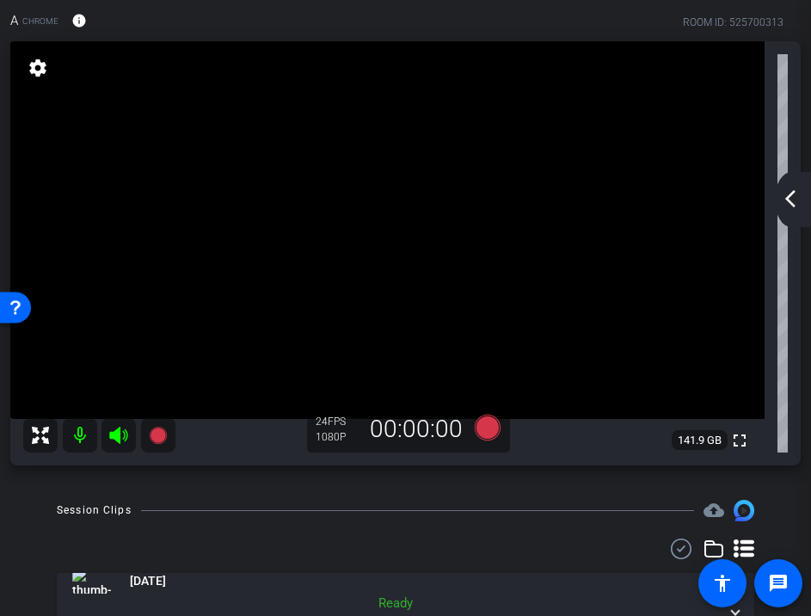
click at [792, 207] on mat-icon "arrow_back_ios_new" at bounding box center [790, 198] width 21 height 21
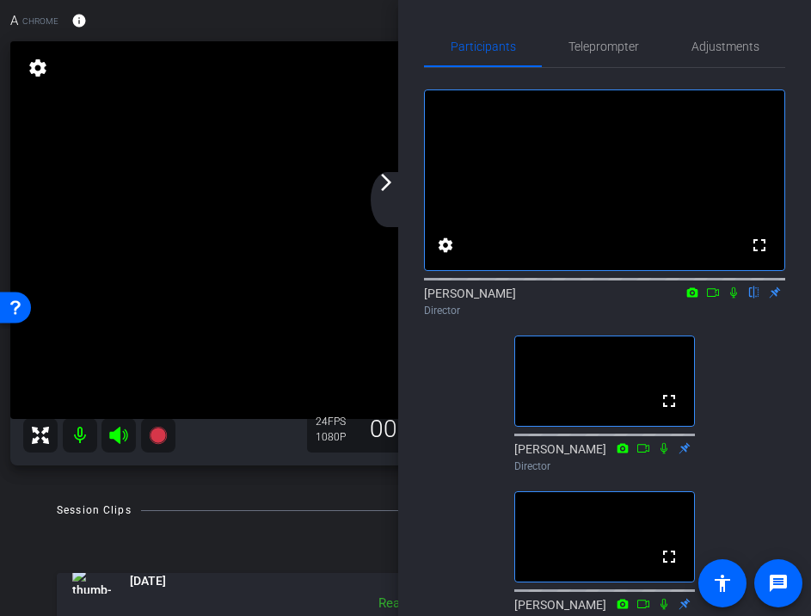
click at [385, 187] on mat-icon "arrow_forward_ios" at bounding box center [386, 182] width 21 height 21
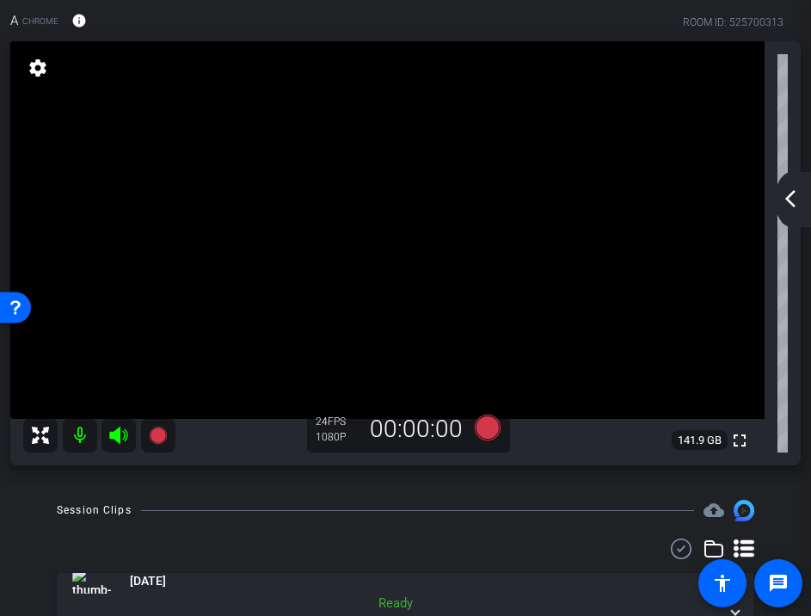
click at [788, 194] on mat-icon "arrow_back_ios_new" at bounding box center [790, 198] width 21 height 21
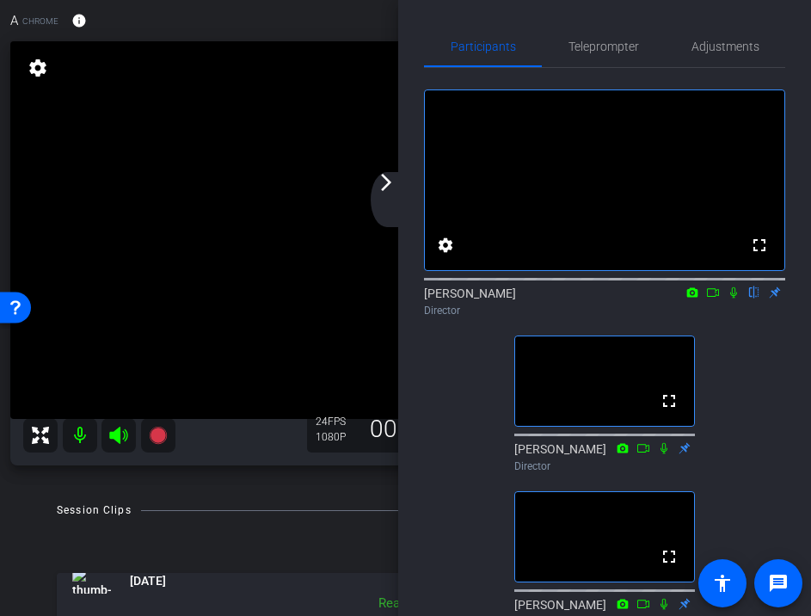
click at [385, 192] on div "arrow_back_ios_new arrow_forward_ios" at bounding box center [389, 199] width 36 height 55
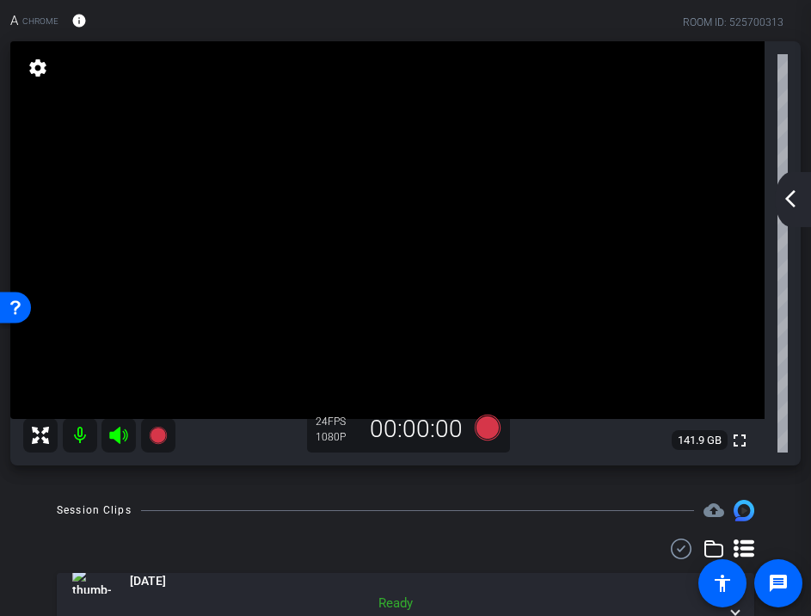
click at [782, 198] on mat-icon "arrow_back_ios_new" at bounding box center [790, 198] width 21 height 21
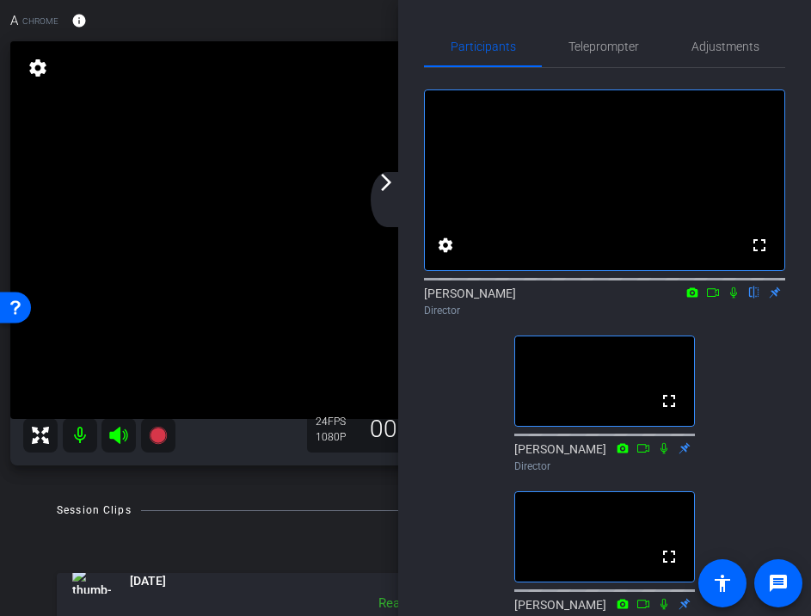
click at [371, 181] on video at bounding box center [387, 229] width 754 height 377
click at [386, 181] on mat-icon "arrow_forward_ios" at bounding box center [386, 182] width 21 height 21
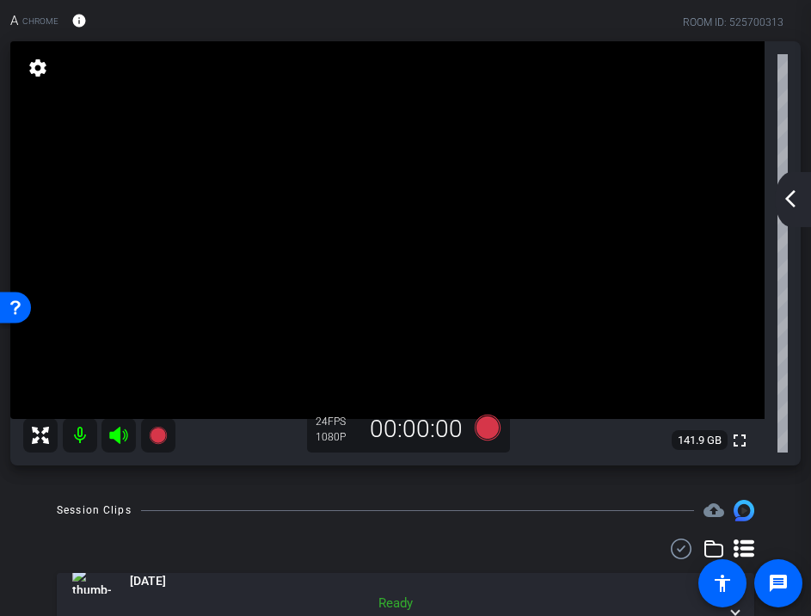
click at [788, 205] on mat-icon "arrow_back_ios_new" at bounding box center [790, 198] width 21 height 21
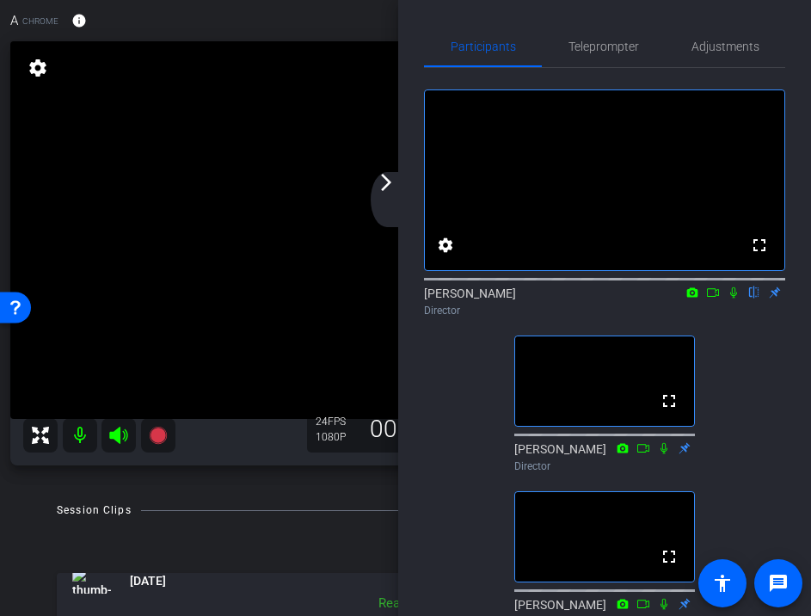
click at [732, 298] on icon at bounding box center [733, 292] width 7 height 11
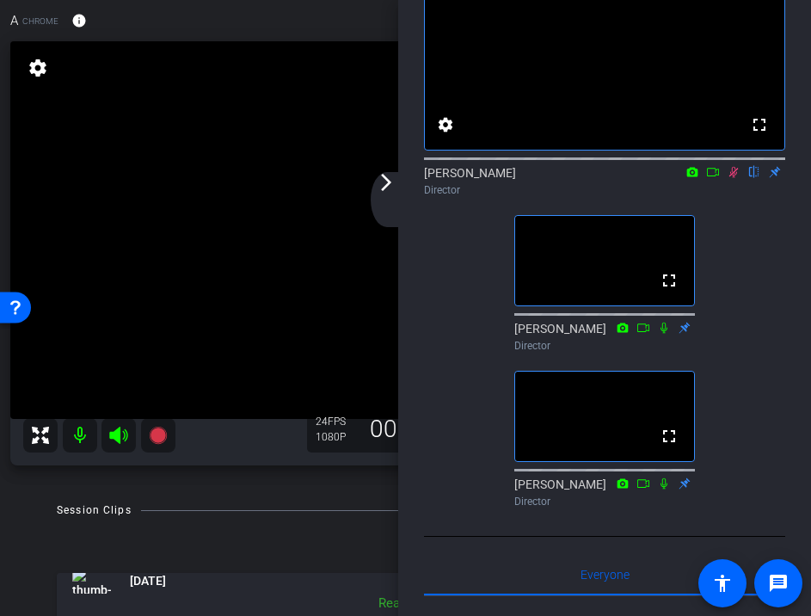
scroll to position [117, 0]
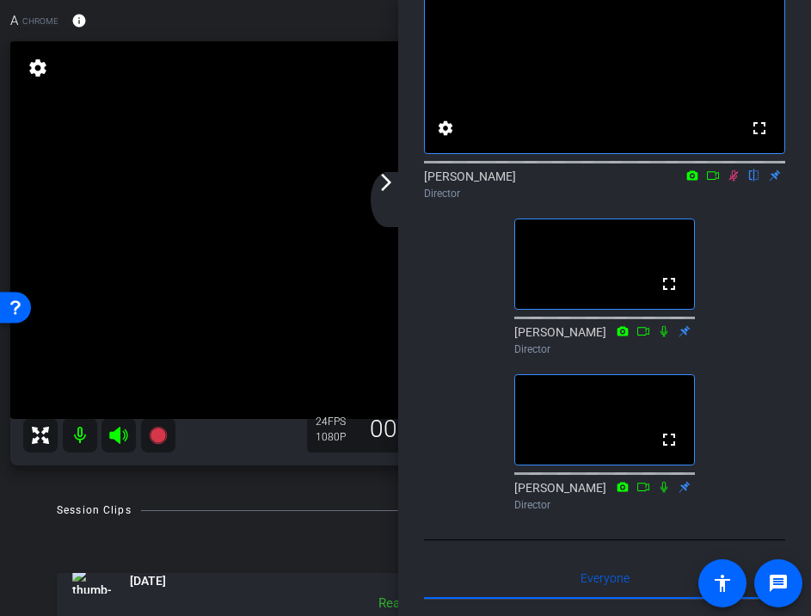
click at [734, 181] on icon at bounding box center [734, 175] width 14 height 12
click at [386, 185] on mat-icon "arrow_forward_ios" at bounding box center [386, 182] width 21 height 21
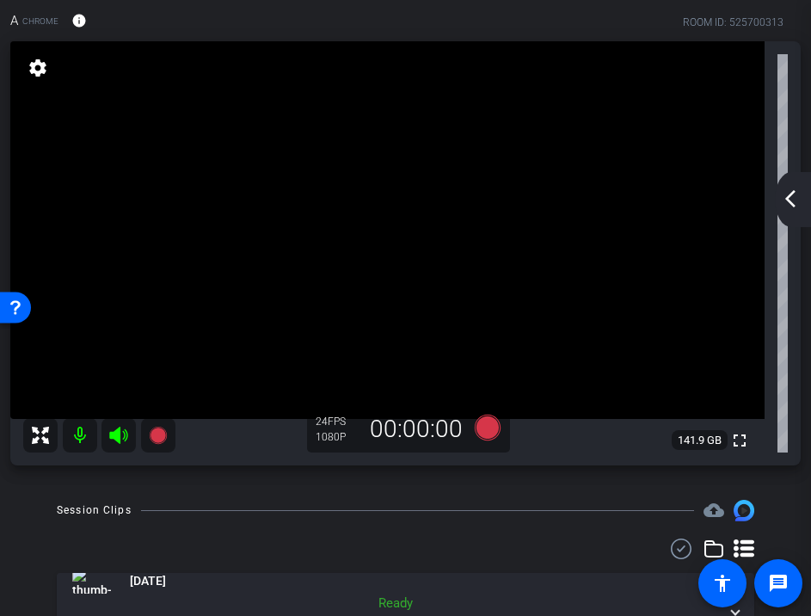
scroll to position [0, 0]
click at [791, 194] on mat-icon "arrow_back_ios_new" at bounding box center [790, 198] width 21 height 21
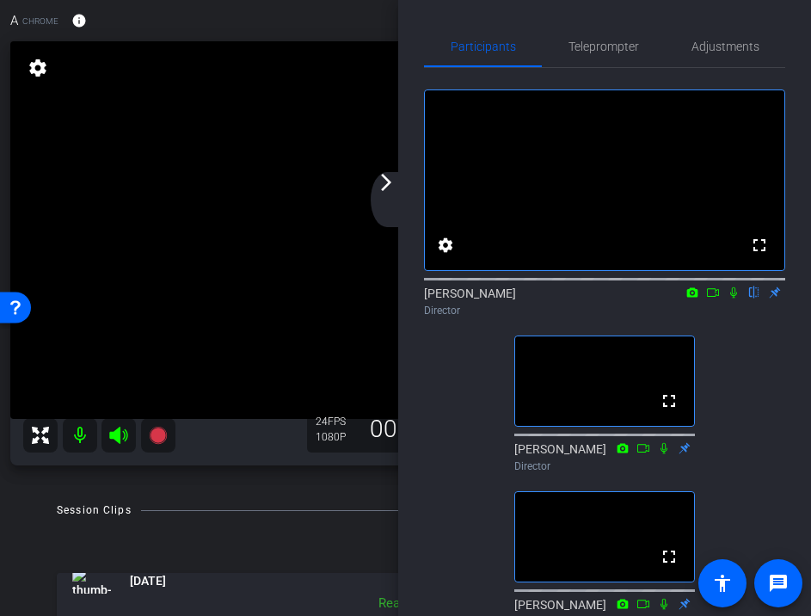
click at [387, 184] on mat-icon "arrow_forward_ios" at bounding box center [386, 182] width 21 height 21
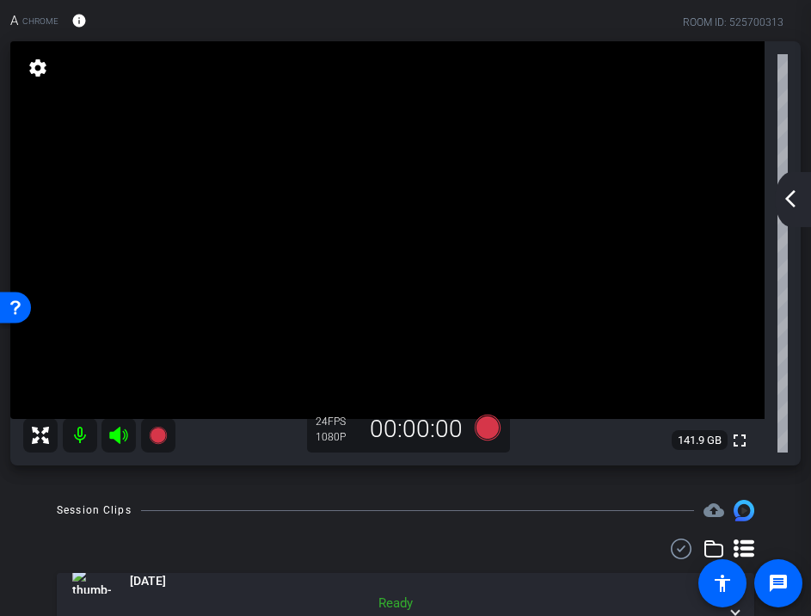
click at [788, 193] on mat-icon "arrow_back_ios_new" at bounding box center [790, 198] width 21 height 21
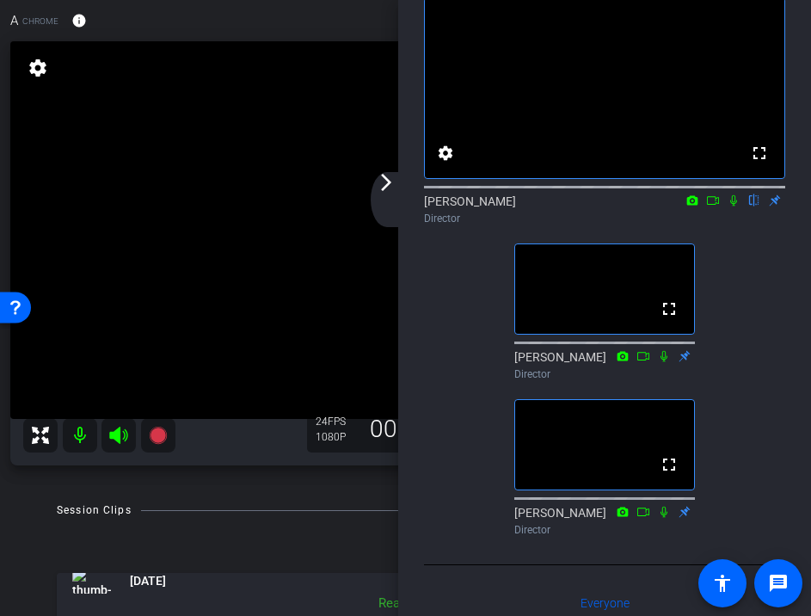
scroll to position [94, 0]
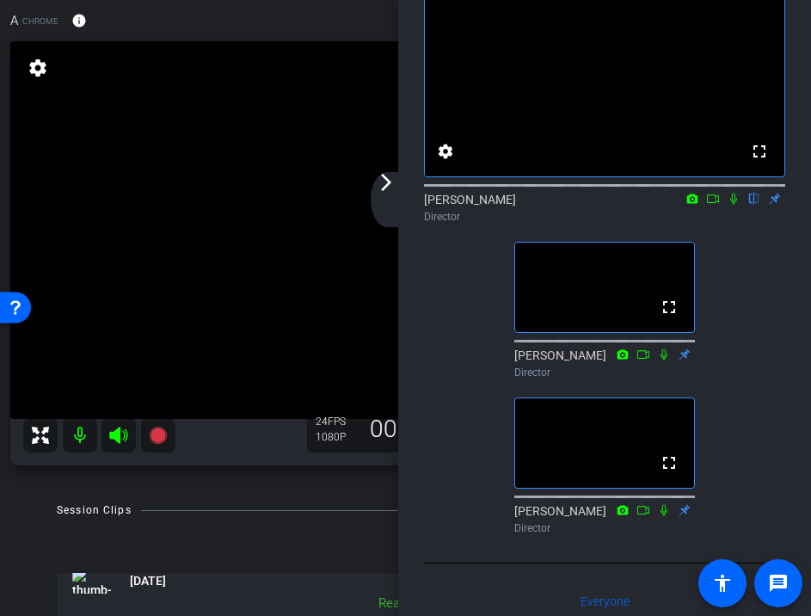
click at [384, 184] on mat-icon "arrow_forward_ios" at bounding box center [386, 182] width 21 height 21
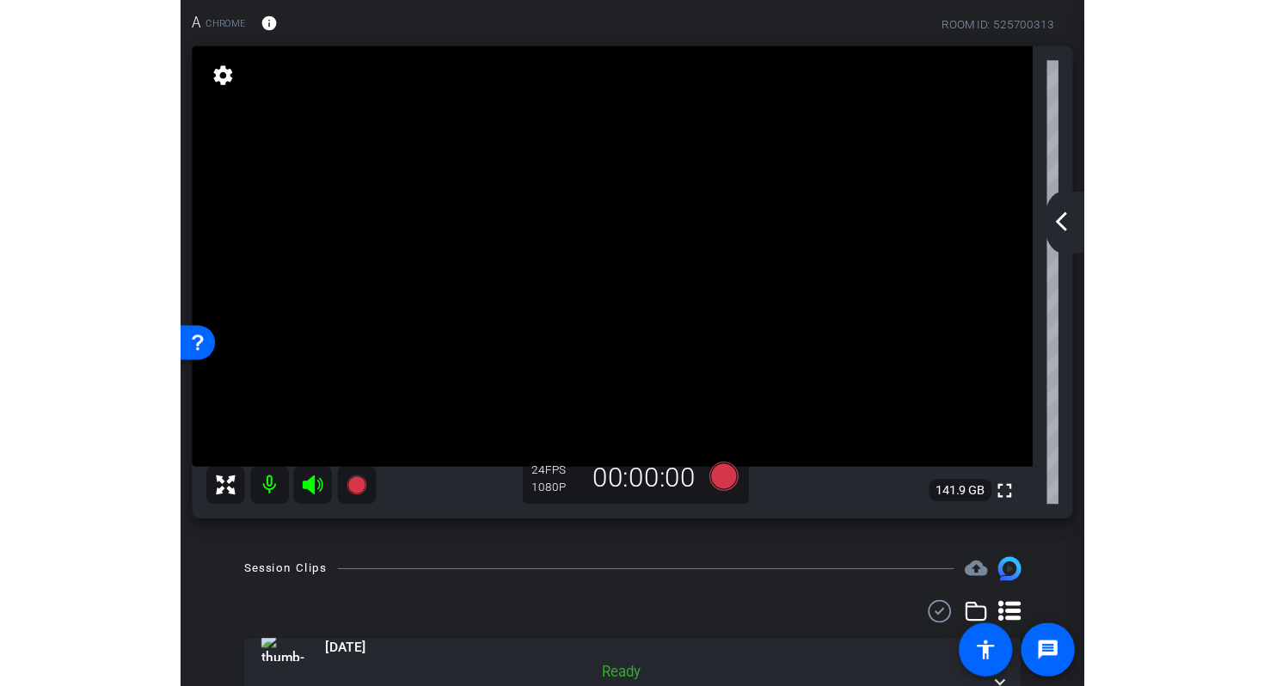
scroll to position [0, 0]
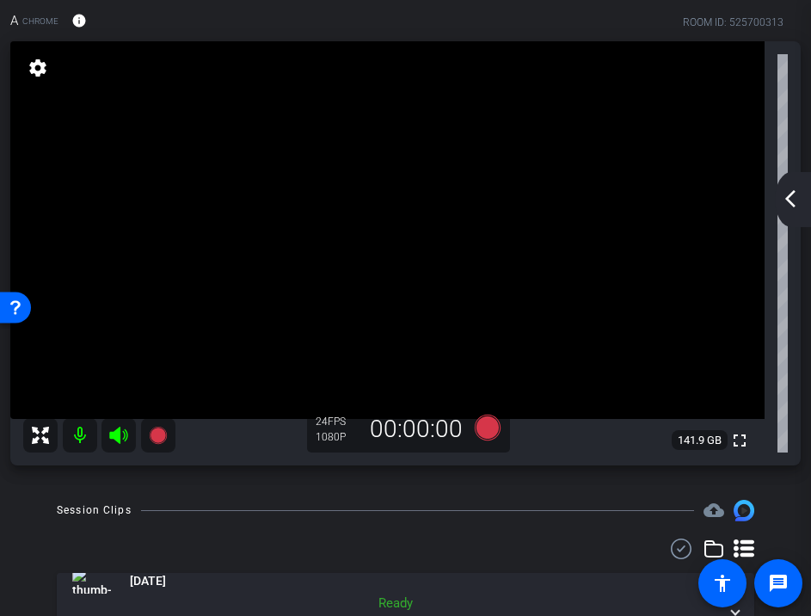
click at [787, 197] on mat-icon "arrow_back_ios_new" at bounding box center [790, 198] width 21 height 21
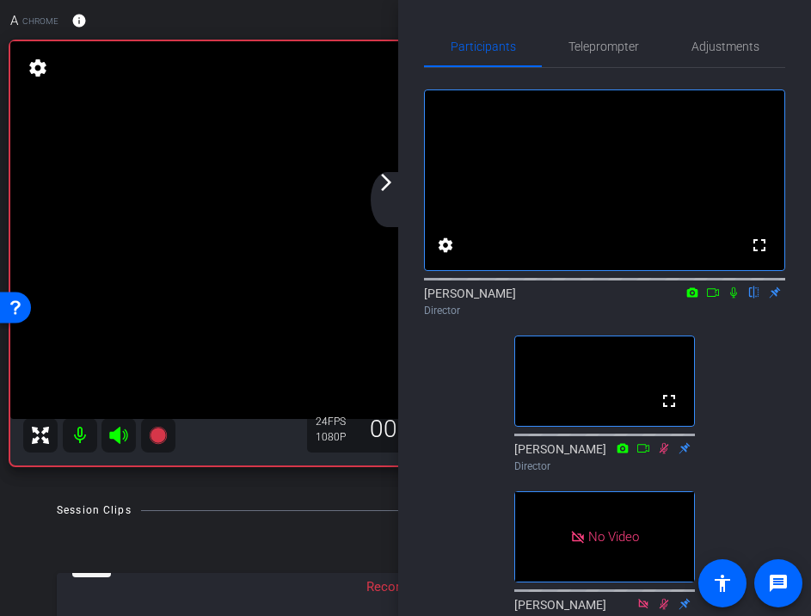
click at [391, 187] on mat-icon "arrow_forward_ios" at bounding box center [386, 182] width 21 height 21
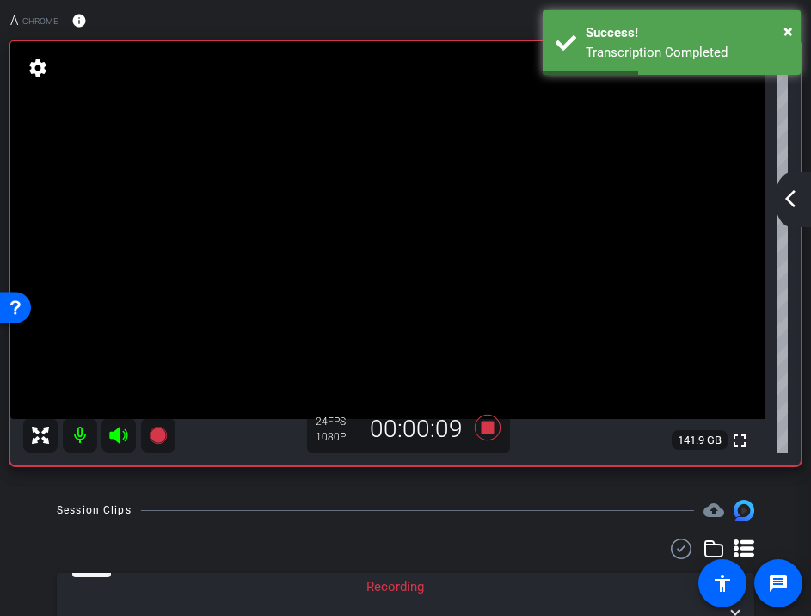
click at [790, 199] on mat-icon "arrow_back_ios_new" at bounding box center [790, 198] width 21 height 21
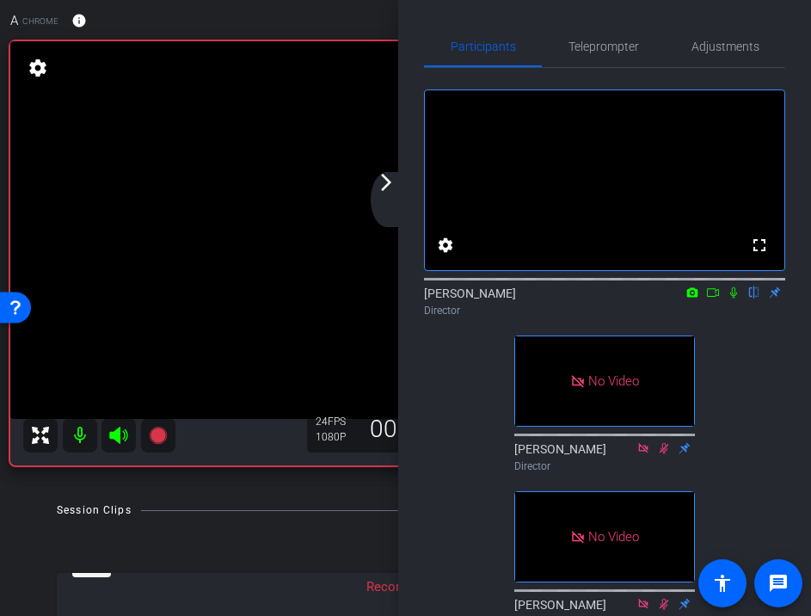
click at [389, 187] on mat-icon "arrow_forward_ios" at bounding box center [386, 182] width 21 height 21
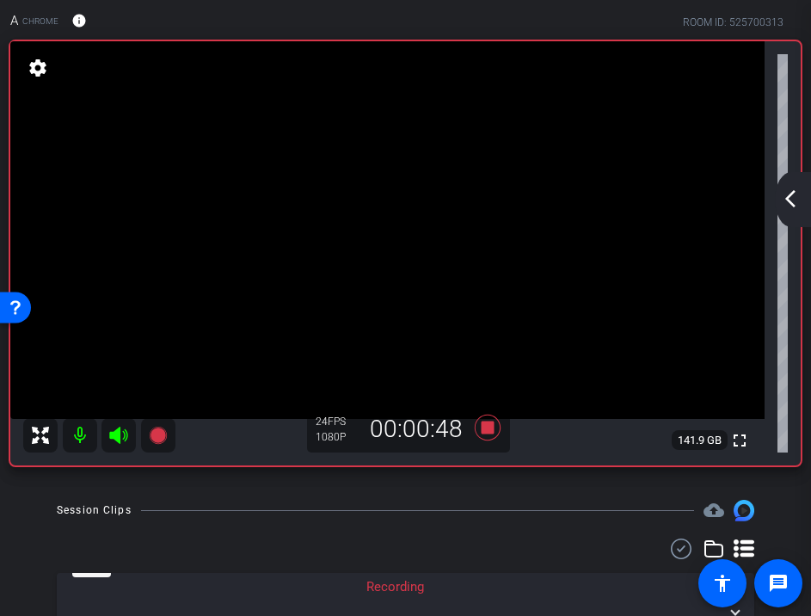
click at [789, 205] on mat-icon "arrow_back_ios_new" at bounding box center [790, 198] width 21 height 21
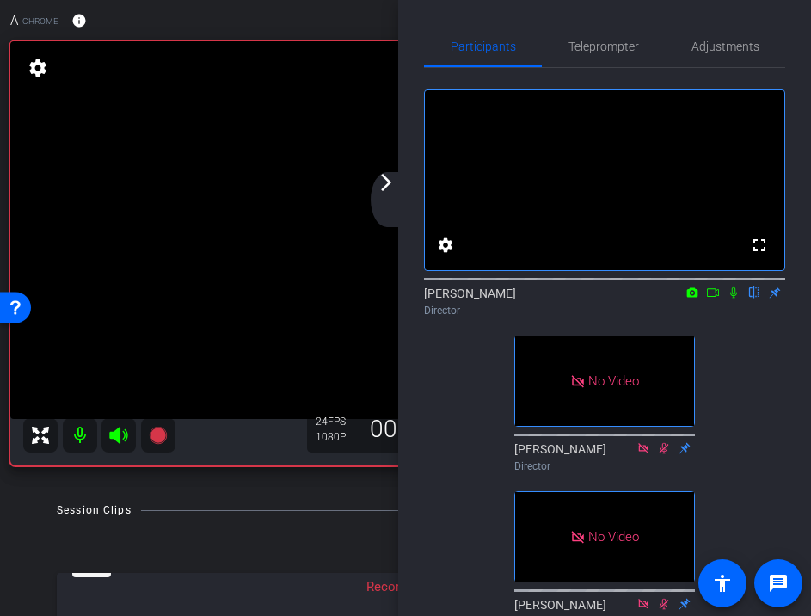
click at [385, 185] on mat-icon "arrow_forward_ios" at bounding box center [386, 182] width 21 height 21
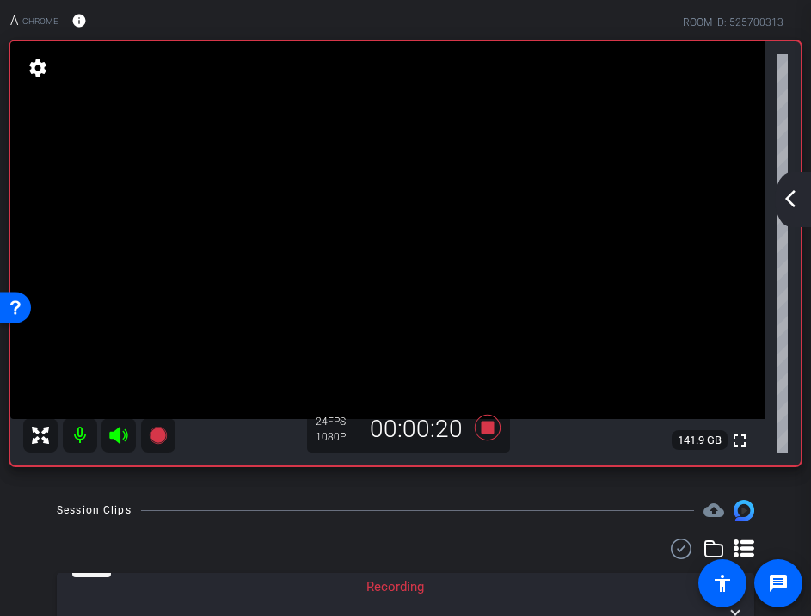
click at [790, 203] on mat-icon "arrow_back_ios_new" at bounding box center [790, 198] width 21 height 21
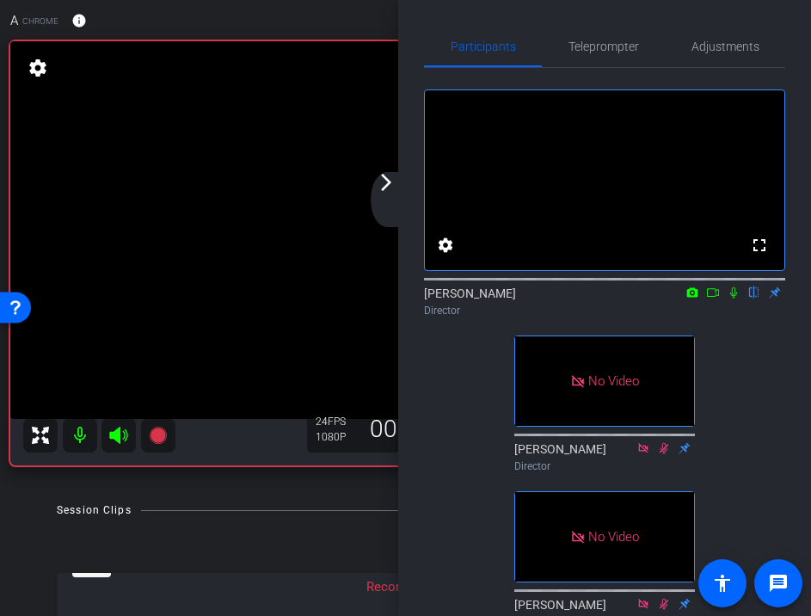
click at [386, 187] on mat-icon "arrow_forward_ios" at bounding box center [386, 182] width 21 height 21
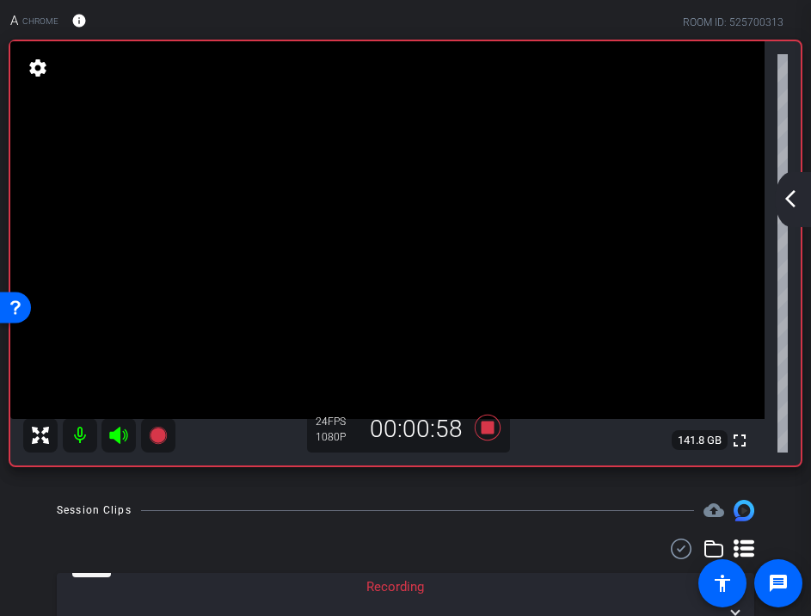
click at [795, 204] on mat-icon "arrow_back_ios_new" at bounding box center [790, 198] width 21 height 21
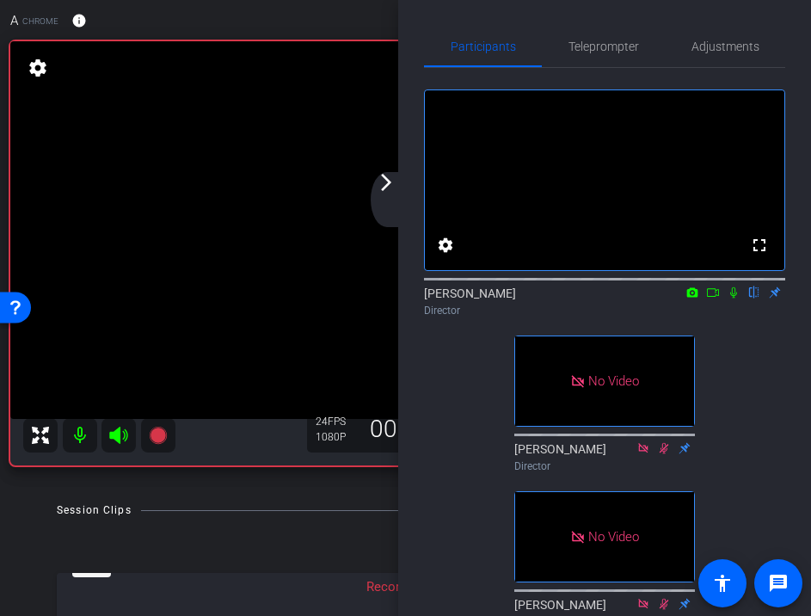
click at [388, 182] on mat-icon "arrow_forward_ios" at bounding box center [386, 182] width 21 height 21
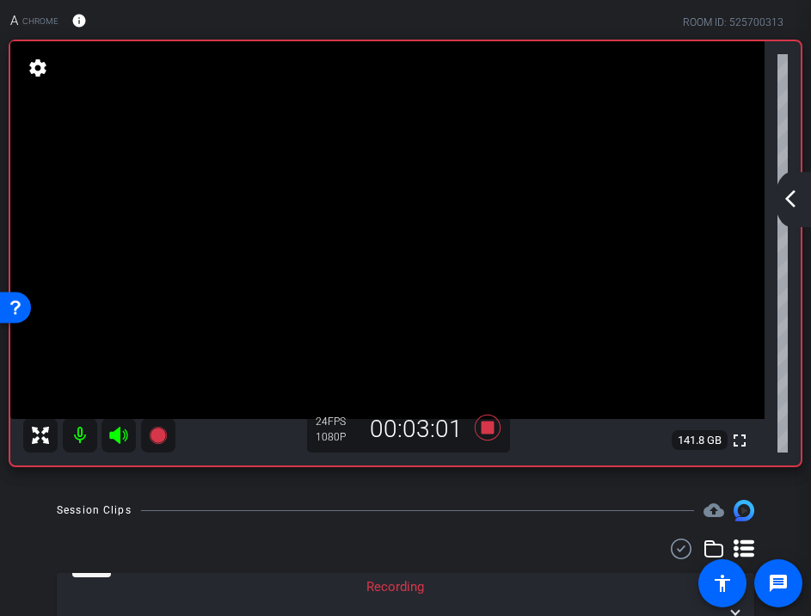
click at [791, 199] on mat-icon "arrow_back_ios_new" at bounding box center [790, 198] width 21 height 21
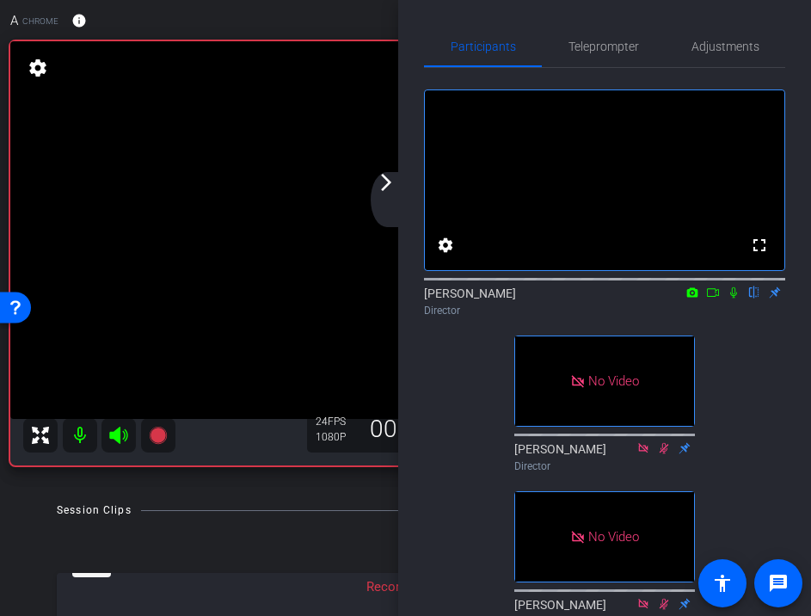
click at [378, 186] on mat-icon "arrow_forward_ios" at bounding box center [386, 182] width 21 height 21
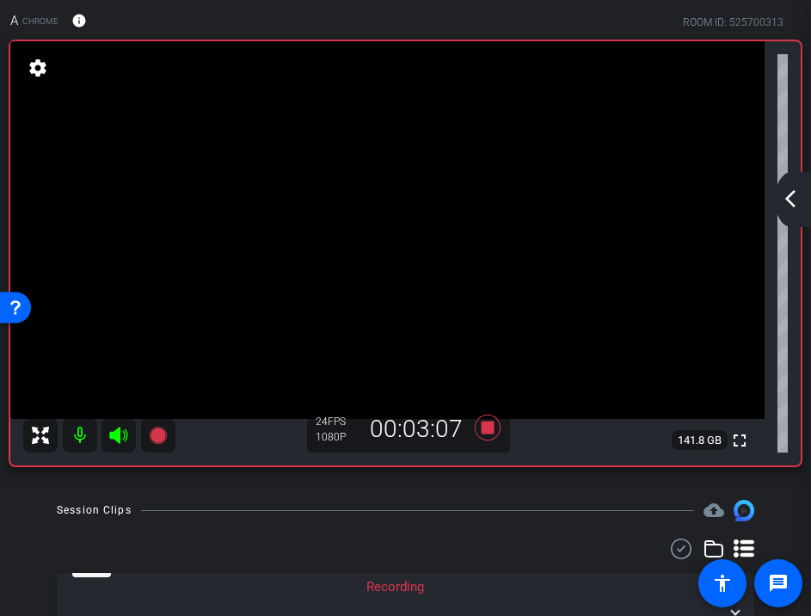
click at [782, 207] on mat-icon "arrow_back_ios_new" at bounding box center [790, 198] width 21 height 21
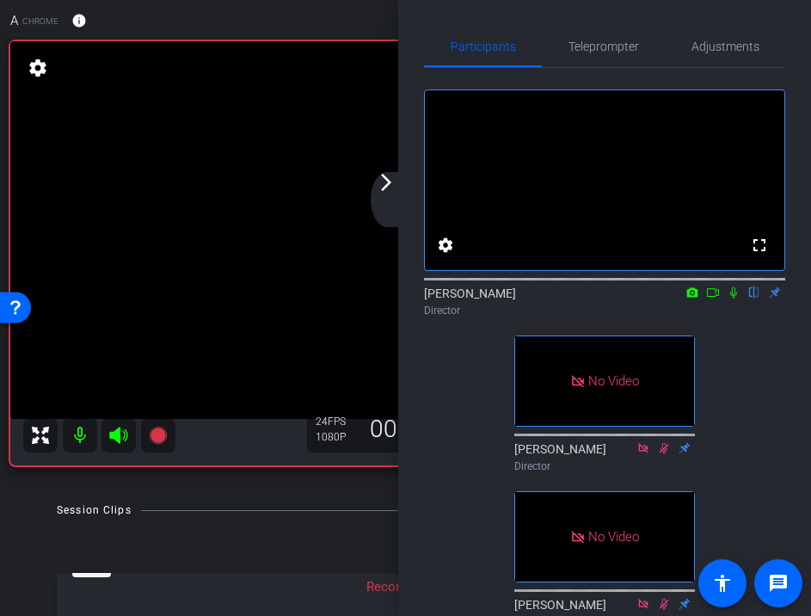
click at [383, 187] on mat-icon "arrow_forward_ios" at bounding box center [386, 182] width 21 height 21
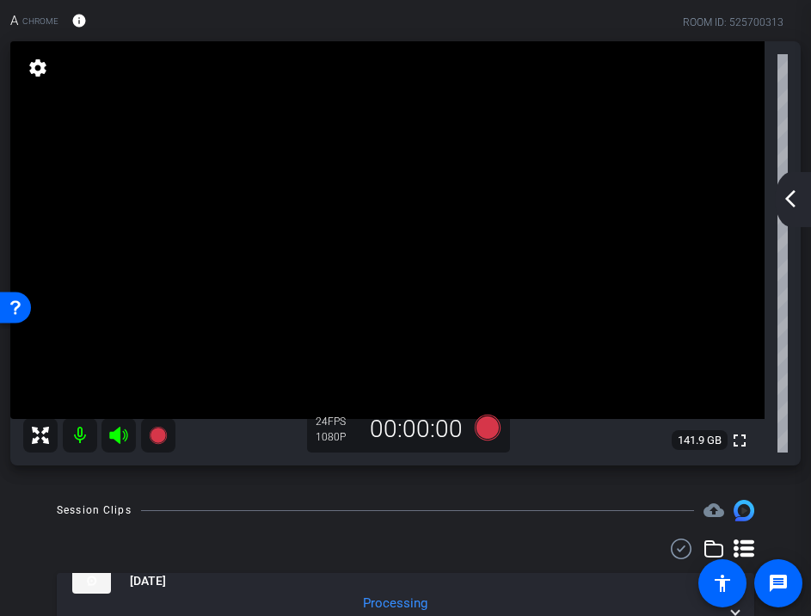
click at [784, 199] on mat-icon "arrow_back_ios_new" at bounding box center [790, 198] width 21 height 21
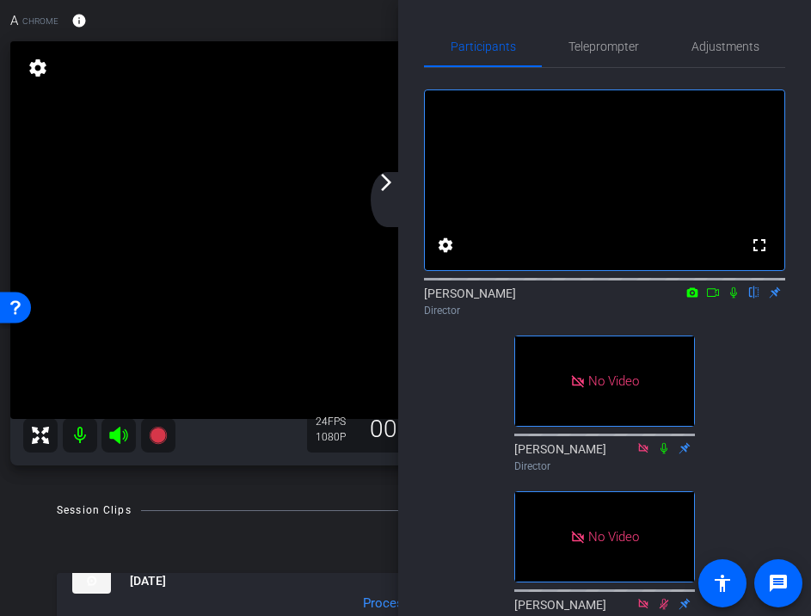
click at [385, 183] on mat-icon "arrow_forward_ios" at bounding box center [386, 182] width 21 height 21
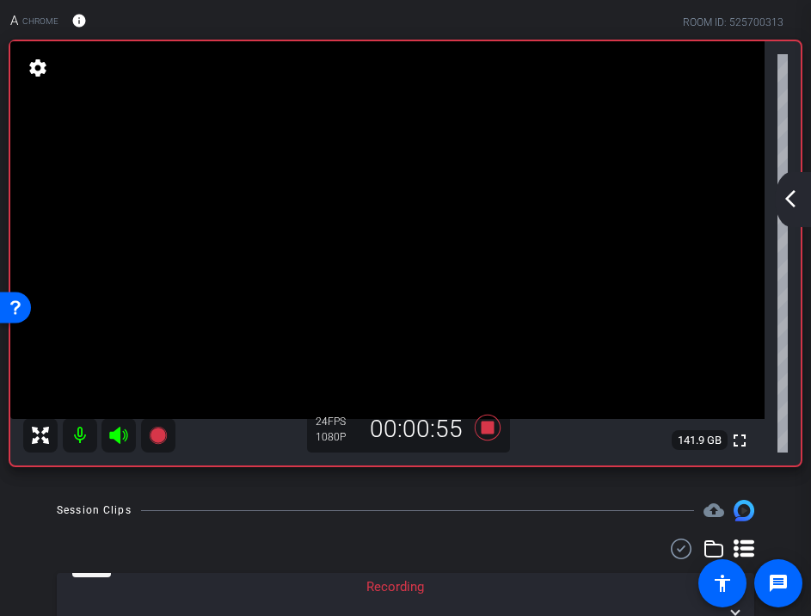
click at [795, 197] on mat-icon "arrow_back_ios_new" at bounding box center [790, 198] width 21 height 21
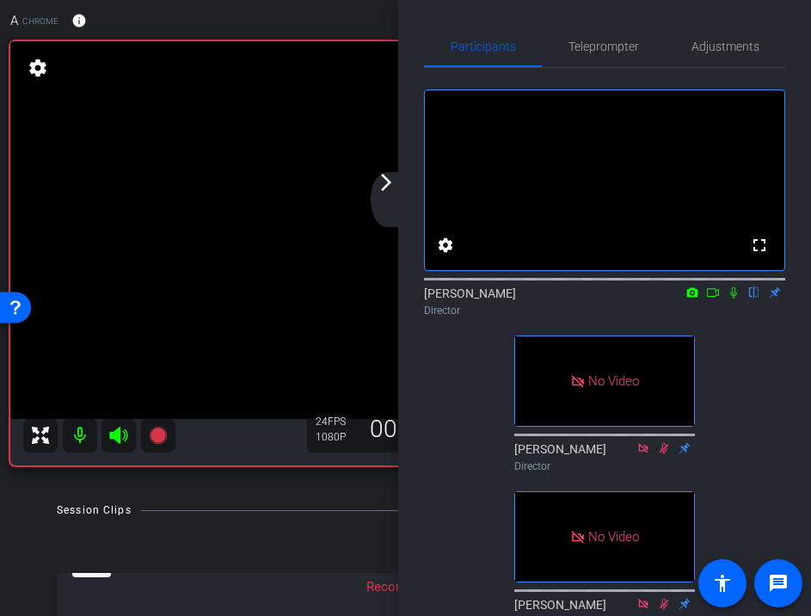
click at [378, 177] on mat-icon "arrow_forward_ios" at bounding box center [386, 182] width 21 height 21
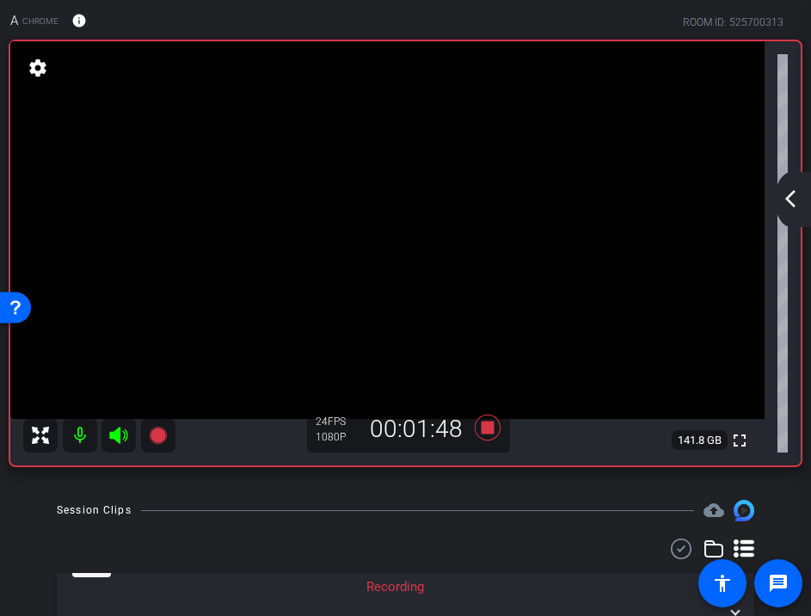
click at [792, 199] on mat-icon "arrow_back_ios_new" at bounding box center [790, 198] width 21 height 21
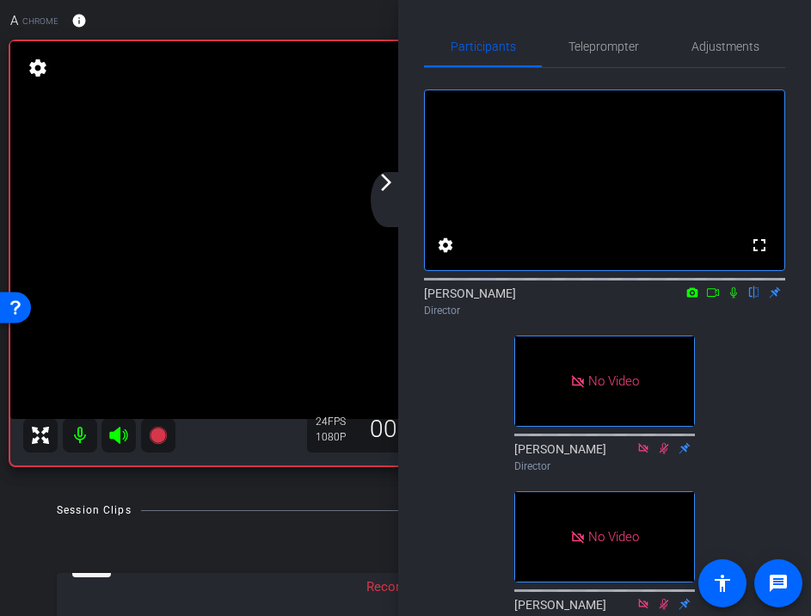
click at [389, 185] on mat-icon "arrow_forward_ios" at bounding box center [386, 182] width 21 height 21
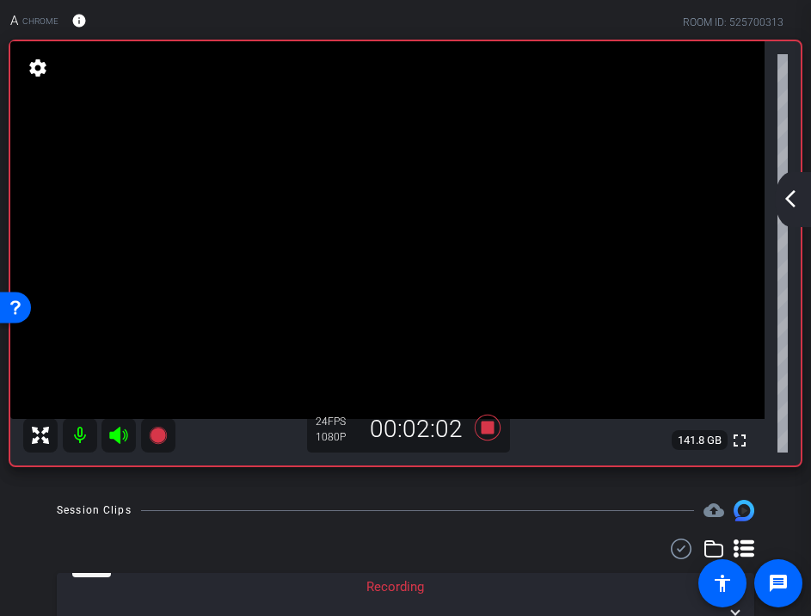
click at [792, 198] on mat-icon "arrow_back_ios_new" at bounding box center [790, 198] width 21 height 21
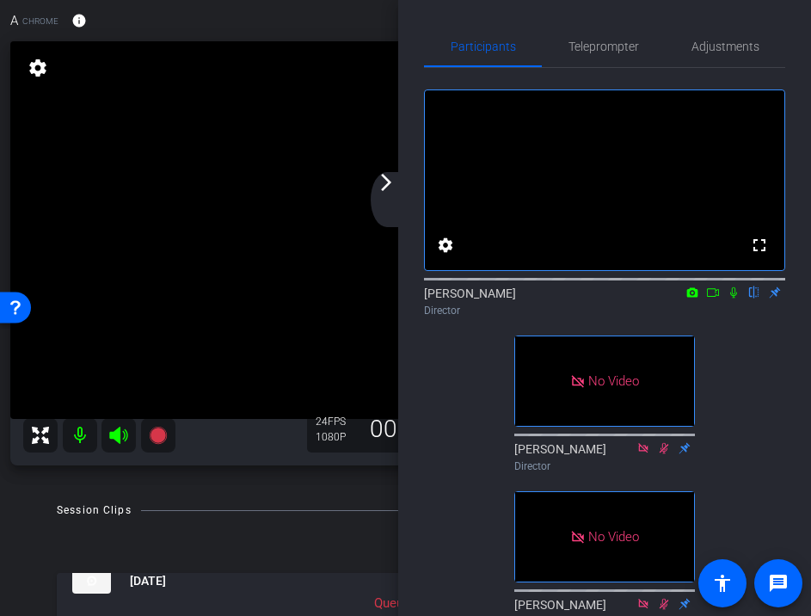
click at [387, 183] on mat-icon "arrow_forward_ios" at bounding box center [386, 182] width 21 height 21
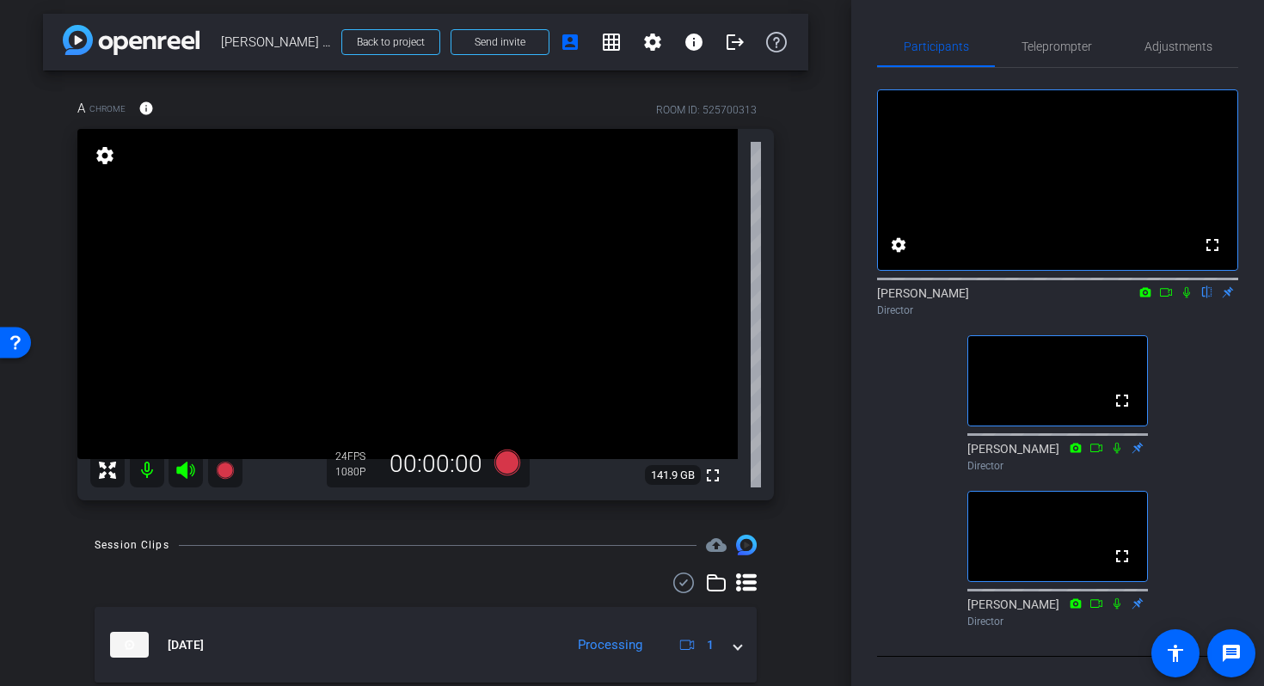
scroll to position [6, 0]
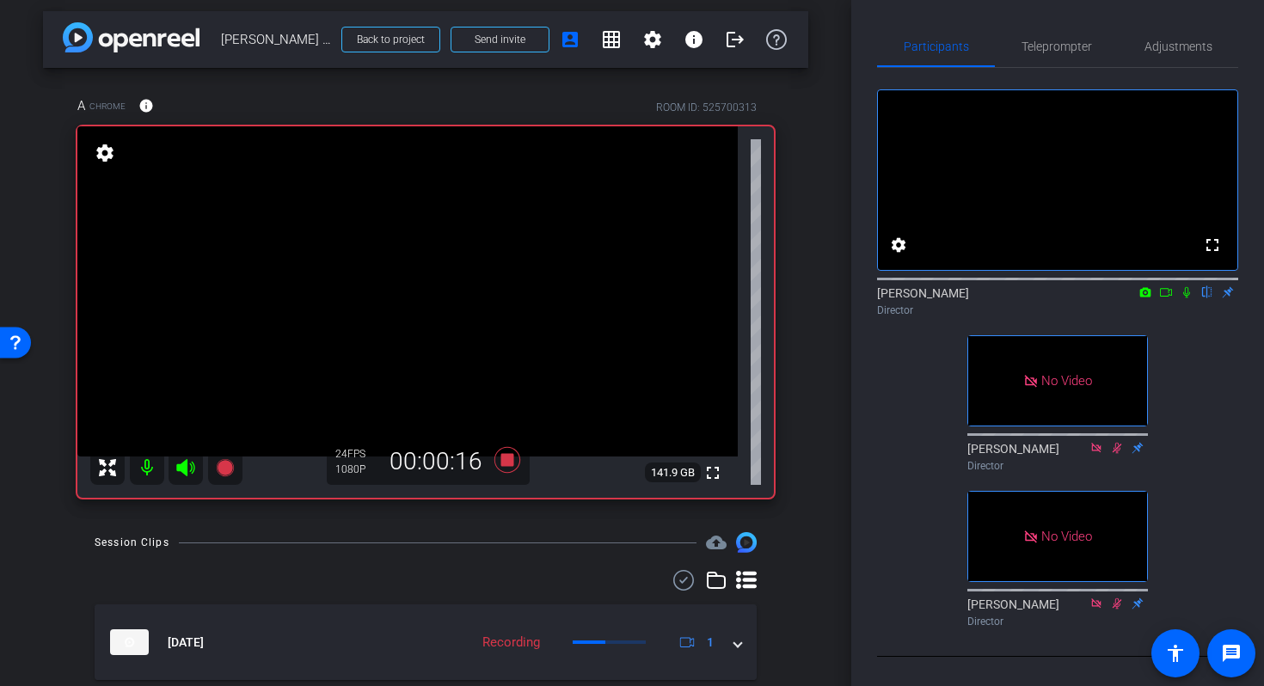
click at [1188, 298] on icon at bounding box center [1187, 292] width 14 height 12
click at [1188, 298] on icon at bounding box center [1186, 292] width 9 height 11
